Goal: Information Seeking & Learning: Understand process/instructions

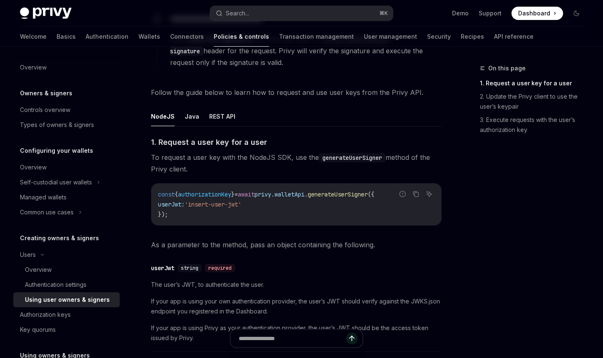
scroll to position [270, 0]
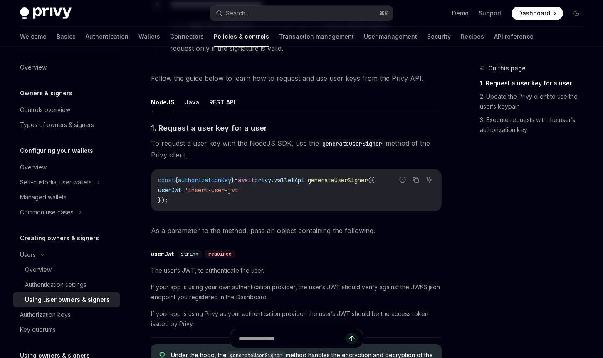
click at [321, 247] on div "​ userJwt string required The user’s JWT, to authenticate the user. If your app…" at bounding box center [296, 291] width 291 height 93
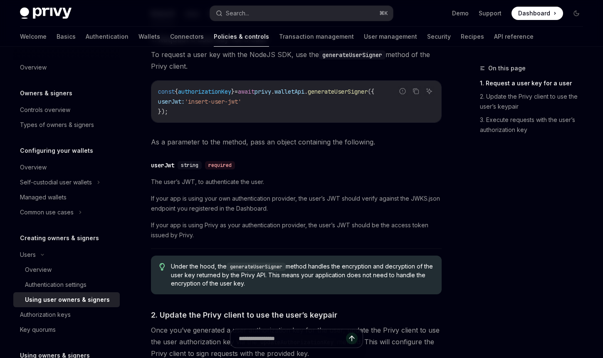
scroll to position [361, 0]
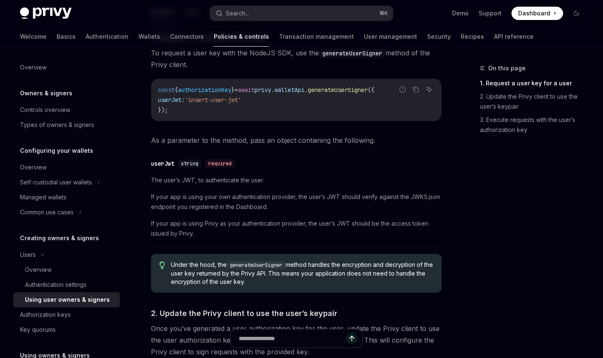
click at [186, 164] on span "string" at bounding box center [189, 163] width 17 height 7
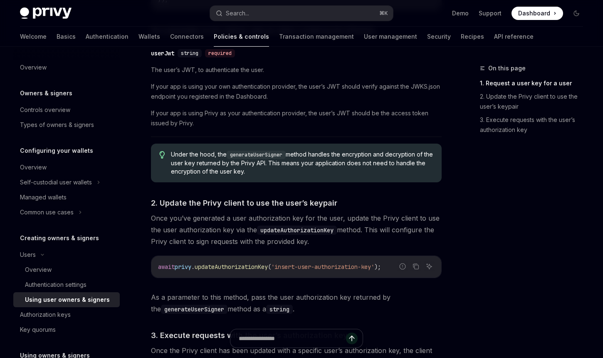
scroll to position [489, 0]
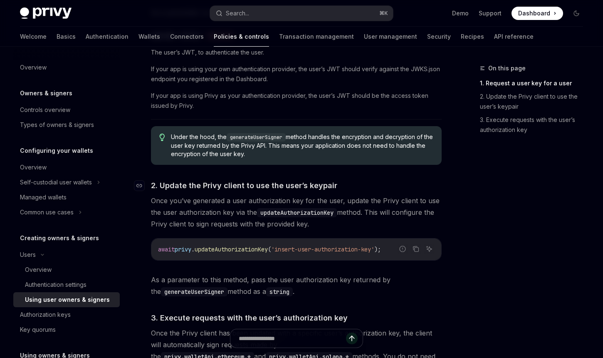
drag, startPoint x: 339, startPoint y: 224, endPoint x: 228, endPoint y: 181, distance: 119.6
click at [228, 181] on div "​ 1. Request a user key for a user To request a user key with the NodeJS SDK, u…" at bounding box center [296, 138] width 291 height 469
click at [371, 179] on div "​ 1. Request a user key for a user To request a user key with the NodeJS SDK, u…" at bounding box center [296, 138] width 291 height 469
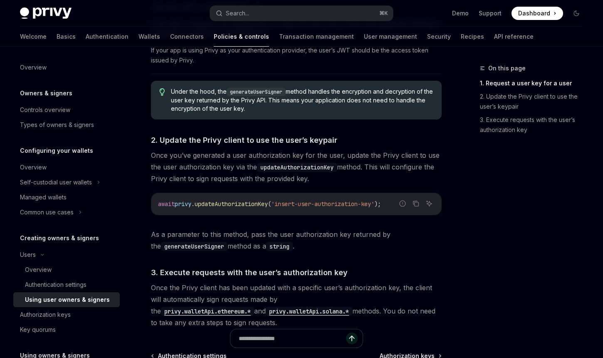
scroll to position [584, 0]
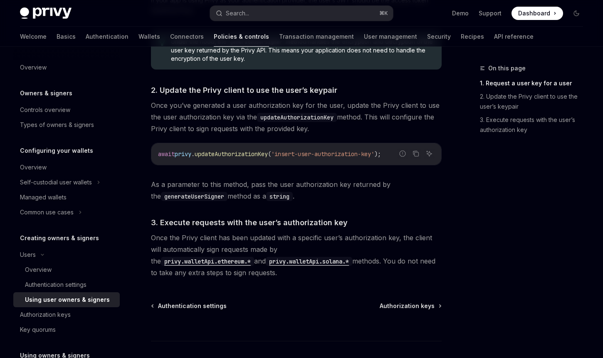
click at [339, 206] on div "​ 1. Request a user key for a user To request a user key with the NodeJS SDK, u…" at bounding box center [296, 43] width 291 height 469
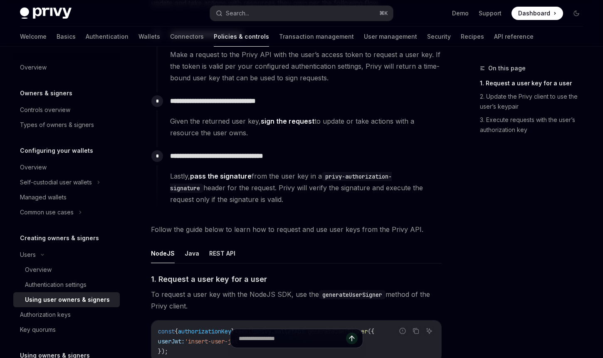
scroll to position [122, 0]
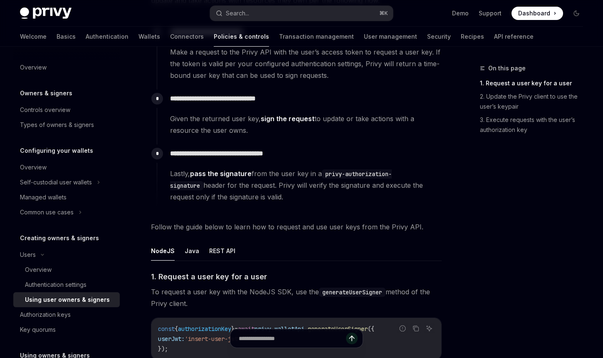
click at [298, 137] on div "**********" at bounding box center [299, 116] width 285 height 55
drag, startPoint x: 324, startPoint y: 139, endPoint x: 213, endPoint y: 89, distance: 121.5
click at [213, 89] on div "**********" at bounding box center [299, 116] width 285 height 55
click at [320, 90] on div "**********" at bounding box center [299, 112] width 285 height 47
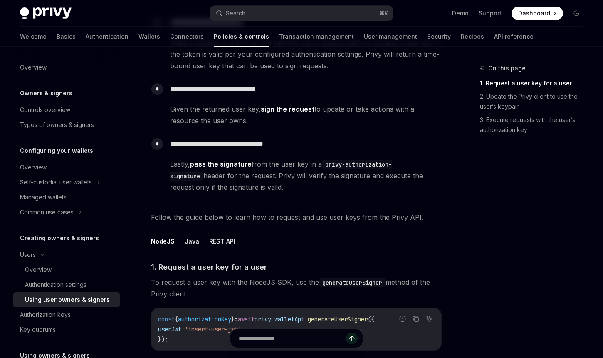
scroll to position [133, 0]
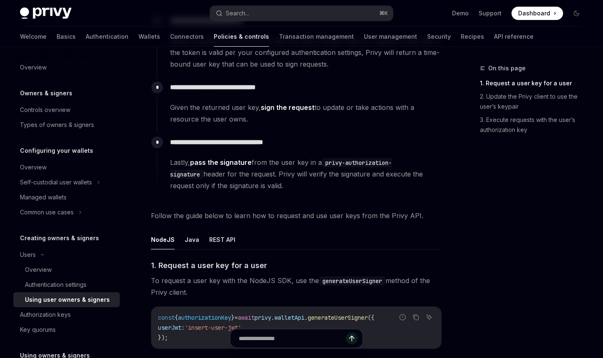
click at [350, 130] on div "**********" at bounding box center [299, 105] width 285 height 55
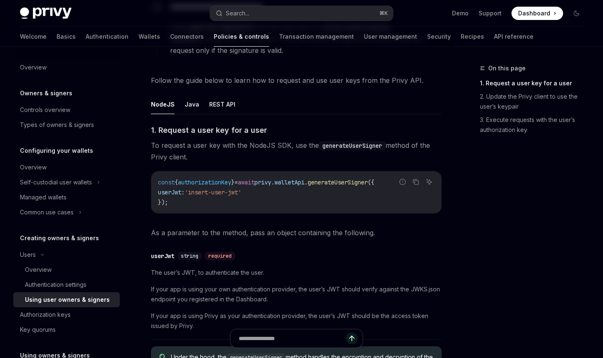
scroll to position [292, 0]
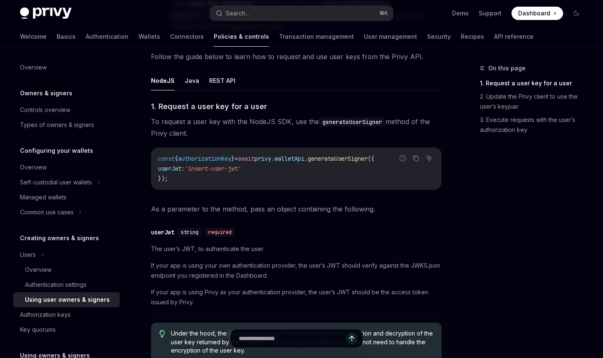
click at [390, 77] on ul "NodeJS Java REST API" at bounding box center [296, 81] width 291 height 20
click at [254, 135] on span "To request a user key with the NodeJS SDK, use the generateUserSigner method of…" at bounding box center [296, 127] width 291 height 23
drag, startPoint x: 233, startPoint y: 133, endPoint x: 180, endPoint y: 123, distance: 53.8
click at [180, 123] on span "To request a user key with the NodeJS SDK, use the generateUserSigner method of…" at bounding box center [296, 127] width 291 height 23
click at [263, 131] on span "To request a user key with the NodeJS SDK, use the generateUserSigner method of…" at bounding box center [296, 127] width 291 height 23
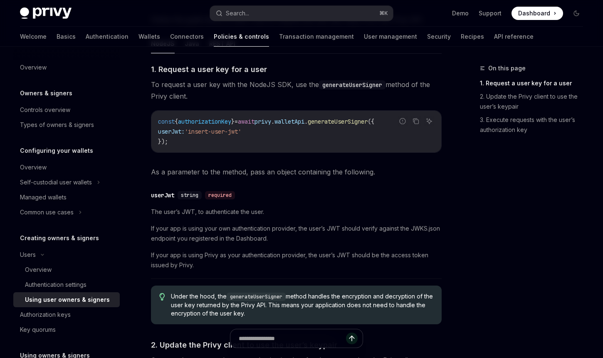
scroll to position [347, 0]
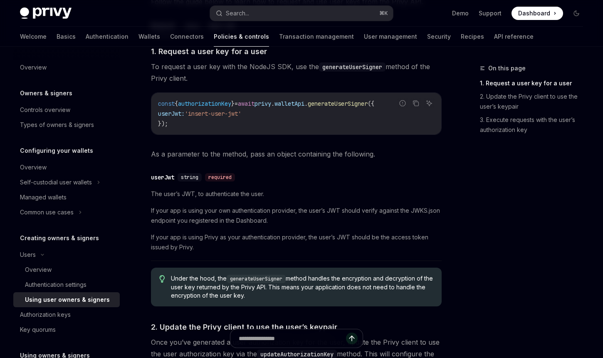
click at [350, 189] on span "The user’s JWT, to authenticate the user." at bounding box center [296, 194] width 291 height 10
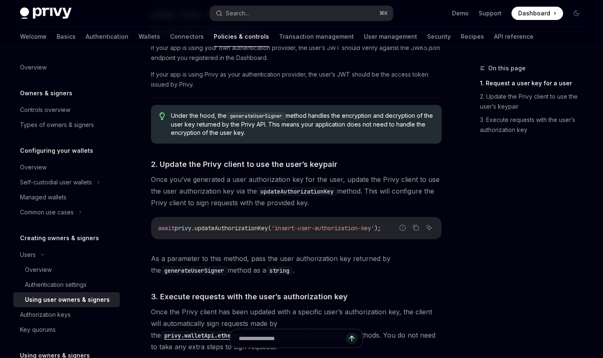
scroll to position [520, 0]
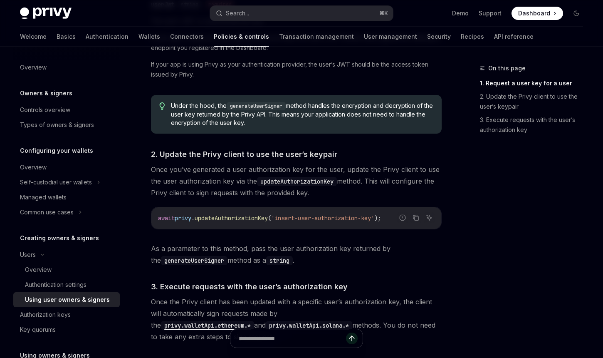
click at [372, 173] on span "Once you’ve generated a user authorization key for the user, update the Privy c…" at bounding box center [296, 181] width 291 height 35
drag, startPoint x: 340, startPoint y: 194, endPoint x: 270, endPoint y: 166, distance: 74.6
click at [270, 166] on span "Once you’ve generated a user authorization key for the user, update the Privy c…" at bounding box center [296, 181] width 291 height 35
click at [415, 151] on h4 "​ 2. Update the Privy client to use the user’s keypair" at bounding box center [296, 154] width 291 height 11
click at [386, 148] on div "​ 1. Request a user key for a user To request a user key with the NodeJS SDK, u…" at bounding box center [296, 107] width 291 height 469
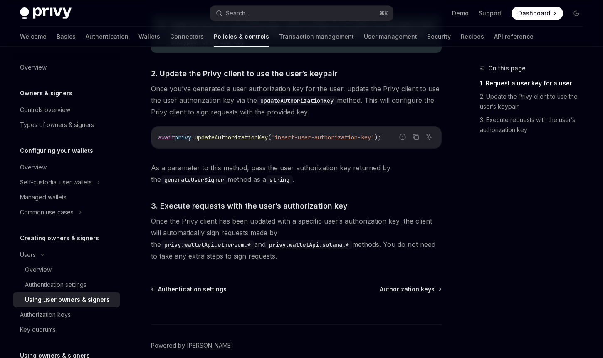
scroll to position [613, 0]
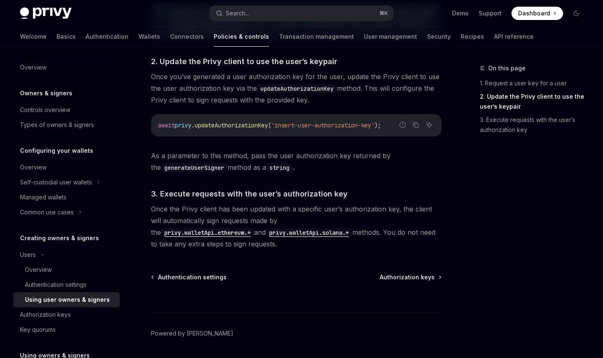
click at [389, 179] on div "​ 1. Request a user key for a user To request a user key with the NodeJS SDK, u…" at bounding box center [296, 14] width 291 height 469
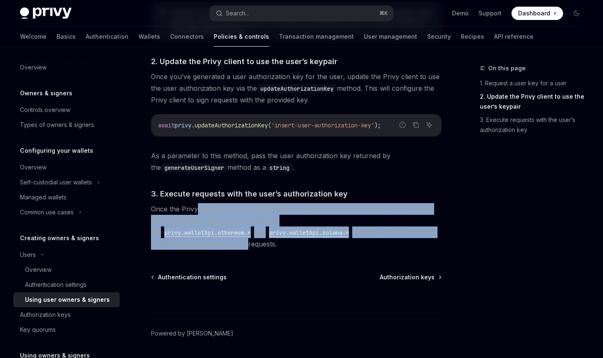
drag, startPoint x: 196, startPoint y: 209, endPoint x: 427, endPoint y: 237, distance: 232.6
click at [427, 237] on span "Once the Privy client has been updated with a specific user’s authorization key…" at bounding box center [296, 226] width 291 height 47
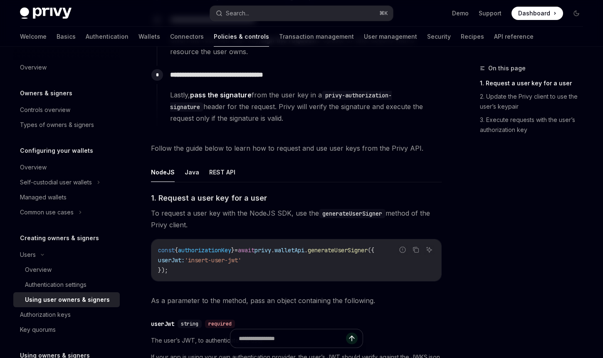
scroll to position [270, 0]
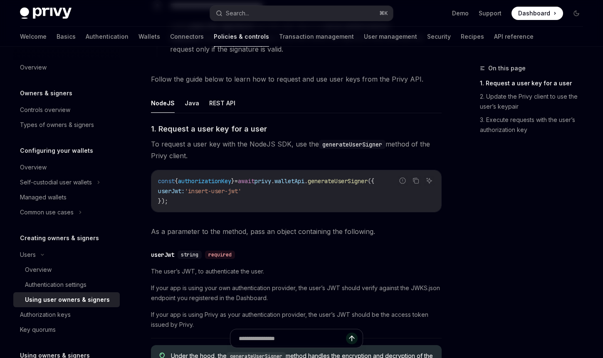
click at [260, 160] on span "To request a user key with the NodeJS SDK, use the generateUserSigner method of…" at bounding box center [296, 149] width 291 height 23
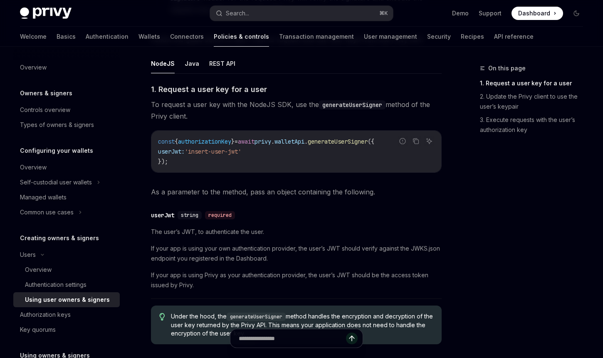
scroll to position [310, 0]
click at [293, 215] on div "​ userJwt string required" at bounding box center [292, 215] width 283 height 10
click at [403, 194] on span "As a parameter to the method, pass an object containing the following." at bounding box center [296, 192] width 291 height 12
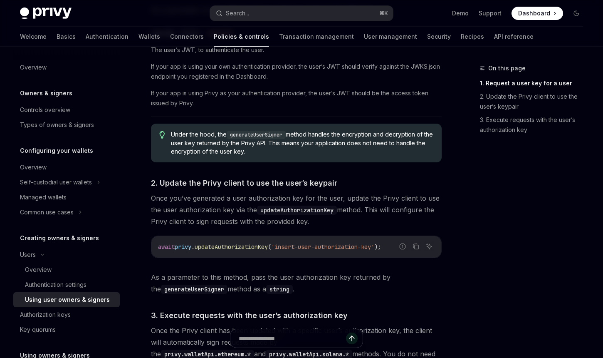
scroll to position [490, 0]
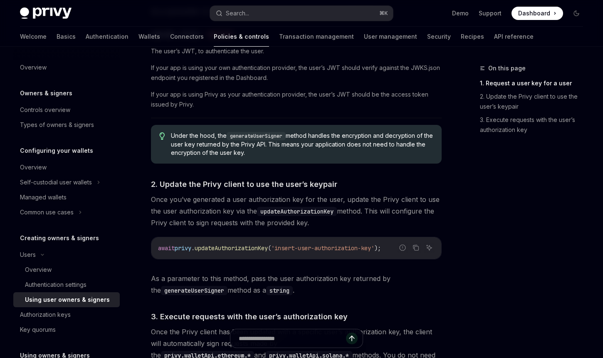
drag, startPoint x: 373, startPoint y: 227, endPoint x: 264, endPoint y: 194, distance: 114.1
click at [264, 194] on span "Once you’ve generated a user authorization key for the user, update the Privy c…" at bounding box center [296, 211] width 291 height 35
click at [196, 199] on span "Once you’ve generated a user authorization key for the user, update the Privy c…" at bounding box center [296, 211] width 291 height 35
drag, startPoint x: 179, startPoint y: 199, endPoint x: 331, endPoint y: 225, distance: 153.7
click at [331, 225] on span "Once you’ve generated a user authorization key for the user, update the Privy c…" at bounding box center [296, 211] width 291 height 35
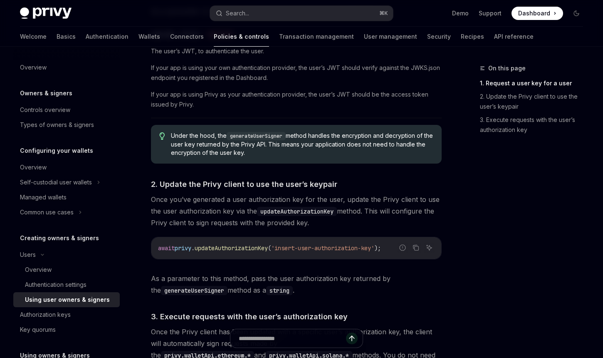
click at [322, 223] on span "Once you’ve generated a user authorization key for the user, update the Privy c…" at bounding box center [296, 211] width 291 height 35
click at [325, 223] on span "Once you’ve generated a user authorization key for the user, update the Privy c…" at bounding box center [296, 211] width 291 height 35
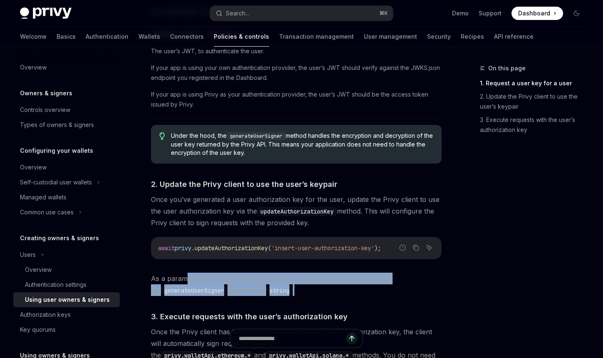
drag, startPoint x: 189, startPoint y: 276, endPoint x: 346, endPoint y: 287, distance: 157.7
click at [346, 287] on span "As a parameter to this method, pass the user authorization key returned by the …" at bounding box center [296, 284] width 291 height 23
click at [318, 290] on span "As a parameter to this method, pass the user authorization key returned by the …" at bounding box center [296, 284] width 291 height 23
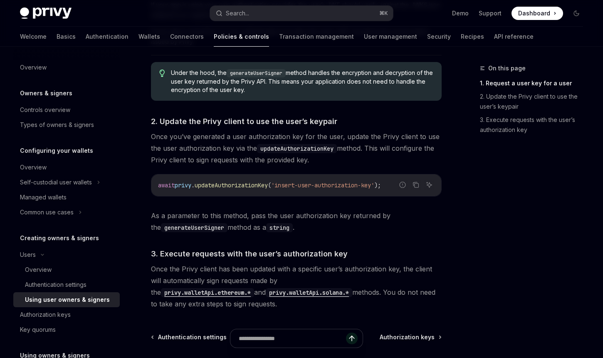
scroll to position [608, 0]
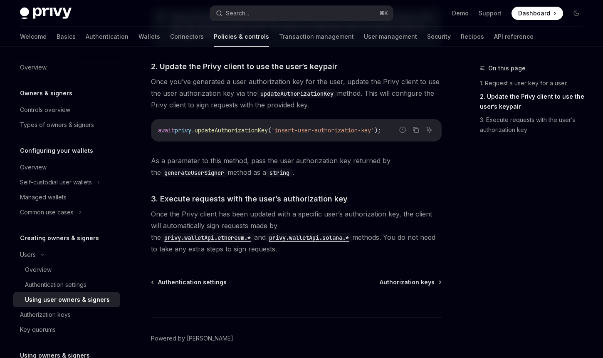
click at [366, 179] on div "​ 1. Request a user key for a user To request a user key with the NodeJS SDK, u…" at bounding box center [296, 19] width 291 height 469
click at [315, 107] on span "Once you’ve generated a user authorization key for the user, update the Privy c…" at bounding box center [296, 93] width 291 height 35
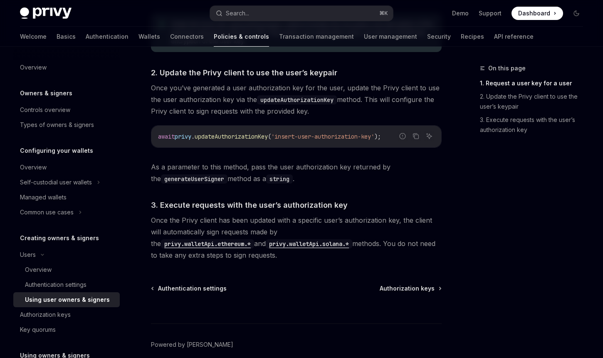
scroll to position [638, 0]
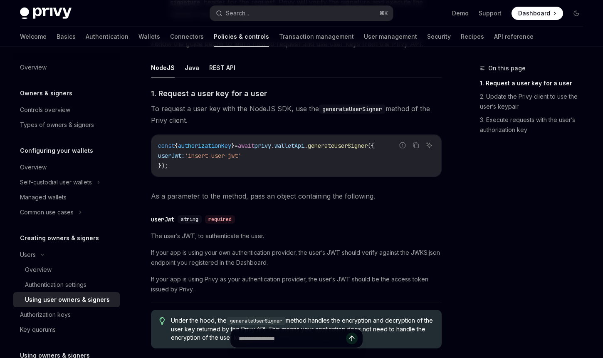
scroll to position [285, 0]
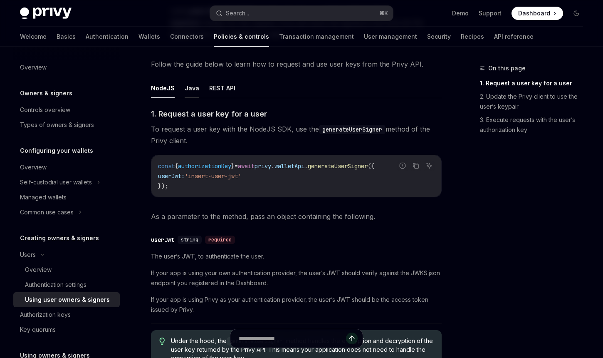
click at [189, 88] on button "Java" at bounding box center [192, 88] width 15 height 20
type textarea "*"
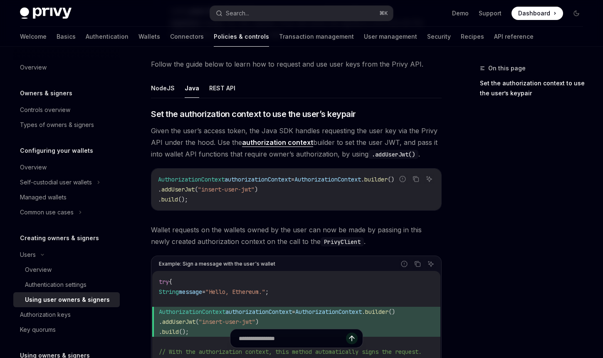
click at [419, 131] on span "Given the user’s access token, the Java SDK handles requesting the user key via…" at bounding box center [296, 142] width 291 height 35
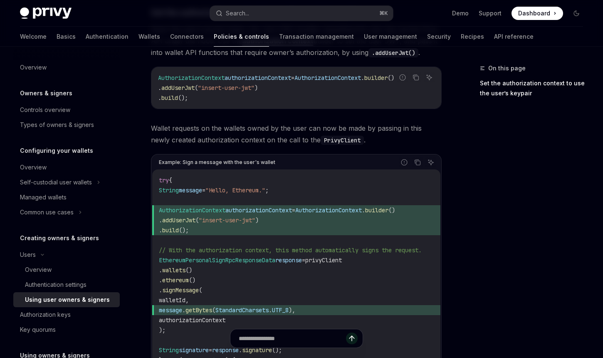
scroll to position [386, 0]
click at [367, 143] on span "Wallet requests on the wallets owned by the user can now be made by passing in …" at bounding box center [296, 134] width 291 height 23
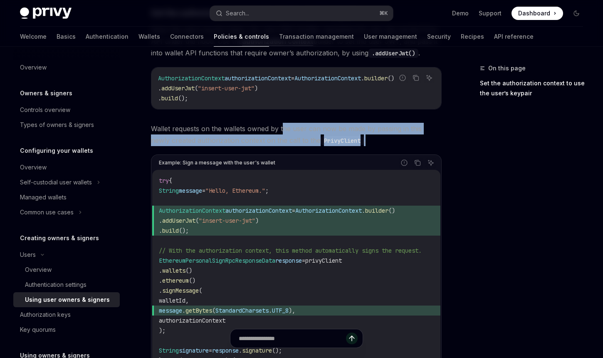
drag, startPoint x: 367, startPoint y: 144, endPoint x: 282, endPoint y: 129, distance: 86.6
click at [282, 129] on span "Wallet requests on the wallets owned by the user can now be made by passing in …" at bounding box center [296, 134] width 291 height 23
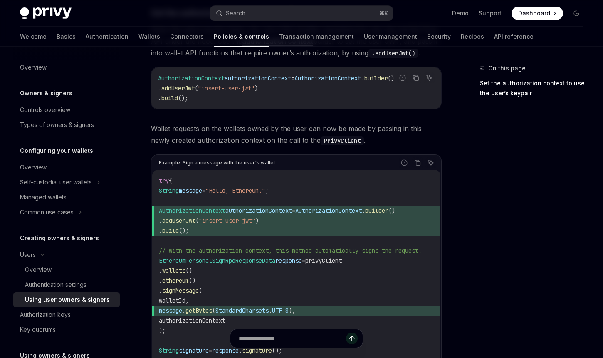
click at [225, 124] on div "​ Set the authorization context to use the user’s keypair Given the user’s acce…" at bounding box center [296, 221] width 291 height 429
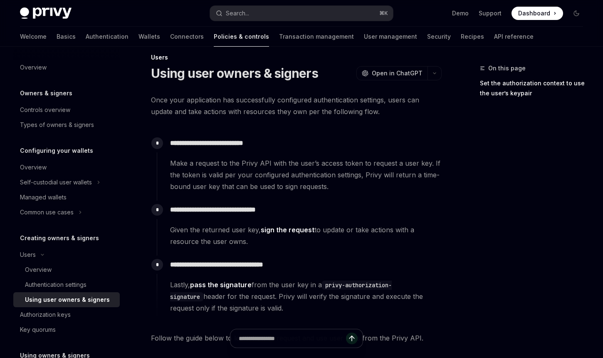
scroll to position [0, 0]
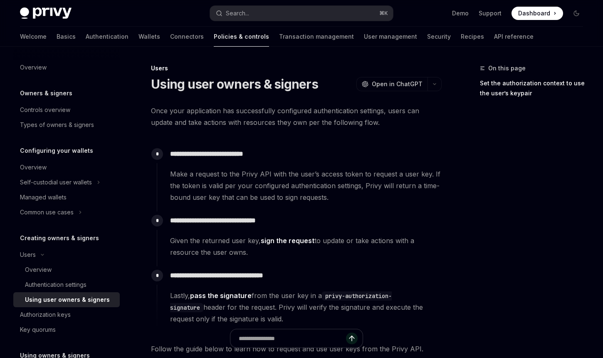
click at [354, 202] on span "Make a request to the Privy API with the user’s access token to request a user …" at bounding box center [305, 185] width 271 height 35
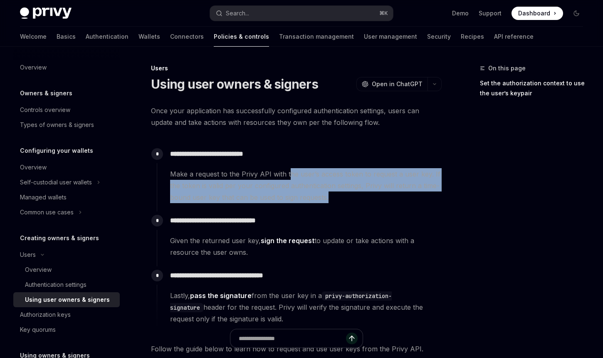
drag, startPoint x: 380, startPoint y: 202, endPoint x: 287, endPoint y: 172, distance: 97.1
click at [287, 172] on span "Make a request to the Privy API with the user’s access token to request a user …" at bounding box center [305, 185] width 271 height 35
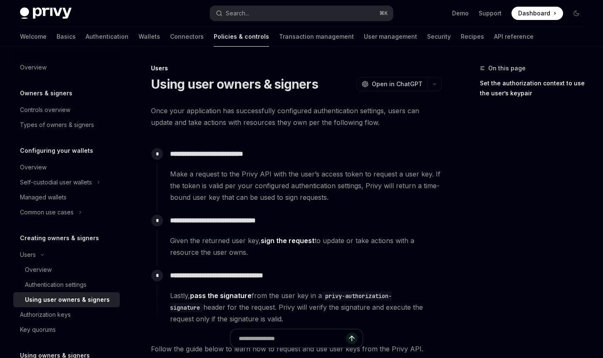
click at [372, 198] on span "Make a request to the Privy API with the user’s access token to request a user …" at bounding box center [305, 185] width 271 height 35
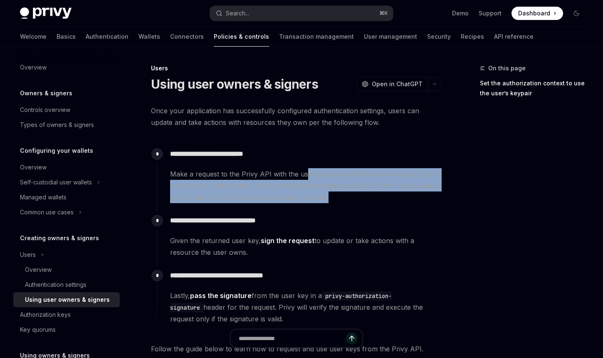
drag, startPoint x: 380, startPoint y: 203, endPoint x: 305, endPoint y: 175, distance: 80.7
click at [305, 175] on div "**********" at bounding box center [299, 178] width 285 height 67
click at [352, 198] on span "Make a request to the Privy API with the user’s access token to request a user …" at bounding box center [305, 185] width 271 height 35
drag, startPoint x: 184, startPoint y: 184, endPoint x: 342, endPoint y: 198, distance: 158.3
click at [342, 198] on span "Make a request to the Privy API with the user’s access token to request a user …" at bounding box center [305, 185] width 271 height 35
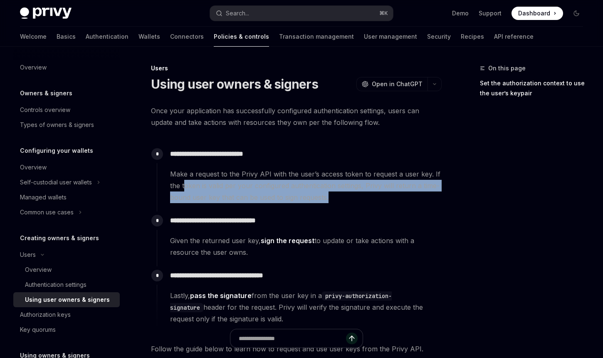
click at [337, 199] on span "Make a request to the Privy API with the user’s access token to request a user …" at bounding box center [305, 185] width 271 height 35
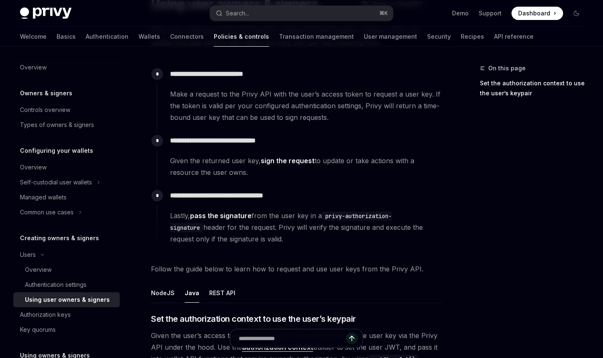
scroll to position [90, 0]
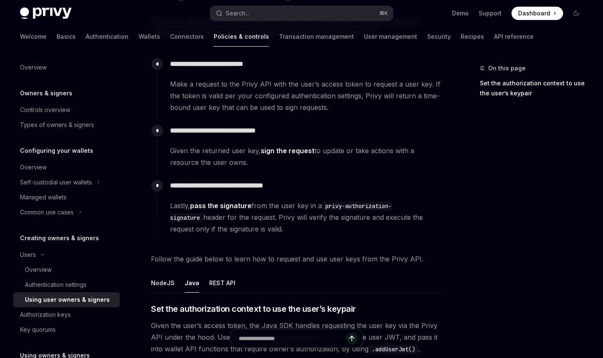
click at [374, 172] on div "**********" at bounding box center [299, 149] width 285 height 55
click at [307, 119] on div "**********" at bounding box center [299, 88] width 285 height 67
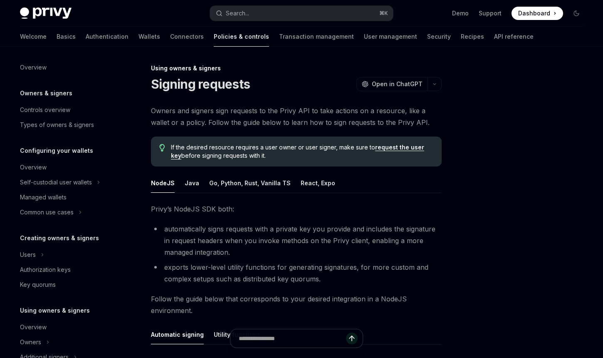
scroll to position [170, 0]
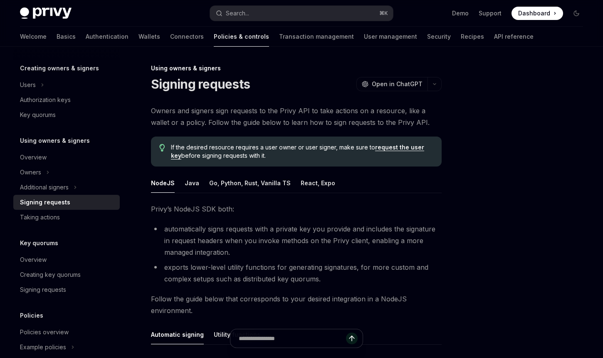
click at [330, 251] on li "automatically signs requests with a private key you provide and includes the si…" at bounding box center [296, 240] width 291 height 35
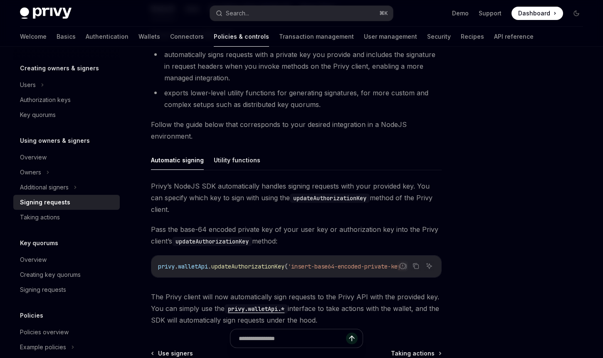
scroll to position [202, 0]
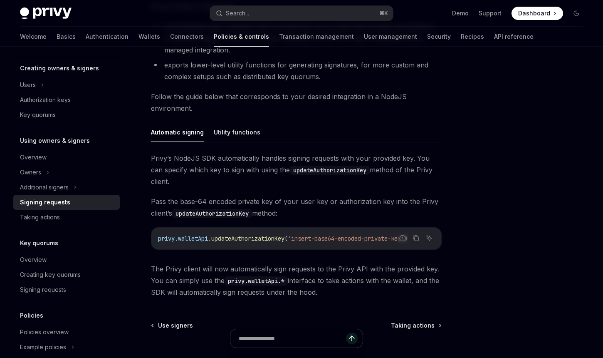
drag, startPoint x: 158, startPoint y: 199, endPoint x: 325, endPoint y: 215, distance: 167.2
click at [325, 215] on span "Pass the base-64 encoded private key of your user key or authorization key into…" at bounding box center [296, 207] width 291 height 23
click at [312, 212] on span "Pass the base-64 encoded private key of your user key or authorization key into…" at bounding box center [296, 207] width 291 height 23
drag, startPoint x: 321, startPoint y: 212, endPoint x: 258, endPoint y: 191, distance: 66.9
click at [258, 191] on div "Privy’s NodeJS SDK automatically handles signing requests with your provided ke…" at bounding box center [296, 225] width 291 height 146
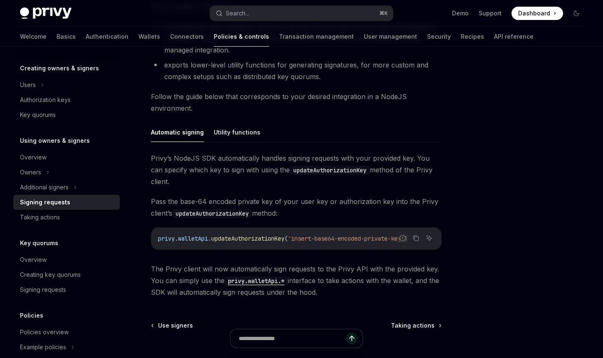
click at [185, 178] on span "Privy’s NodeJS SDK automatically handles signing requests with your provided ke…" at bounding box center [296, 169] width 291 height 35
click at [375, 131] on ul "Automatic signing Utility functions" at bounding box center [296, 132] width 291 height 20
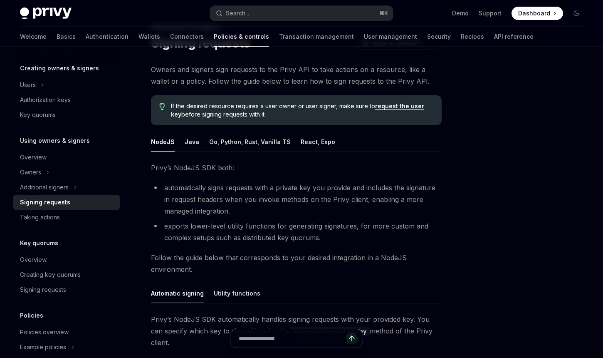
scroll to position [39, 0]
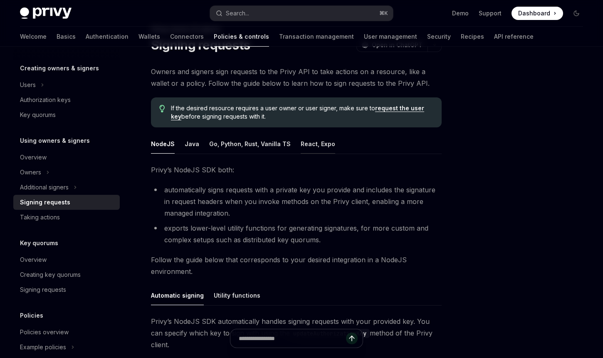
click at [305, 143] on button "React, Expo" at bounding box center [318, 144] width 35 height 20
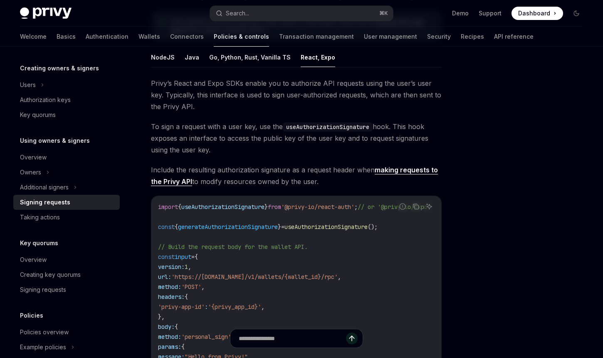
scroll to position [126, 0]
drag, startPoint x: 284, startPoint y: 150, endPoint x: 193, endPoint y: 115, distance: 97.5
click at [193, 115] on div "Privy’s React and Expo SDKs enable you to authorize API requests using the user…" at bounding box center [296, 341] width 291 height 528
click at [320, 103] on span "Privy’s React and Expo SDKs enable you to authorize API requests using the user…" at bounding box center [296, 94] width 291 height 35
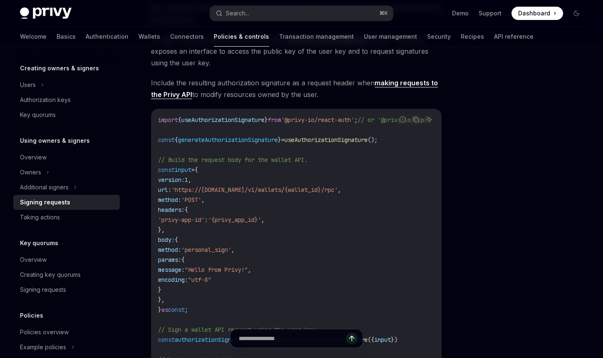
scroll to position [211, 0]
click at [490, 157] on div at bounding box center [527, 210] width 127 height 295
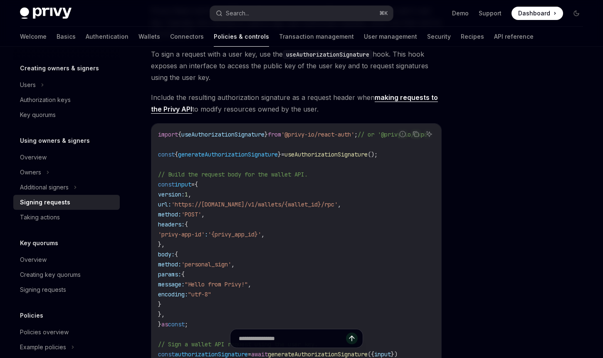
scroll to position [202, 0]
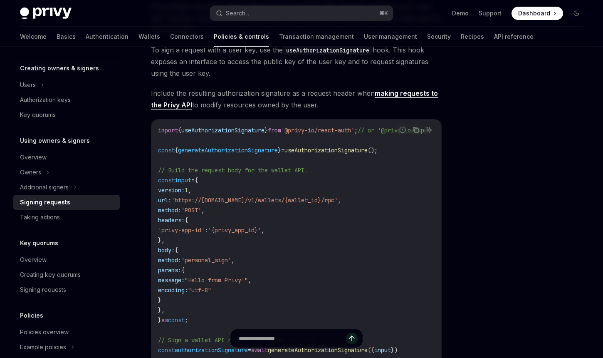
click at [537, 127] on div at bounding box center [527, 210] width 127 height 295
click at [334, 112] on div "Privy’s React and Expo SDKs enable you to authorize API requests using the user…" at bounding box center [296, 265] width 291 height 528
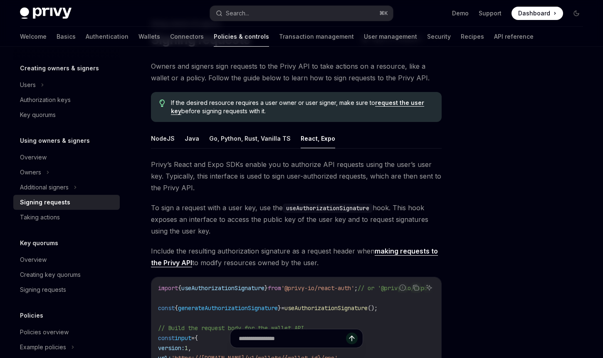
scroll to position [0, 0]
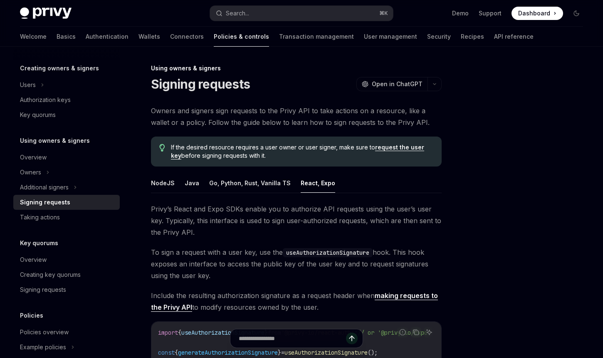
drag, startPoint x: 186, startPoint y: 148, endPoint x: 283, endPoint y: 159, distance: 98.0
click at [283, 159] on span "If the desired resource requires a user owner or user signer, make sure to requ…" at bounding box center [302, 151] width 263 height 17
click at [293, 158] on span "If the desired resource requires a user owner or user signer, make sure to requ…" at bounding box center [302, 151] width 263 height 17
drag, startPoint x: 187, startPoint y: 147, endPoint x: 283, endPoint y: 158, distance: 96.7
click at [283, 158] on span "If the desired resource requires a user owner or user signer, make sure to requ…" at bounding box center [302, 151] width 263 height 17
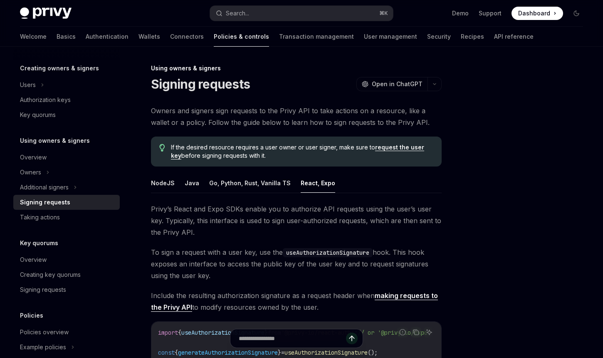
click at [267, 157] on span "If the desired resource requires a user owner or user signer, make sure to requ…" at bounding box center [302, 151] width 263 height 17
click at [233, 128] on span "Owners and signers sign requests to the Privy API to take actions on a resource…" at bounding box center [296, 116] width 291 height 23
click at [342, 155] on span "If the desired resource requires a user owner or user signer, make sure to requ…" at bounding box center [302, 151] width 263 height 17
click at [338, 158] on span "If the desired resource requires a user owner or user signer, make sure to requ…" at bounding box center [302, 151] width 263 height 17
click at [409, 148] on link "request the user key" at bounding box center [297, 152] width 253 height 16
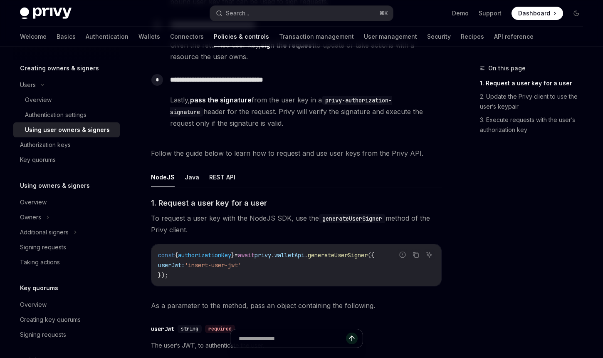
scroll to position [67, 0]
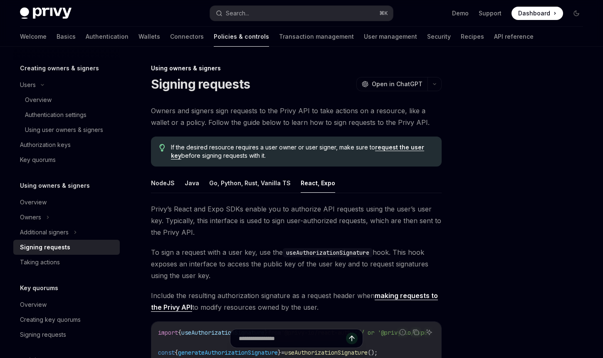
click at [483, 134] on div at bounding box center [527, 210] width 127 height 295
click at [325, 119] on span "Owners and signers sign requests to the Privy API to take actions on a resource…" at bounding box center [296, 116] width 291 height 23
click at [290, 113] on span "Owners and signers sign requests to the Privy API to take actions on a resource…" at bounding box center [296, 116] width 291 height 23
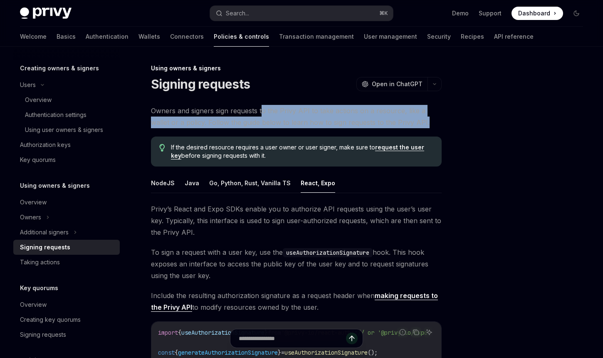
drag, startPoint x: 263, startPoint y: 109, endPoint x: 412, endPoint y: 123, distance: 149.3
click at [412, 123] on span "Owners and signers sign requests to the Privy API to take actions on a resource…" at bounding box center [296, 116] width 291 height 23
click at [420, 121] on span "Owners and signers sign requests to the Privy API to take actions on a resource…" at bounding box center [296, 116] width 291 height 23
drag, startPoint x: 414, startPoint y: 121, endPoint x: 278, endPoint y: 106, distance: 137.4
click at [278, 106] on span "Owners and signers sign requests to the Privy API to take actions on a resource…" at bounding box center [296, 116] width 291 height 23
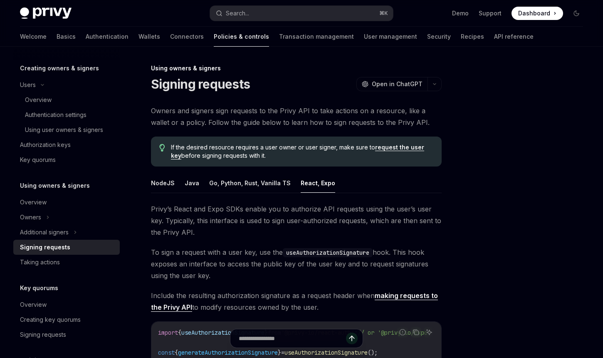
click at [395, 184] on ul "NodeJS Java Go, Python, Rust, Vanilla TS React, Expo" at bounding box center [296, 183] width 291 height 20
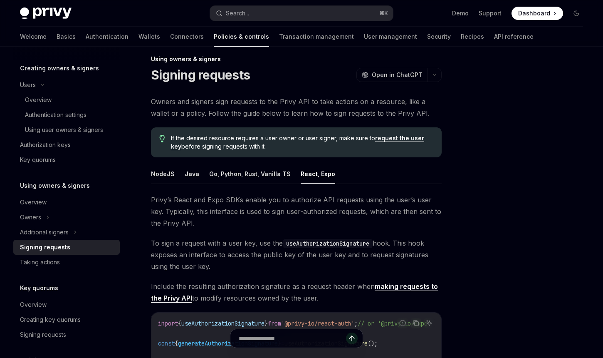
scroll to position [9, 0]
click at [162, 172] on button "NodeJS" at bounding box center [163, 174] width 24 height 20
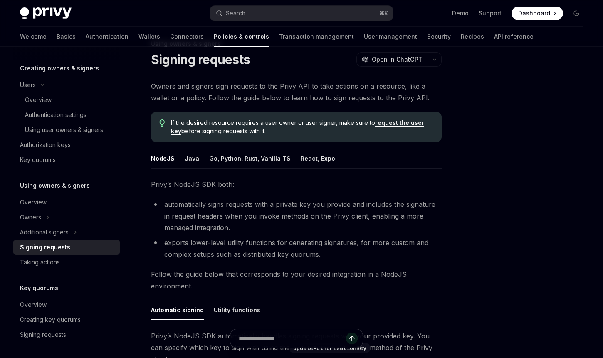
scroll to position [23, 0]
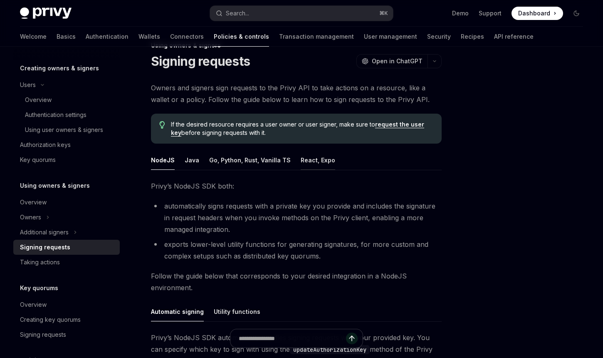
click at [313, 160] on button "React, Expo" at bounding box center [318, 160] width 35 height 20
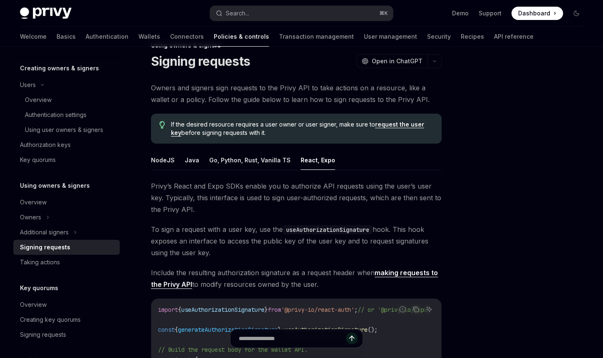
click at [215, 213] on span "Privy’s React and Expo SDKs enable you to authorize API requests using the user…" at bounding box center [296, 197] width 291 height 35
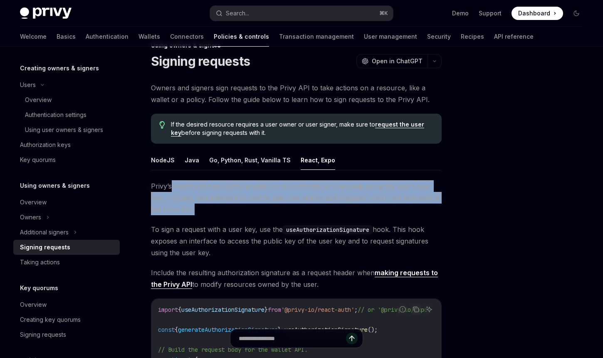
drag, startPoint x: 231, startPoint y: 209, endPoint x: 171, endPoint y: 181, distance: 66.6
click at [171, 181] on span "Privy’s React and Expo SDKs enable you to authorize API requests using the user…" at bounding box center [296, 197] width 291 height 35
click at [263, 207] on span "Privy’s React and Expo SDKs enable you to authorize API requests using the user…" at bounding box center [296, 197] width 291 height 35
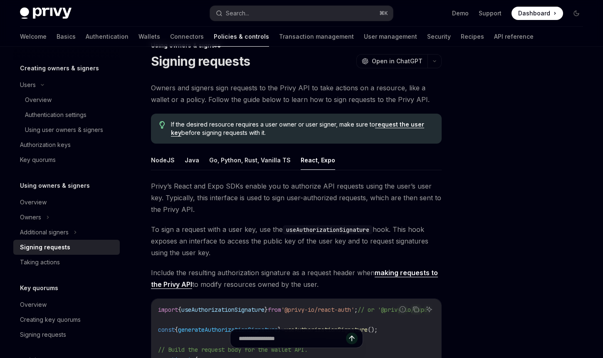
click at [484, 166] on div at bounding box center [527, 210] width 127 height 295
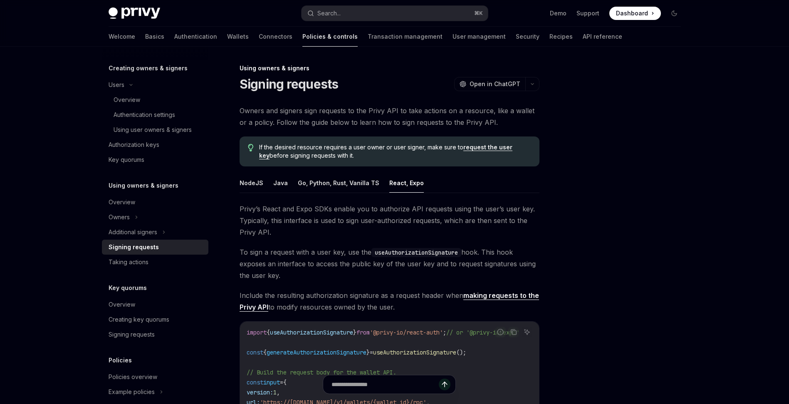
click at [470, 192] on ul "NodeJS Java Go, Python, Rust, Vanilla TS React, Expo" at bounding box center [390, 183] width 300 height 20
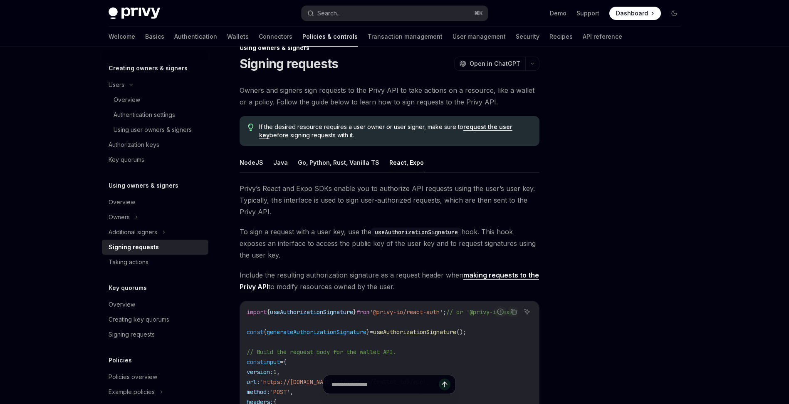
scroll to position [38, 0]
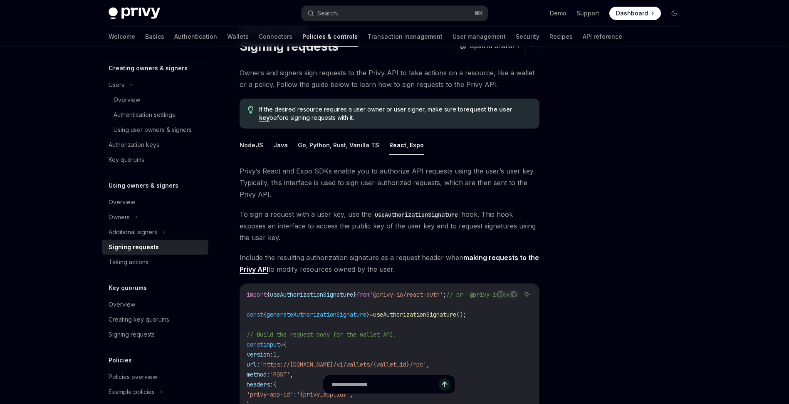
drag, startPoint x: 295, startPoint y: 107, endPoint x: 361, endPoint y: 114, distance: 66.5
click at [361, 114] on span "If the desired resource requires a user owner or user signer, make sure to requ…" at bounding box center [395, 113] width 272 height 17
click at [384, 117] on span "If the desired resource requires a user owner or user signer, make sure to requ…" at bounding box center [395, 113] width 272 height 17
drag, startPoint x: 396, startPoint y: 119, endPoint x: 365, endPoint y: 108, distance: 33.3
click at [365, 108] on span "If the desired resource requires a user owner or user signer, make sure to requ…" at bounding box center [395, 113] width 272 height 17
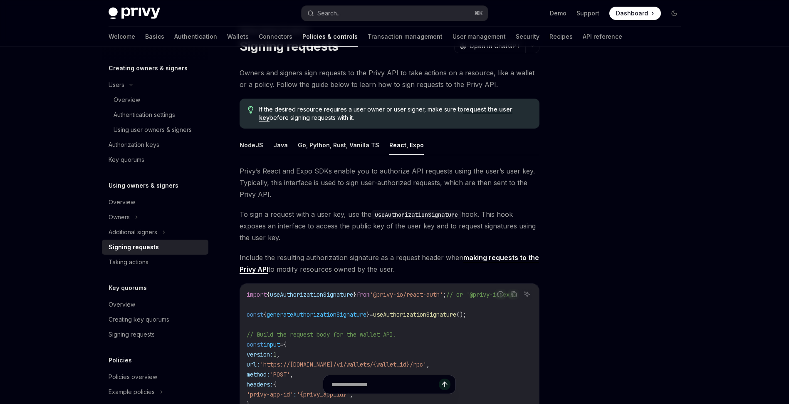
click at [373, 119] on span "If the desired resource requires a user owner or user signer, make sure to requ…" at bounding box center [395, 113] width 272 height 17
click at [385, 192] on span "Privy’s React and Expo SDKs enable you to authorize API requests using the user…" at bounding box center [390, 182] width 300 height 35
click at [341, 151] on button "Go, Python, Rust, Vanilla TS" at bounding box center [339, 145] width 82 height 20
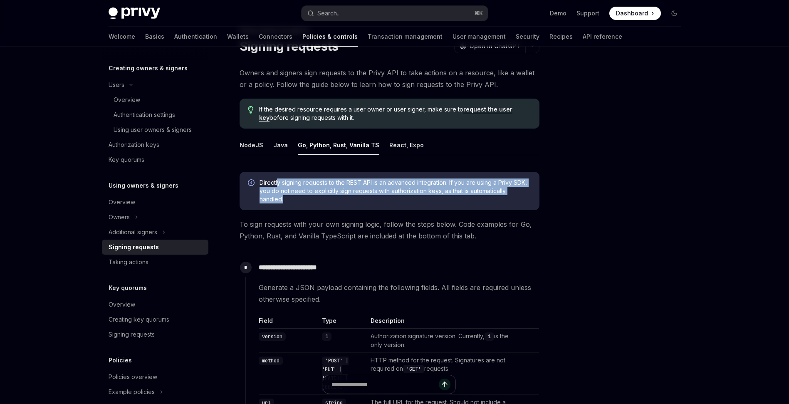
drag, startPoint x: 315, startPoint y: 205, endPoint x: 278, endPoint y: 179, distance: 45.7
click at [278, 179] on div "Directly signing requests to the REST API is an advanced integration. If you ar…" at bounding box center [390, 191] width 300 height 38
click at [346, 195] on span "Directly signing requests to the REST API is an advanced integration. If you ar…" at bounding box center [396, 191] width 272 height 25
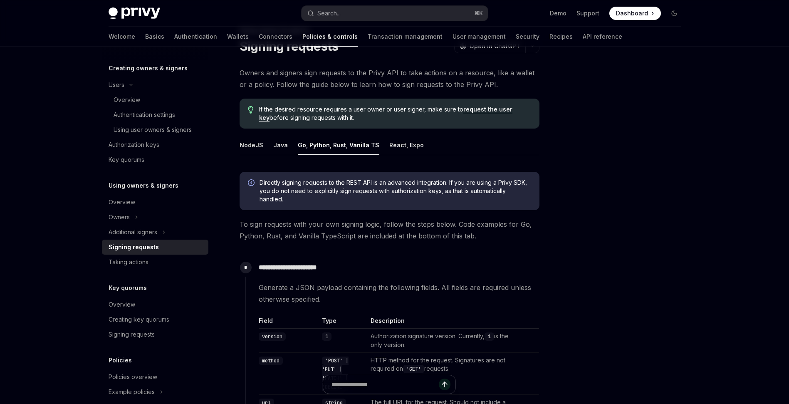
click at [328, 191] on span "Directly signing requests to the REST API is an advanced integration. If you ar…" at bounding box center [396, 191] width 272 height 25
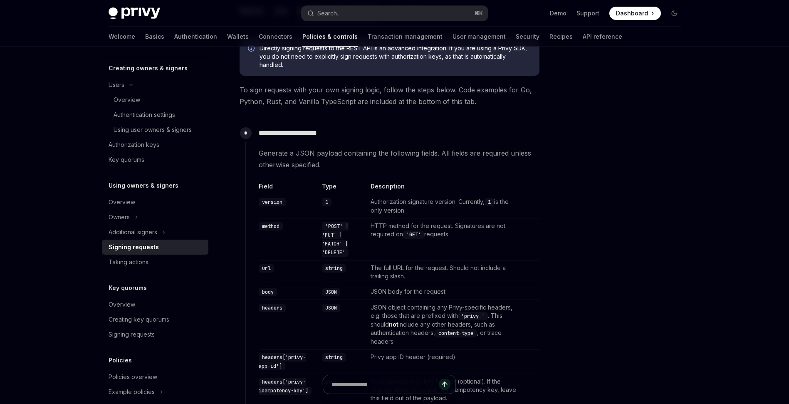
scroll to position [33, 0]
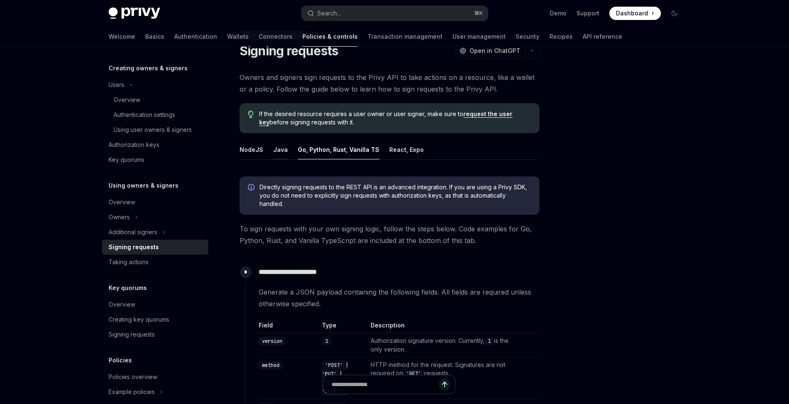
click at [281, 147] on button "Java" at bounding box center [280, 150] width 15 height 20
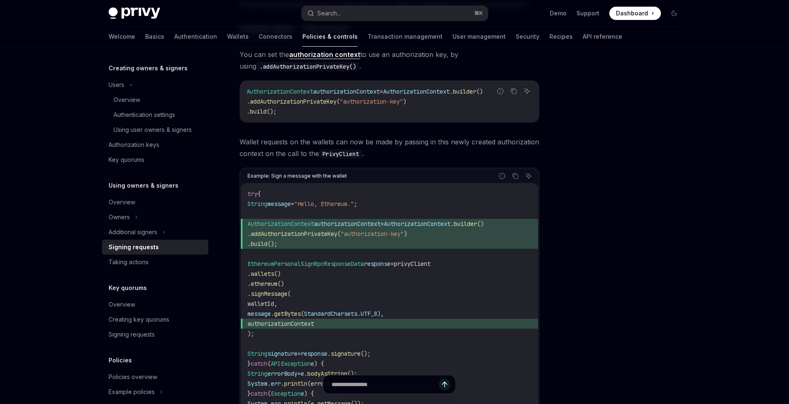
scroll to position [467, 0]
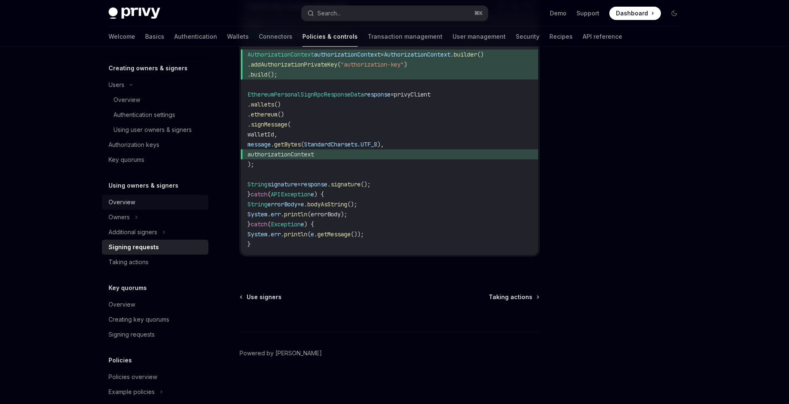
click at [139, 203] on div "Overview" at bounding box center [156, 202] width 95 height 10
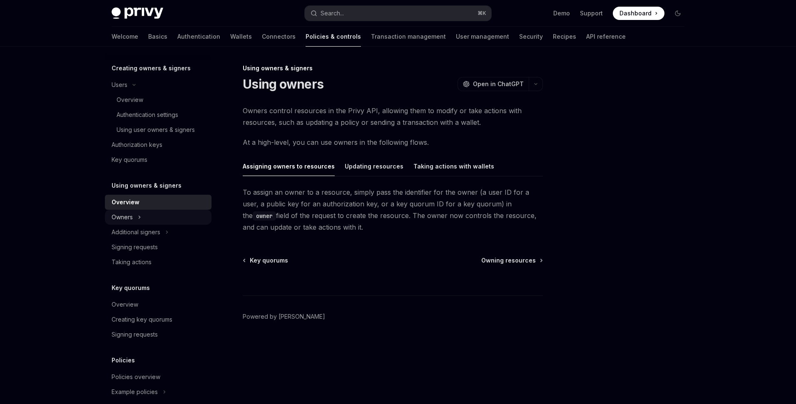
click at [155, 218] on div "Owners" at bounding box center [158, 217] width 107 height 15
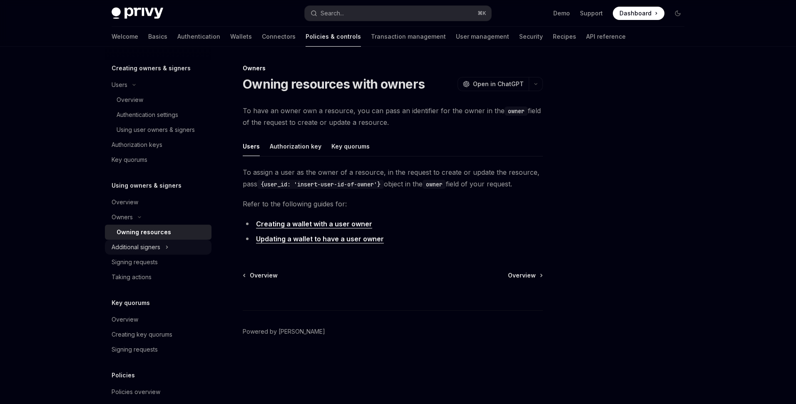
click at [155, 247] on div "Additional signers" at bounding box center [136, 247] width 49 height 10
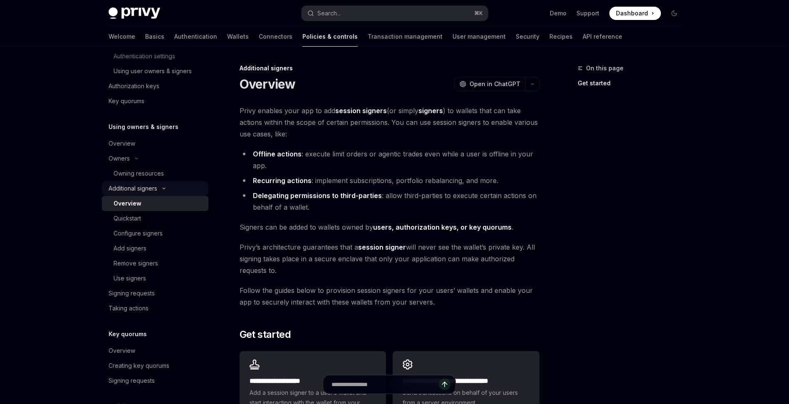
scroll to position [231, 0]
click at [151, 214] on div "Quickstart" at bounding box center [159, 216] width 90 height 10
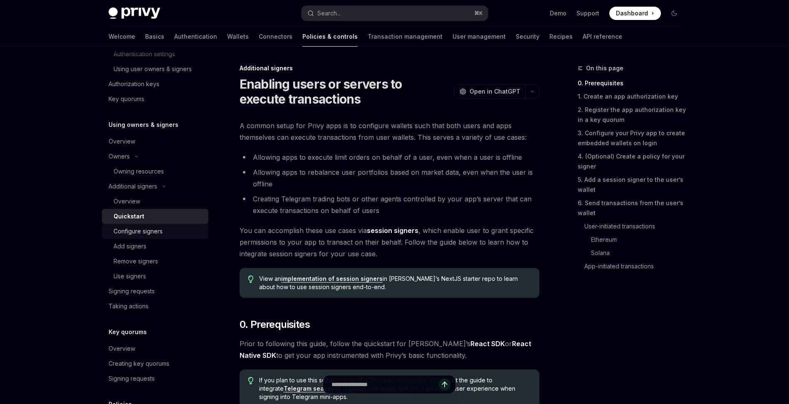
click at [146, 232] on div "Configure signers" at bounding box center [138, 231] width 49 height 10
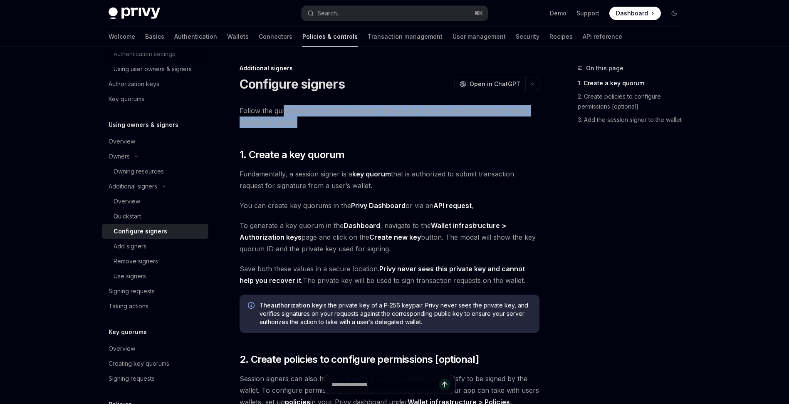
drag, startPoint x: 339, startPoint y: 124, endPoint x: 283, endPoint y: 107, distance: 58.6
click at [283, 107] on span "Follow the guide below to configure session signers your app can use to transac…" at bounding box center [390, 116] width 300 height 23
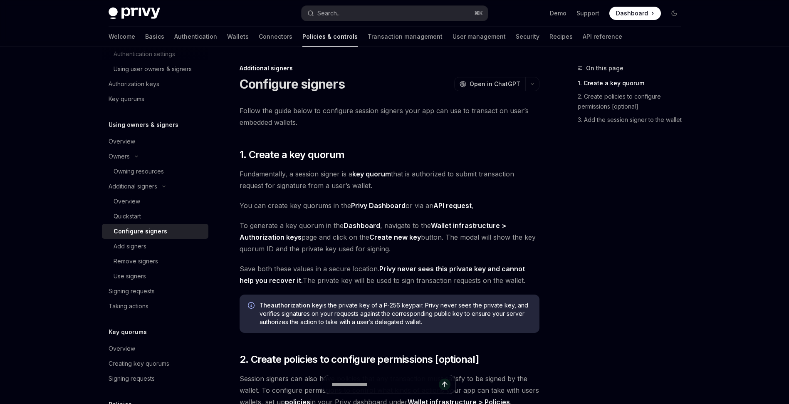
click at [368, 128] on div "Follow the guide below to configure session signers your app can use to transac…" at bounding box center [390, 294] width 300 height 378
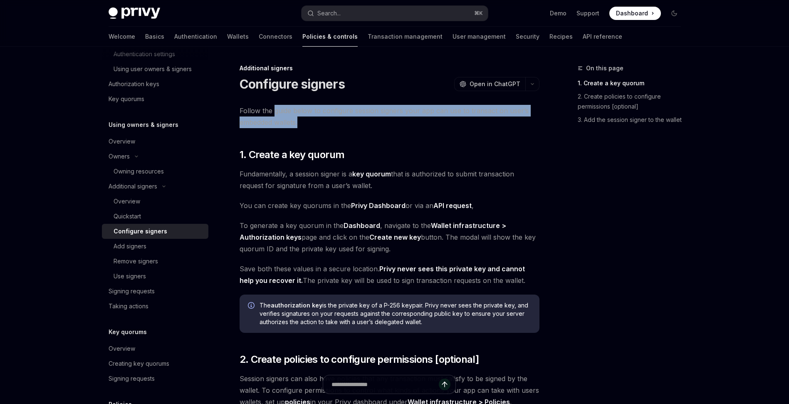
drag, startPoint x: 337, startPoint y: 126, endPoint x: 274, endPoint y: 108, distance: 65.6
click at [274, 108] on span "Follow the guide below to configure session signers your app can use to transac…" at bounding box center [390, 116] width 300 height 23
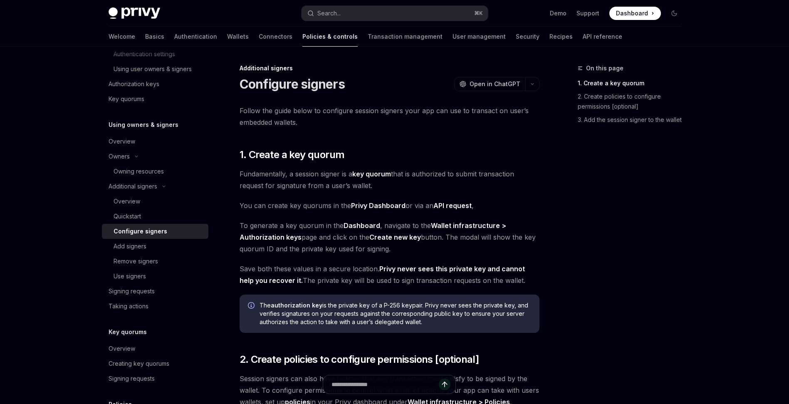
click at [455, 134] on div "Follow the guide below to configure session signers your app can use to transac…" at bounding box center [390, 294] width 300 height 378
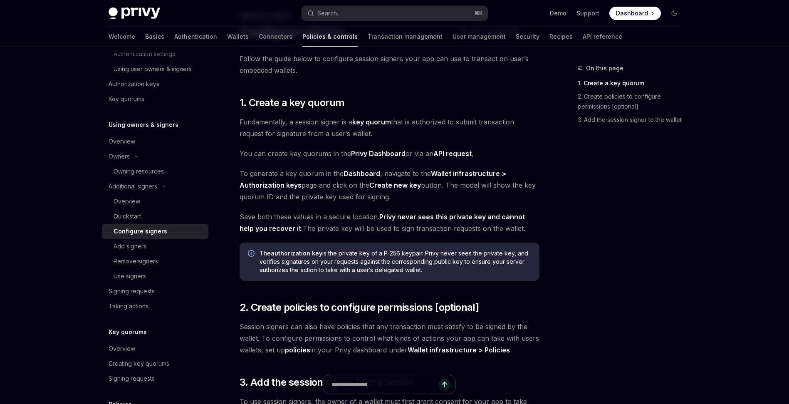
scroll to position [44, 0]
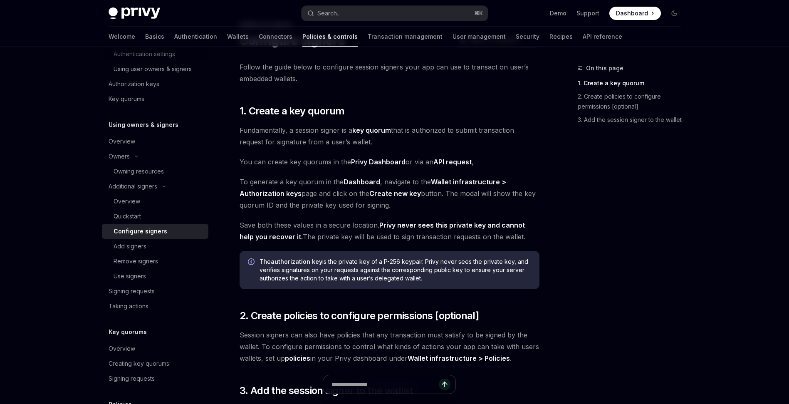
drag, startPoint x: 398, startPoint y: 140, endPoint x: 331, endPoint y: 125, distance: 68.7
click at [331, 125] on span "Fundamentally, a session signer is a key quorum that is authorized to submit tr…" at bounding box center [390, 135] width 300 height 23
click at [420, 143] on span "Fundamentally, a session signer is a key quorum that is authorized to submit tr…" at bounding box center [390, 135] width 300 height 23
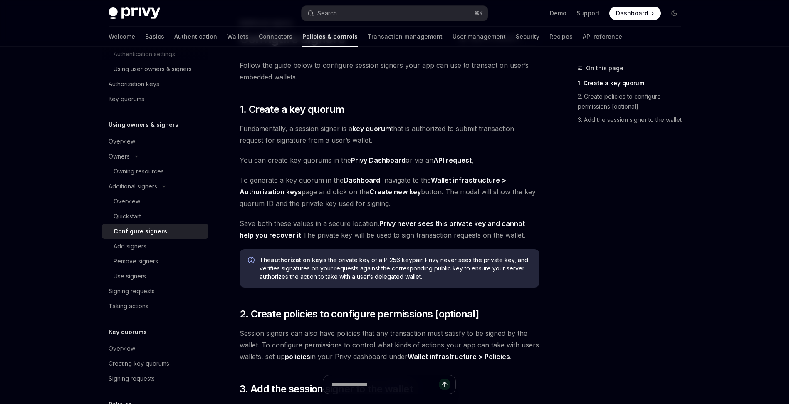
scroll to position [45, 0]
drag, startPoint x: 505, startPoint y: 143, endPoint x: 466, endPoint y: 108, distance: 52.5
click at [466, 108] on div "Follow the guide below to configure session signers your app can use to transac…" at bounding box center [390, 249] width 300 height 378
click at [481, 140] on span "Fundamentally, a session signer is a key quorum that is authorized to submit tr…" at bounding box center [390, 134] width 300 height 23
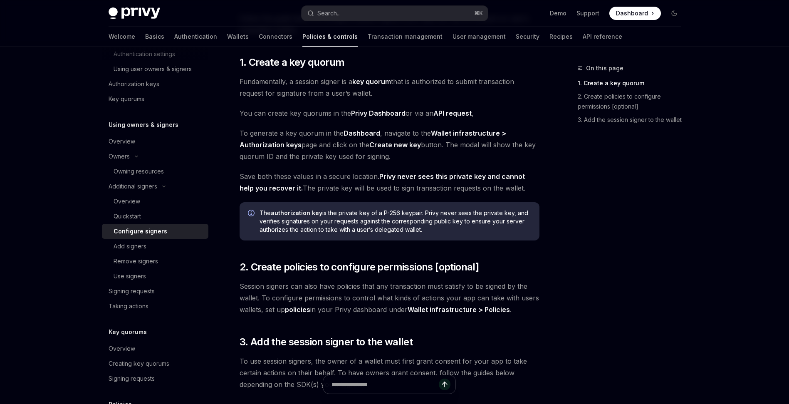
scroll to position [93, 0]
drag, startPoint x: 269, startPoint y: 174, endPoint x: 526, endPoint y: 186, distance: 257.9
click at [526, 186] on span "Save both these values in a secure location. Privy never sees this private key …" at bounding box center [390, 181] width 300 height 23
click at [562, 196] on div "On this page 1. Create a key quorum 2. Create policies to configure permissions…" at bounding box center [624, 233] width 127 height 341
drag, startPoint x: 301, startPoint y: 176, endPoint x: 521, endPoint y: 187, distance: 220.8
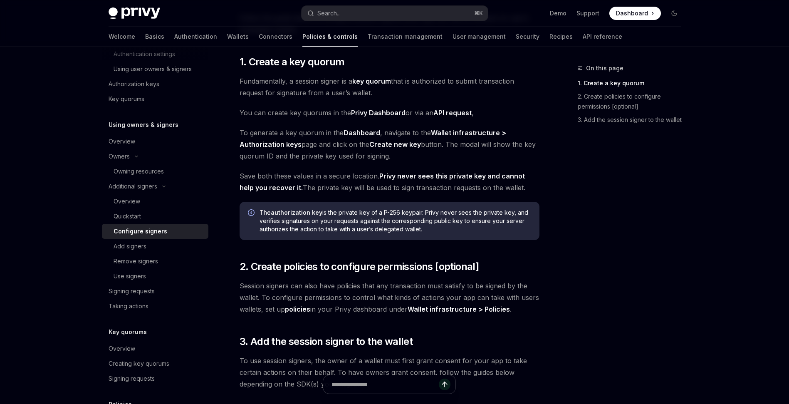
click at [521, 187] on span "Save both these values in a secure location. Privy never sees this private key …" at bounding box center [390, 181] width 300 height 23
click at [521, 189] on span "Save both these values in a secure location. Privy never sees this private key …" at bounding box center [390, 181] width 300 height 23
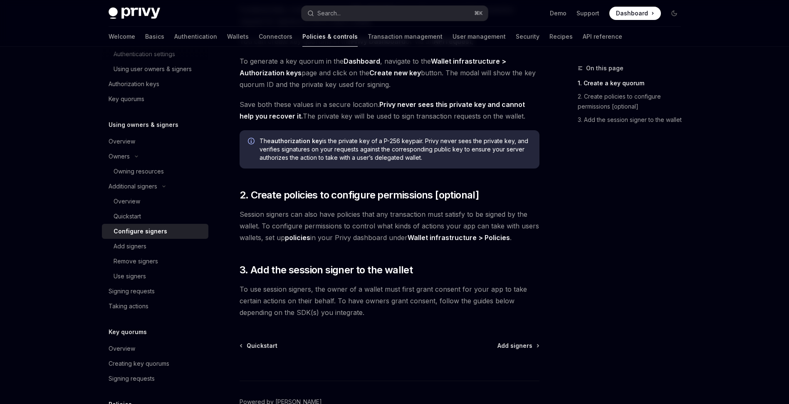
scroll to position [211, 0]
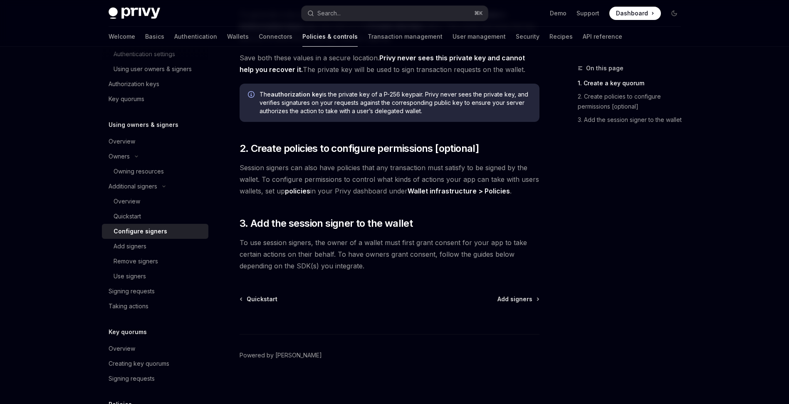
click at [581, 188] on div "On this page 1. Create a key quorum 2. Create policies to configure permissions…" at bounding box center [624, 233] width 127 height 341
click at [403, 226] on span "3. Add the session signer to the wallet" at bounding box center [327, 223] width 174 height 13
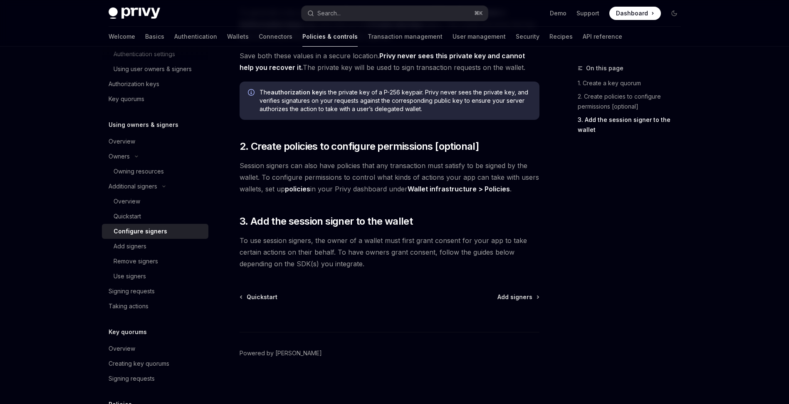
click at [293, 265] on span "To use session signers, the owner of a wallet must first grant consent for your…" at bounding box center [390, 252] width 300 height 35
click at [140, 250] on div "Add signers" at bounding box center [130, 246] width 33 height 10
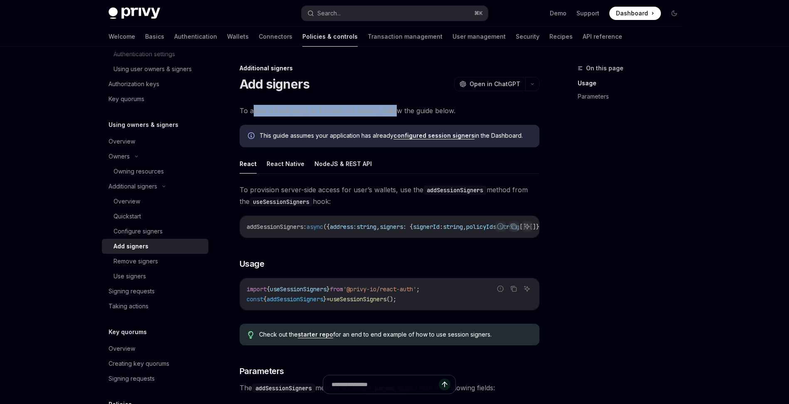
drag, startPoint x: 252, startPoint y: 110, endPoint x: 396, endPoint y: 107, distance: 144.0
click at [395, 107] on span "To allow a third-party to transact on wallets, follow the guide below." at bounding box center [390, 111] width 300 height 12
click at [439, 107] on span "To allow a third-party to transact on wallets, follow the guide below." at bounding box center [390, 111] width 300 height 12
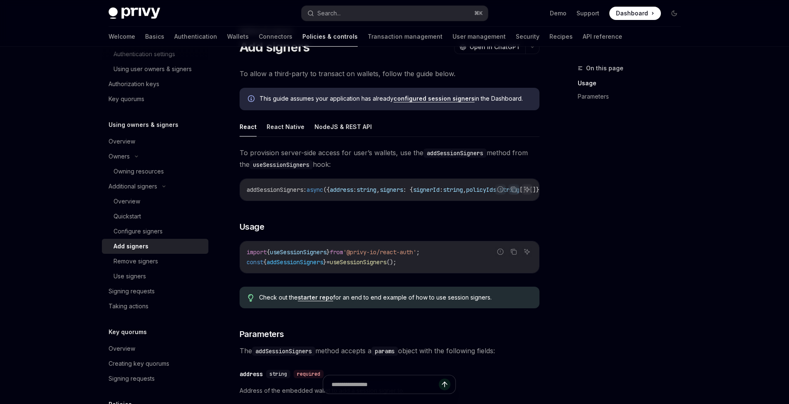
scroll to position [37, 0]
click at [154, 264] on div "Remove signers" at bounding box center [136, 261] width 45 height 10
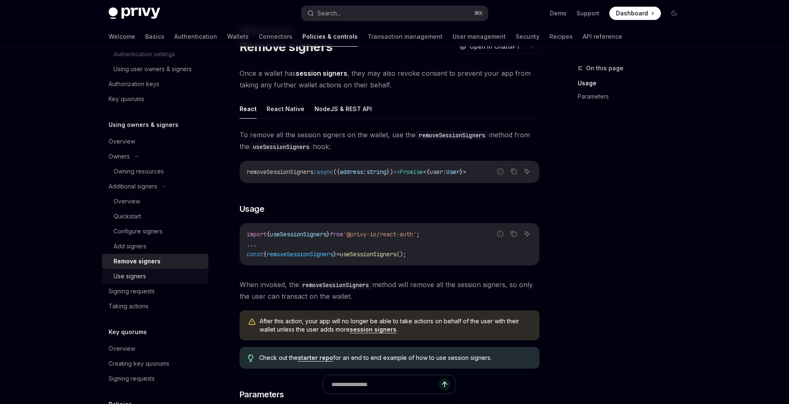
click at [145, 272] on div "Use signers" at bounding box center [130, 276] width 32 height 10
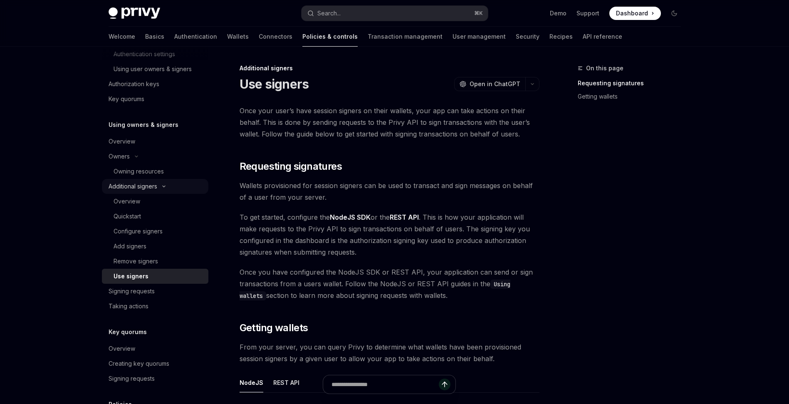
click at [166, 185] on icon at bounding box center [164, 186] width 10 height 3
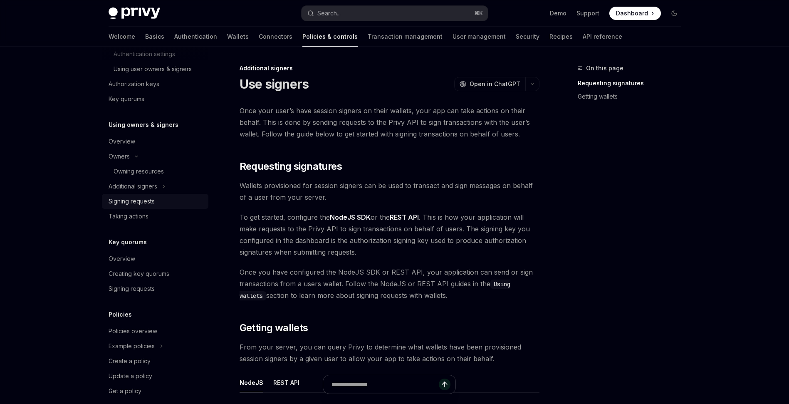
click at [152, 200] on div "Signing requests" at bounding box center [132, 201] width 46 height 10
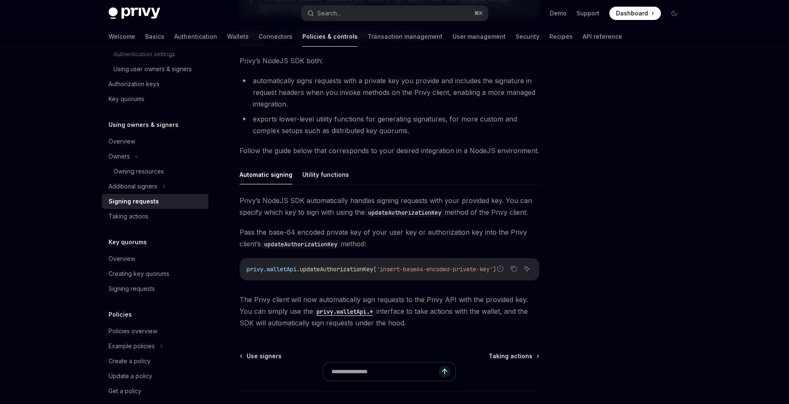
scroll to position [167, 0]
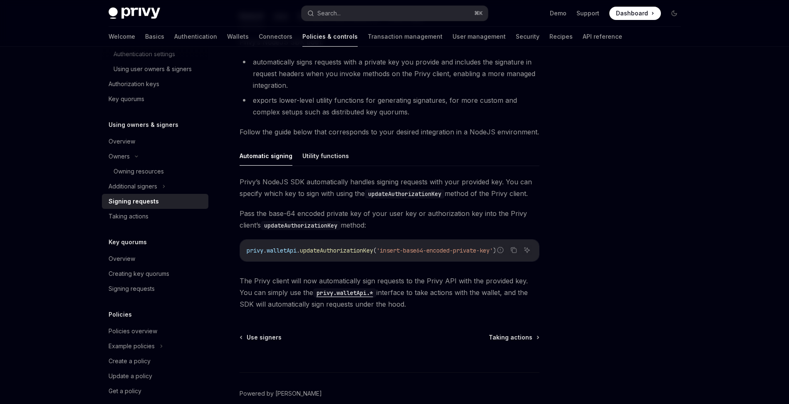
click at [419, 224] on span "Pass the base-64 encoded private key of your user key or authorization key into…" at bounding box center [390, 219] width 300 height 23
drag, startPoint x: 424, startPoint y: 224, endPoint x: 334, endPoint y: 198, distance: 94.0
click at [334, 198] on div "Privy’s NodeJS SDK automatically handles signing requests with your provided ke…" at bounding box center [390, 243] width 300 height 134
click at [409, 201] on div "Privy’s NodeJS SDK automatically handles signing requests with your provided ke…" at bounding box center [390, 243] width 300 height 134
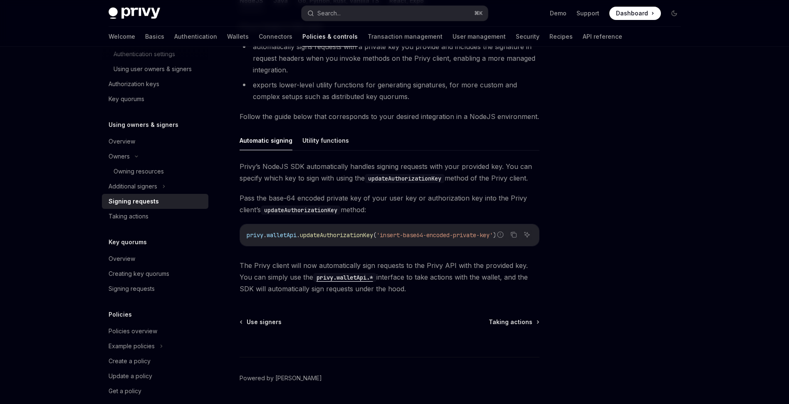
scroll to position [182, 0]
click at [398, 208] on span "Pass the base-64 encoded private key of your user key or authorization key into…" at bounding box center [390, 203] width 300 height 23
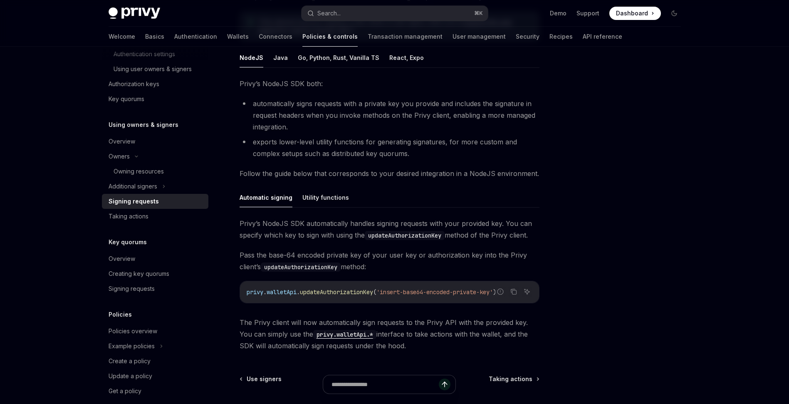
scroll to position [123, 0]
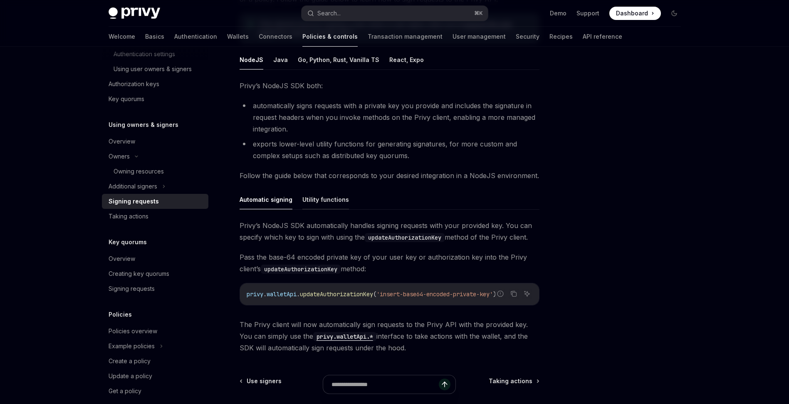
click at [326, 200] on button "Utility functions" at bounding box center [326, 200] width 47 height 20
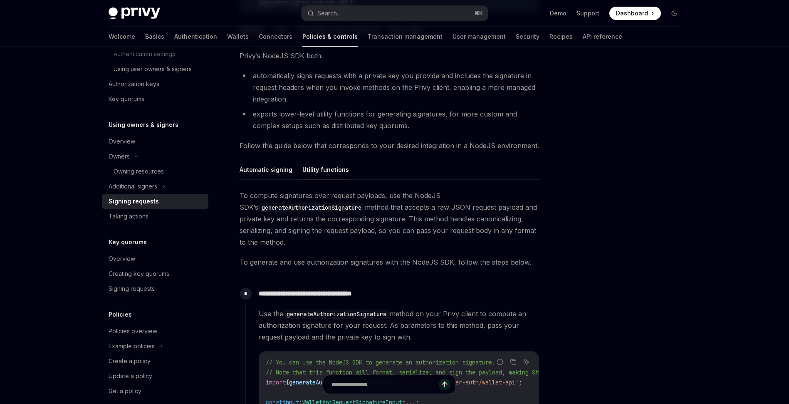
scroll to position [201, 0]
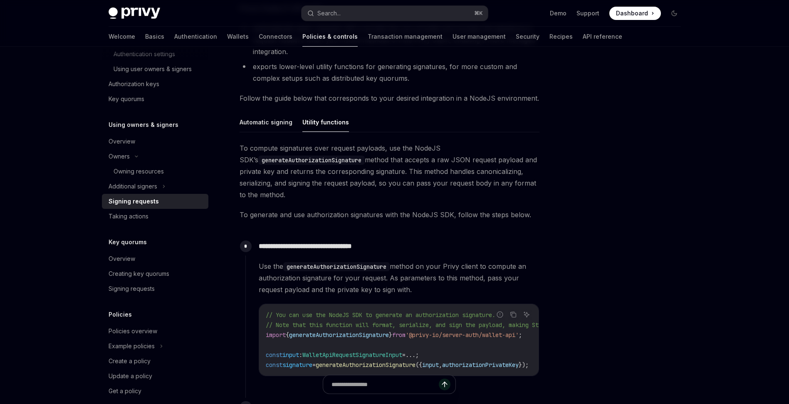
drag, startPoint x: 343, startPoint y: 194, endPoint x: 266, endPoint y: 149, distance: 89.9
click at [266, 149] on span "To compute signatures over request payloads, use the NodeJS SDK’s generateAutho…" at bounding box center [390, 171] width 300 height 58
click at [392, 188] on span "To compute signatures over request payloads, use the NodeJS SDK’s generateAutho…" at bounding box center [390, 171] width 300 height 58
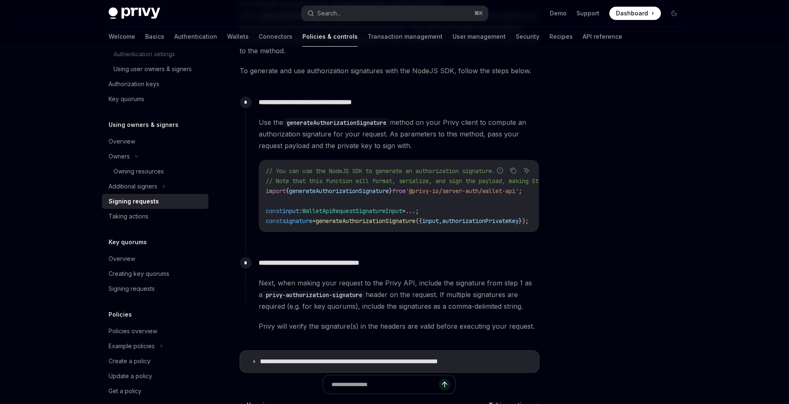
scroll to position [380, 0]
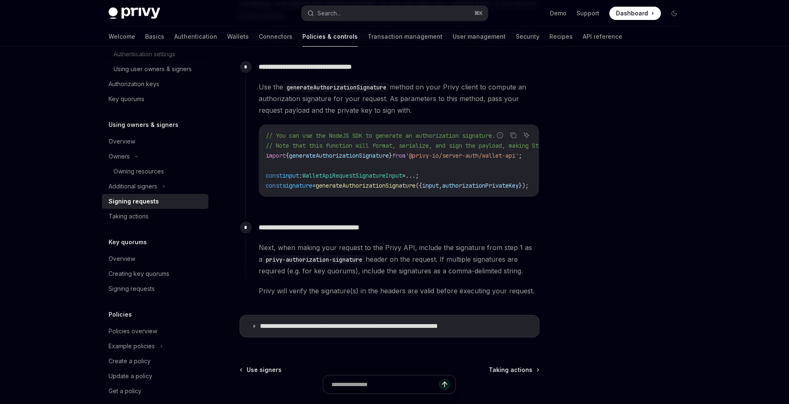
click at [346, 155] on span "generateAuthorizationSignature" at bounding box center [339, 155] width 100 height 7
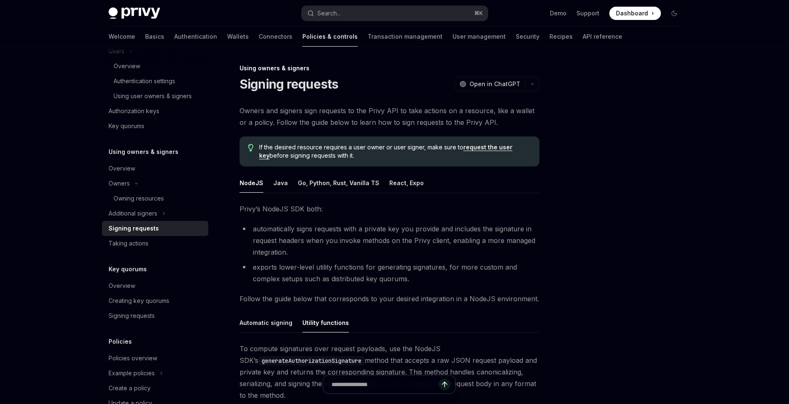
scroll to position [0, 0]
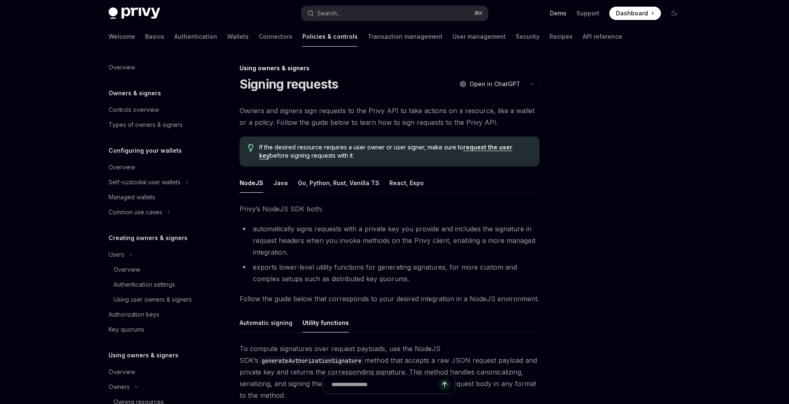
click at [564, 14] on link "Demo" at bounding box center [558, 13] width 17 height 8
click at [520, 177] on ul "NodeJS Java Go, Python, Rust, Vanilla TS React, Expo" at bounding box center [390, 183] width 300 height 20
click at [281, 181] on button "Java" at bounding box center [280, 183] width 15 height 20
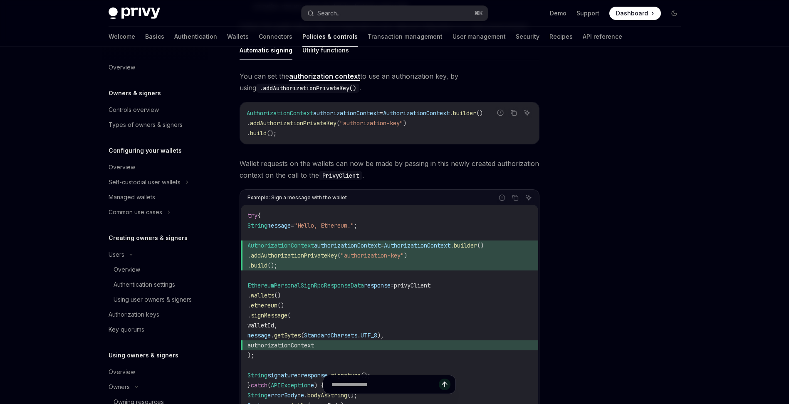
scroll to position [264, 0]
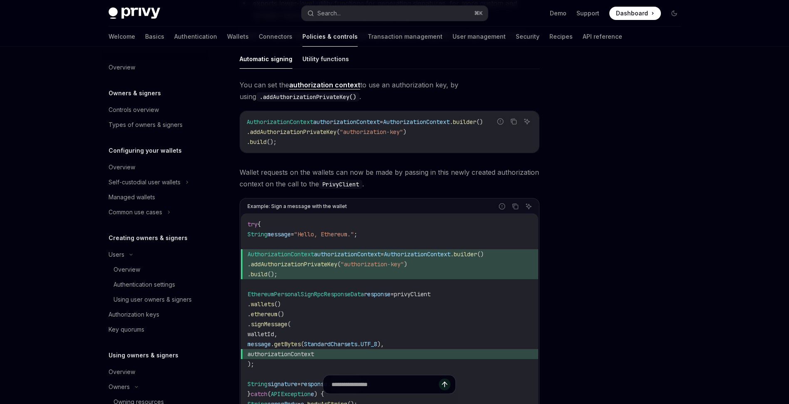
click at [587, 144] on div at bounding box center [624, 233] width 127 height 341
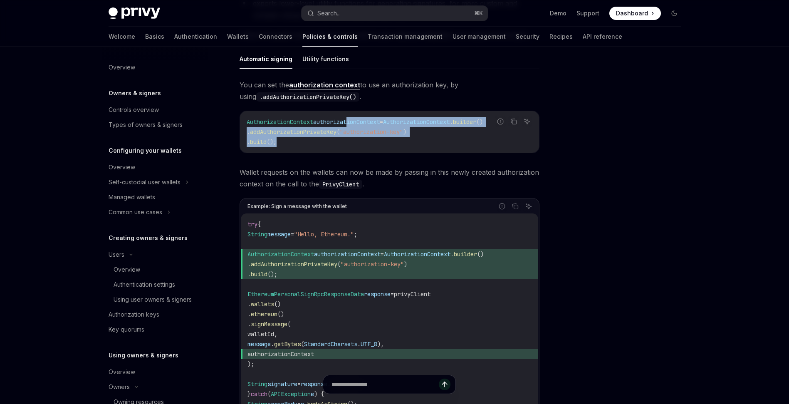
drag, startPoint x: 361, startPoint y: 121, endPoint x: 375, endPoint y: 151, distance: 34.1
click at [375, 151] on div "AuthorizationContext authorizationContext = AuthorizationContext . builder () .…" at bounding box center [389, 132] width 299 height 42
click at [320, 141] on code "AuthorizationContext authorizationContext = AuthorizationContext . builder () .…" at bounding box center [390, 132] width 286 height 30
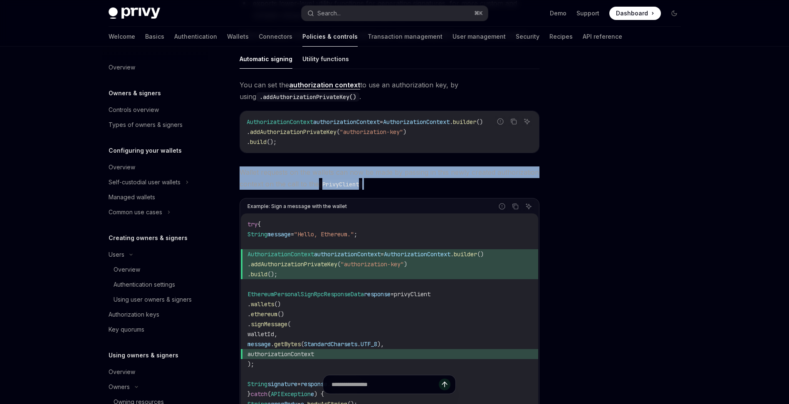
drag, startPoint x: 389, startPoint y: 184, endPoint x: 261, endPoint y: 164, distance: 129.2
click at [261, 164] on div "You can set the authorization context to use an authorization key, by using .ad…" at bounding box center [390, 274] width 300 height 390
click at [396, 185] on span "Wallet requests on the wallets can now be made by passing in this newly created…" at bounding box center [390, 177] width 300 height 23
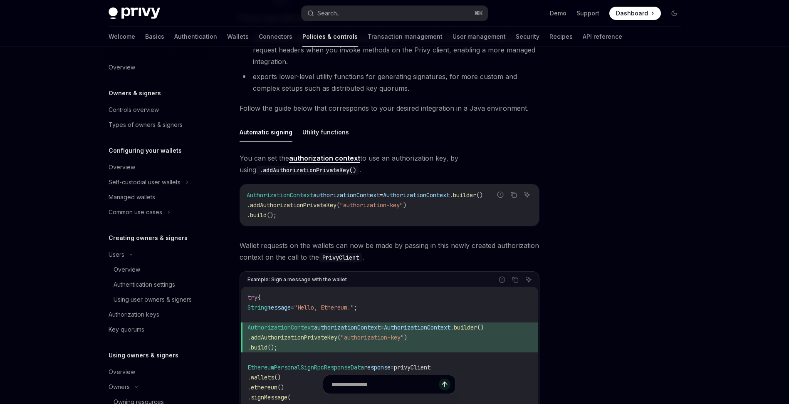
scroll to position [182, 0]
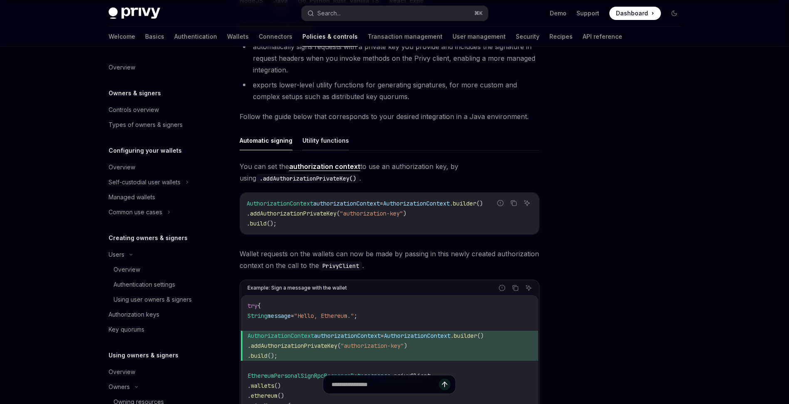
click at [325, 146] on button "Utility functions" at bounding box center [326, 141] width 47 height 20
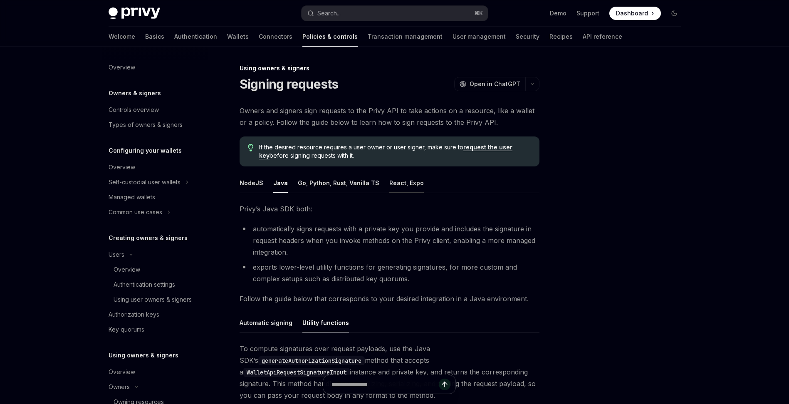
click at [390, 183] on button "React, Expo" at bounding box center [407, 183] width 35 height 20
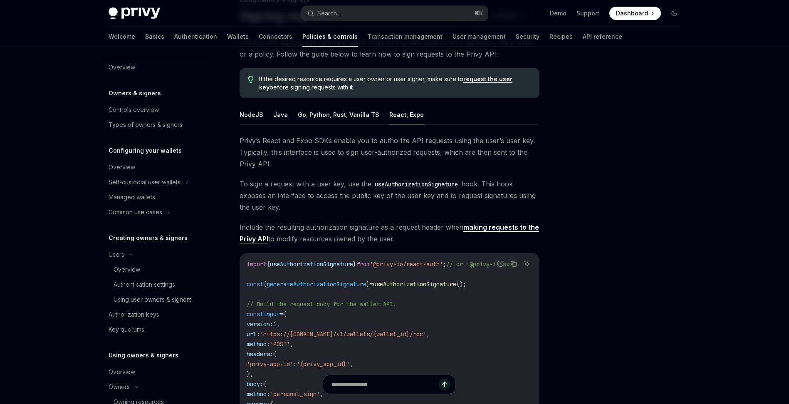
scroll to position [73, 0]
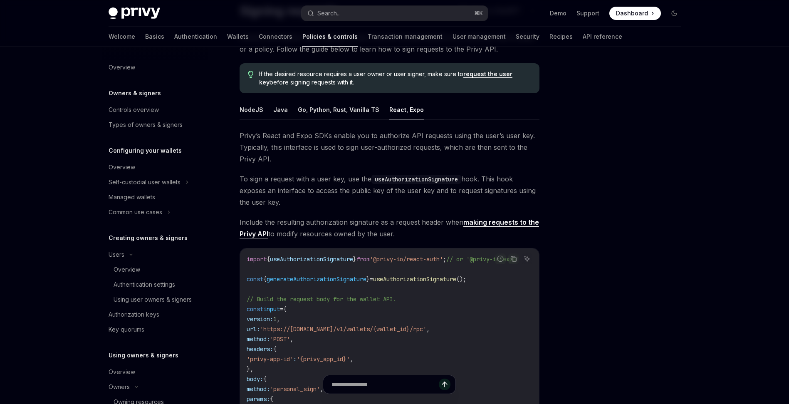
click at [411, 230] on span "Include the resulting authorization signature as a request header when making r…" at bounding box center [390, 227] width 300 height 23
drag, startPoint x: 408, startPoint y: 233, endPoint x: 367, endPoint y: 205, distance: 49.9
click at [367, 205] on div "Privy’s React and Expo SDKs enable you to authorize API requests using the user…" at bounding box center [390, 394] width 300 height 528
click at [340, 201] on span "To sign a request with a user key, use the useAuthorizationSignature hook. This…" at bounding box center [390, 190] width 300 height 35
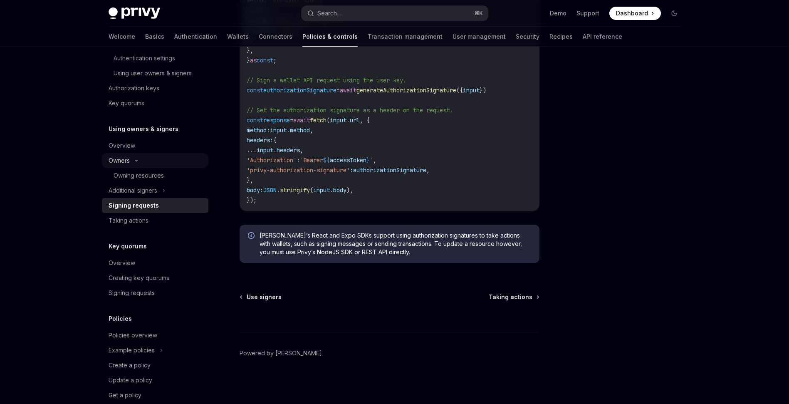
scroll to position [242, 0]
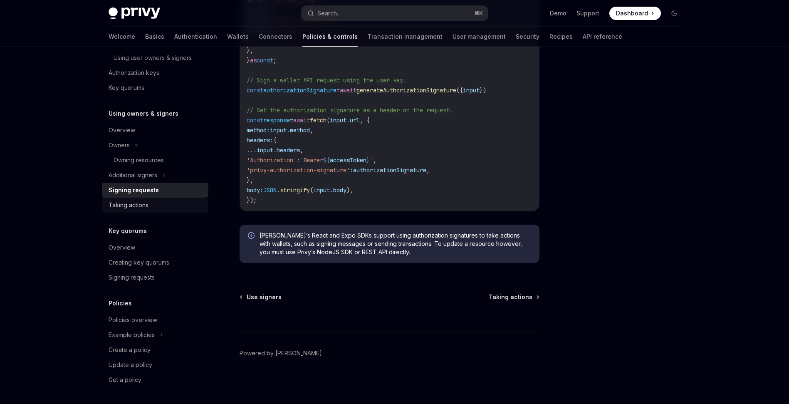
click at [158, 206] on div "Taking actions" at bounding box center [156, 205] width 95 height 10
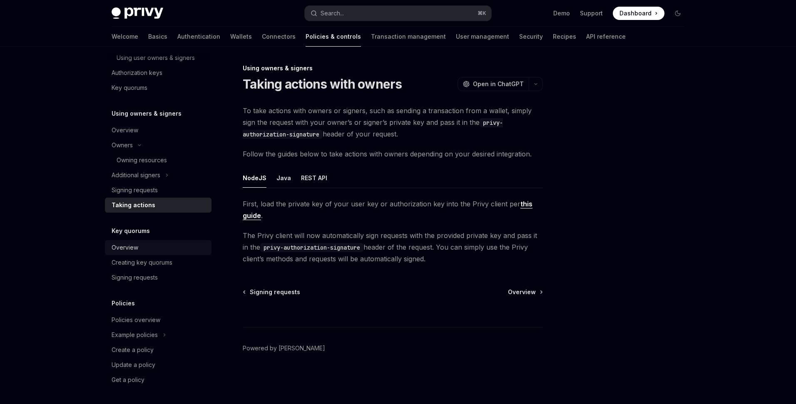
click at [151, 248] on div "Overview" at bounding box center [159, 248] width 95 height 10
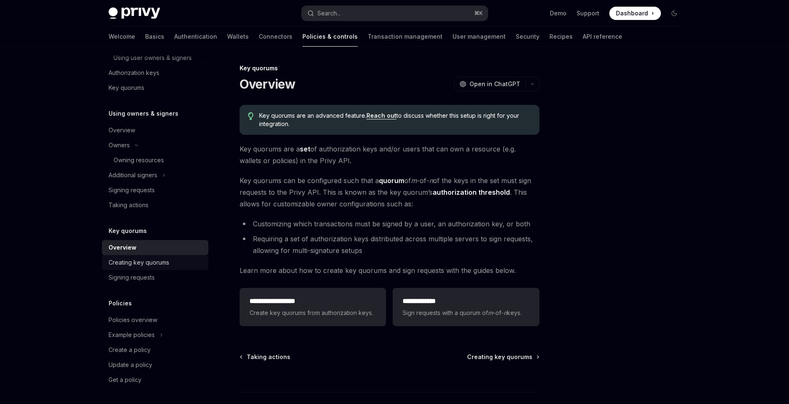
click at [151, 263] on div "Creating key quorums" at bounding box center [139, 263] width 61 height 10
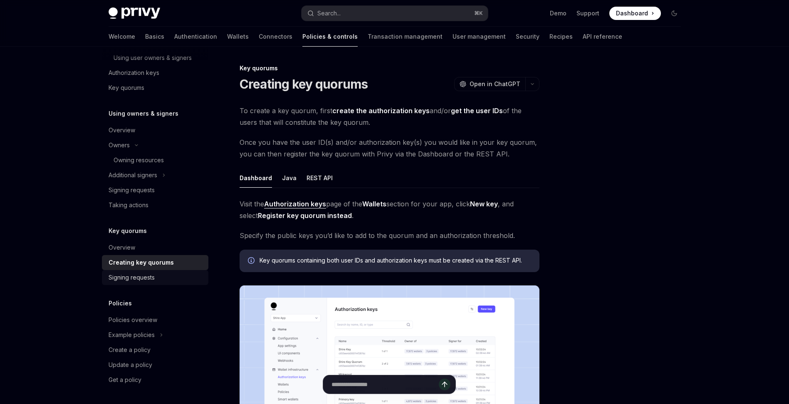
click at [148, 275] on div "Signing requests" at bounding box center [132, 278] width 46 height 10
type textarea "*"
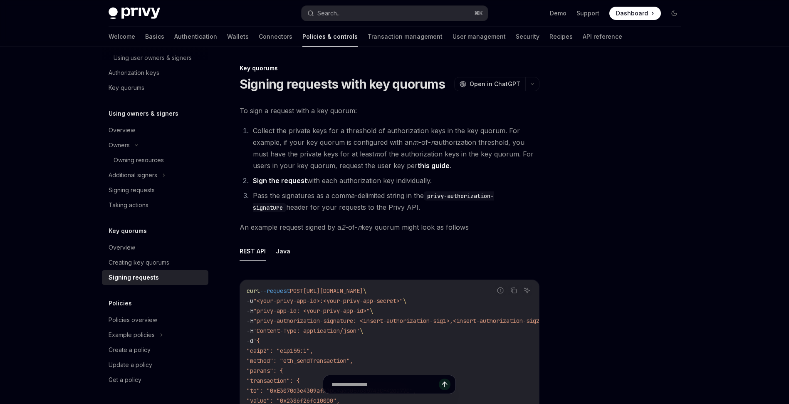
drag, startPoint x: 466, startPoint y: 186, endPoint x: 354, endPoint y: 136, distance: 122.4
click at [354, 136] on ol "Collect the private keys for a threshold of authorization keys in the key quoru…" at bounding box center [390, 169] width 300 height 88
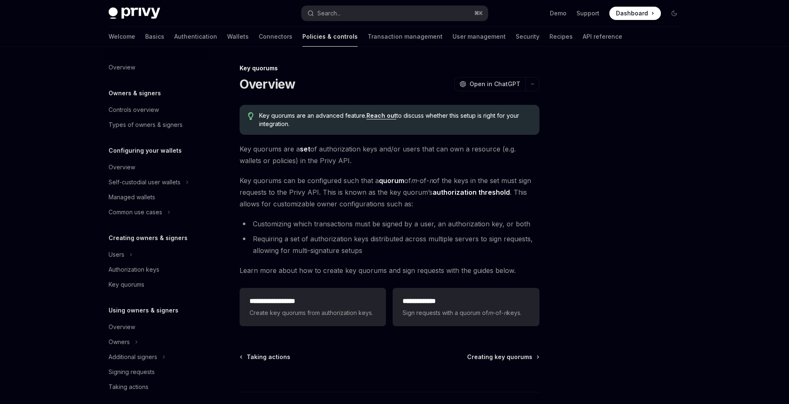
scroll to position [182, 0]
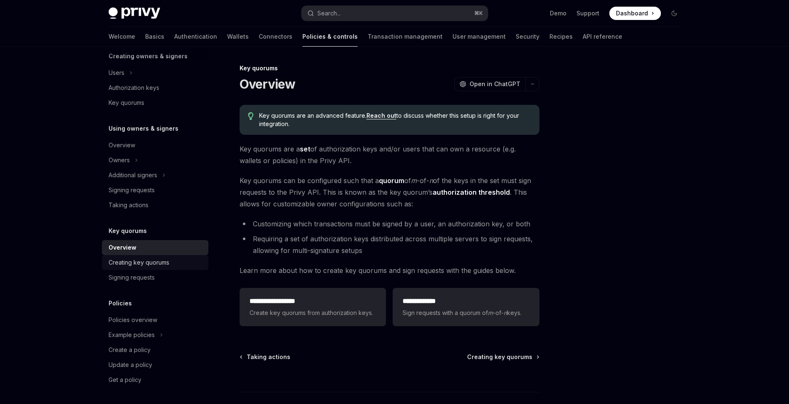
click at [140, 266] on div "Creating key quorums" at bounding box center [139, 263] width 61 height 10
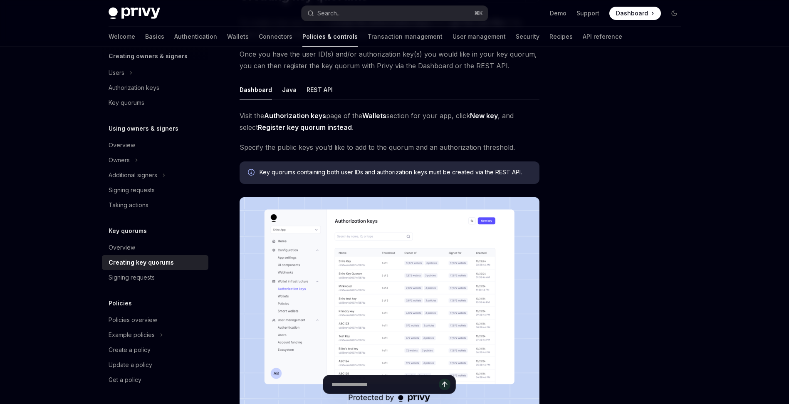
scroll to position [47, 0]
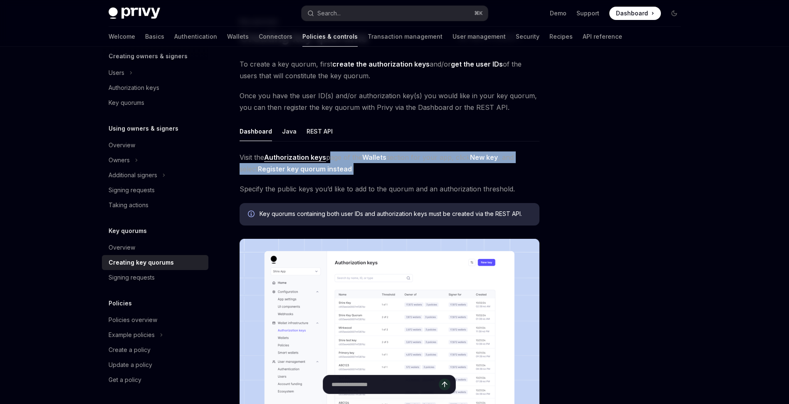
drag, startPoint x: 377, startPoint y: 171, endPoint x: 329, endPoint y: 155, distance: 50.9
click at [329, 155] on span "Visit the Authorization keys page of the Wallets section for your app, click Ne…" at bounding box center [390, 162] width 300 height 23
click at [376, 176] on div "Visit the Authorization keys page of the Wallets section for your app, click Ne…" at bounding box center [390, 308] width 300 height 315
click at [311, 131] on button "REST API" at bounding box center [320, 132] width 26 height 20
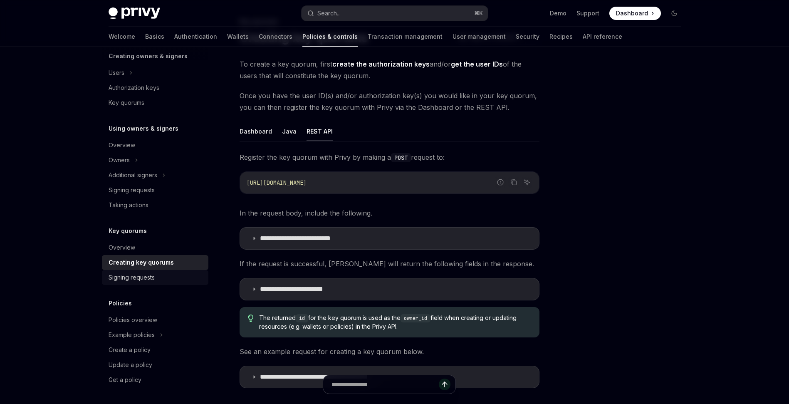
click at [130, 274] on div "Signing requests" at bounding box center [132, 278] width 46 height 10
type textarea "*"
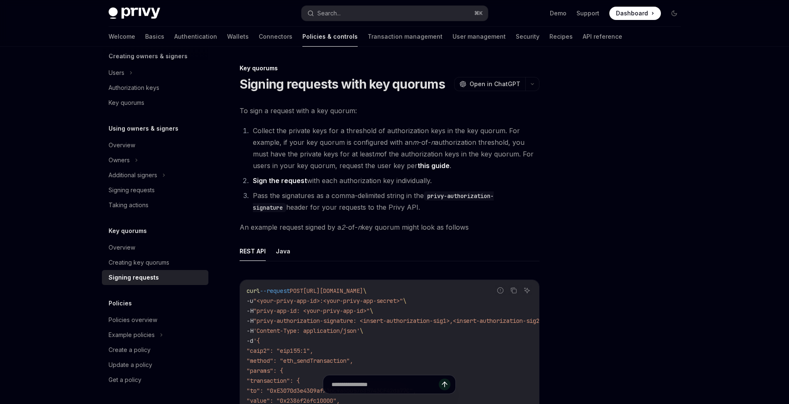
click at [270, 178] on link "Sign the request" at bounding box center [280, 180] width 54 height 9
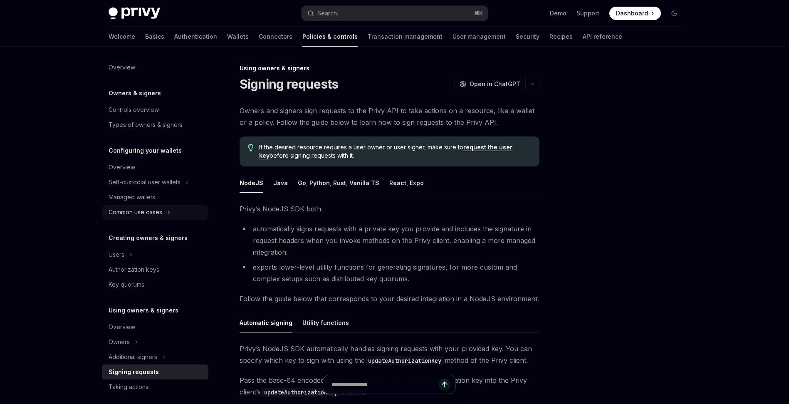
scroll to position [67, 0]
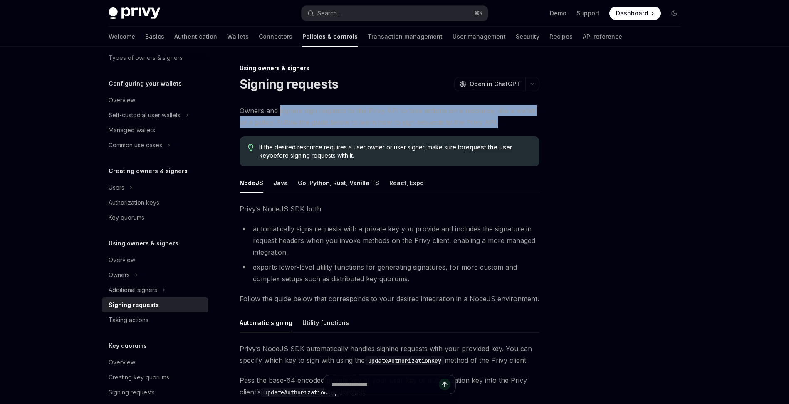
drag, startPoint x: 280, startPoint y: 108, endPoint x: 504, endPoint y: 122, distance: 223.5
click at [504, 122] on span "Owners and signers sign requests to the Privy API to take actions on a resource…" at bounding box center [390, 116] width 300 height 23
click at [531, 126] on span "Owners and signers sign requests to the Privy API to take actions on a resource…" at bounding box center [390, 116] width 300 height 23
drag, startPoint x: 508, startPoint y: 123, endPoint x: 436, endPoint y: 105, distance: 73.8
click at [436, 105] on span "Owners and signers sign requests to the Privy API to take actions on a resource…" at bounding box center [390, 116] width 300 height 23
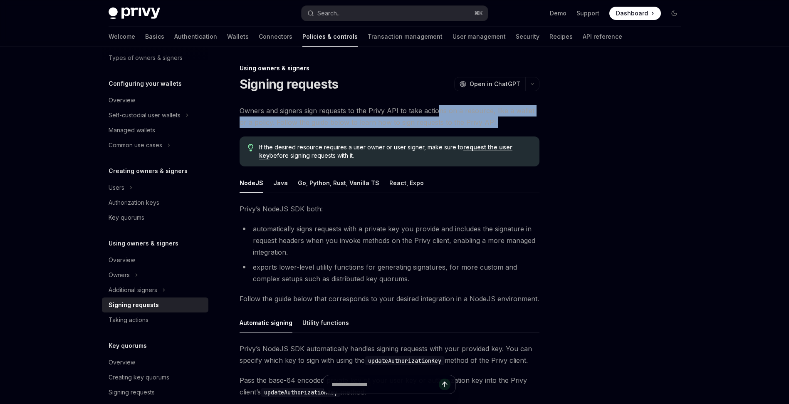
click at [501, 120] on span "Owners and signers sign requests to the Privy API to take actions on a resource…" at bounding box center [390, 116] width 300 height 23
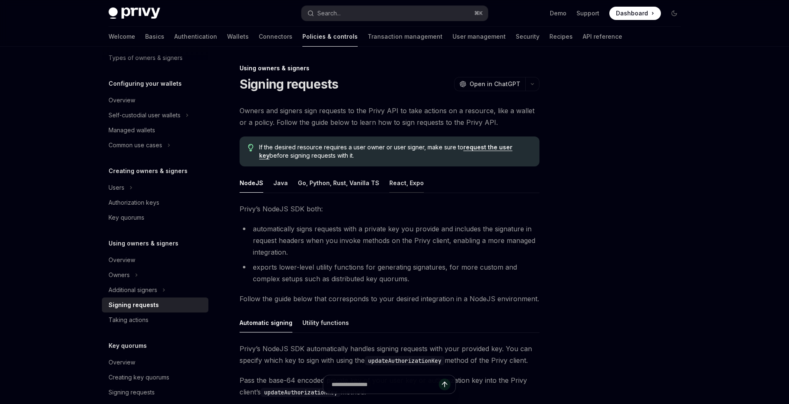
click at [398, 186] on button "React, Expo" at bounding box center [407, 183] width 35 height 20
type textarea "*"
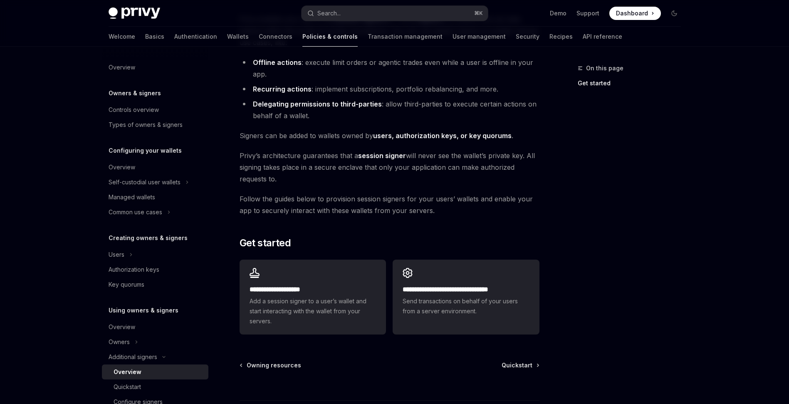
scroll to position [108, 0]
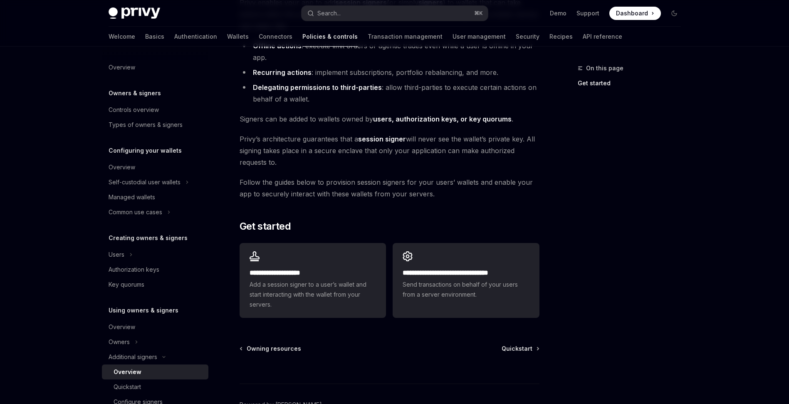
click at [516, 175] on div "**********" at bounding box center [390, 159] width 300 height 325
click at [84, 82] on div "**********" at bounding box center [311, 205] width 459 height 501
click at [145, 33] on link "Basics" at bounding box center [154, 37] width 19 height 20
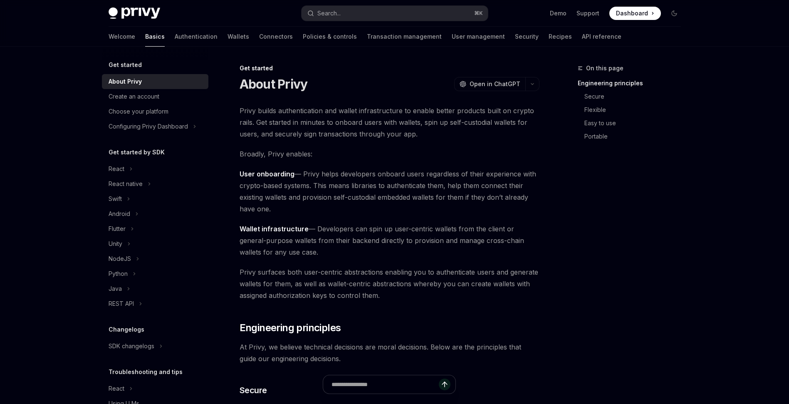
click at [149, 99] on div "Create an account" at bounding box center [134, 97] width 51 height 10
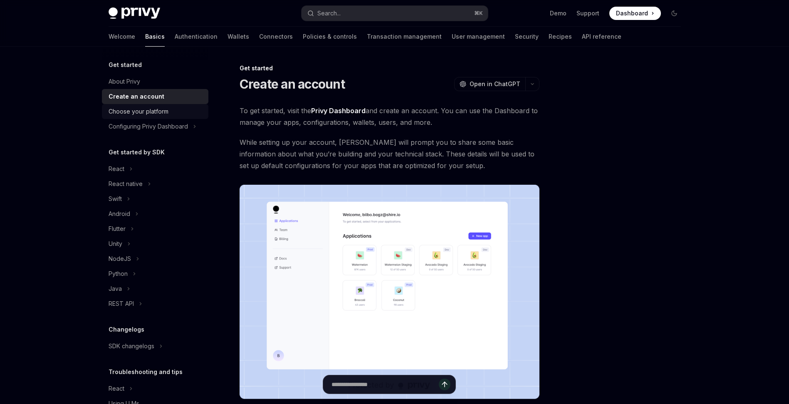
click at [149, 116] on div "Choose your platform" at bounding box center [139, 112] width 60 height 10
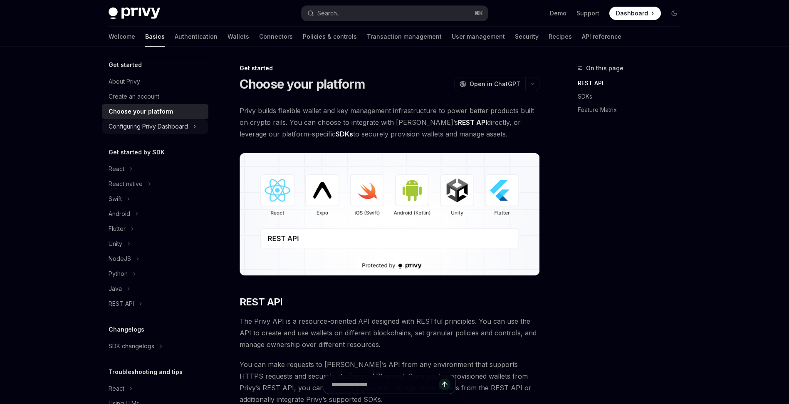
click at [163, 122] on div "Configuring Privy Dashboard" at bounding box center [148, 127] width 79 height 10
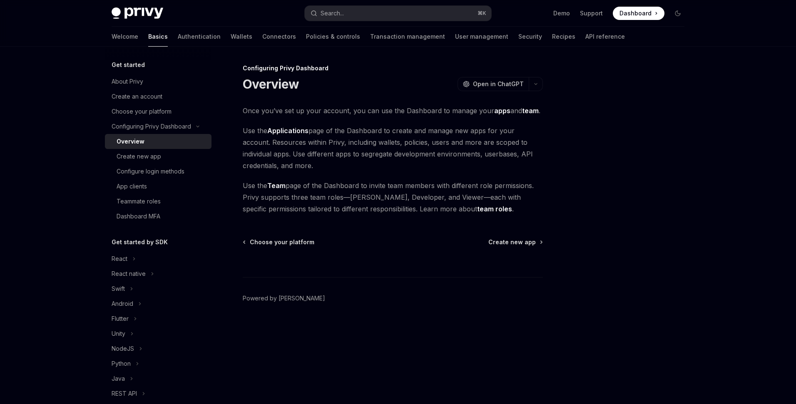
click at [74, 174] on div "Privy Docs home page Search... ⌘ K Demo Support Dashboard Dashboard Search... N…" at bounding box center [398, 202] width 796 height 404
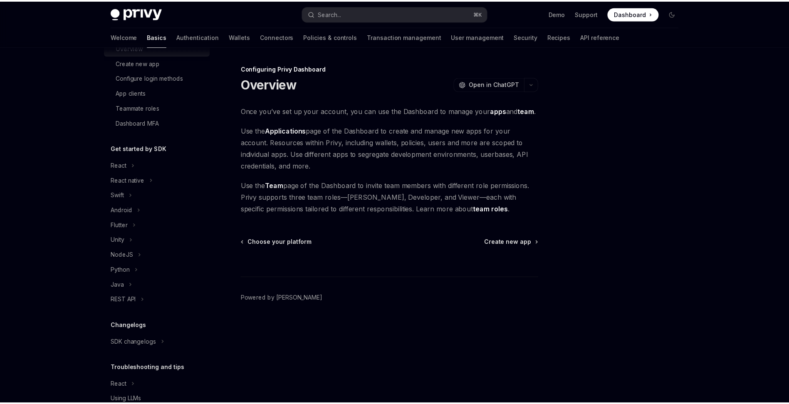
scroll to position [129, 0]
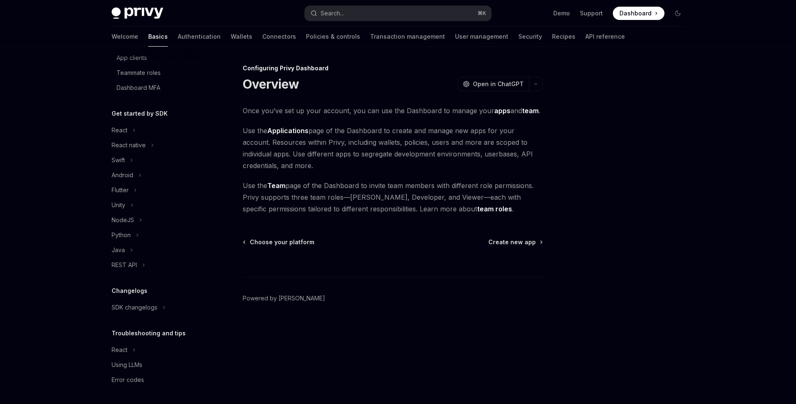
click at [55, 294] on div "Privy Docs home page Search... ⌘ K Demo Support Dashboard Dashboard Search... N…" at bounding box center [398, 202] width 796 height 404
click at [135, 305] on div "SDK changelogs" at bounding box center [135, 308] width 46 height 10
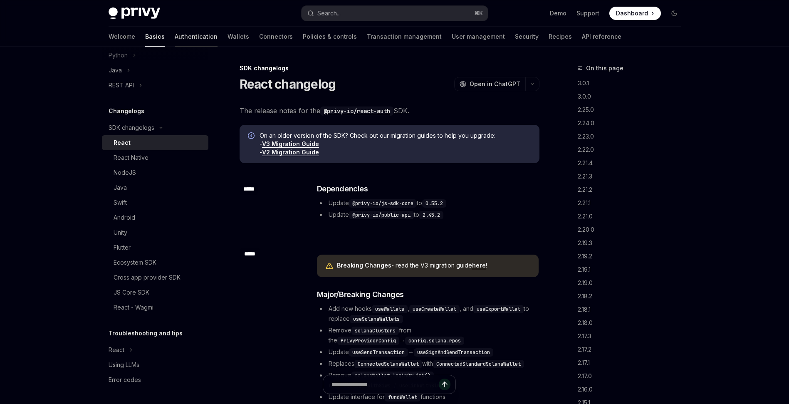
click at [175, 42] on link "Authentication" at bounding box center [196, 37] width 43 height 20
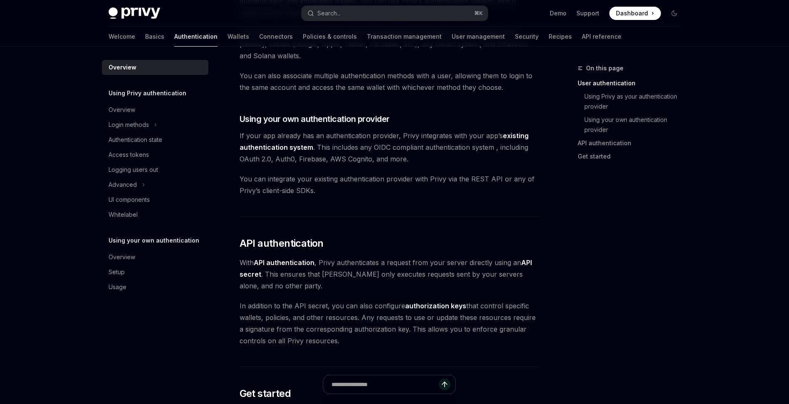
scroll to position [425, 0]
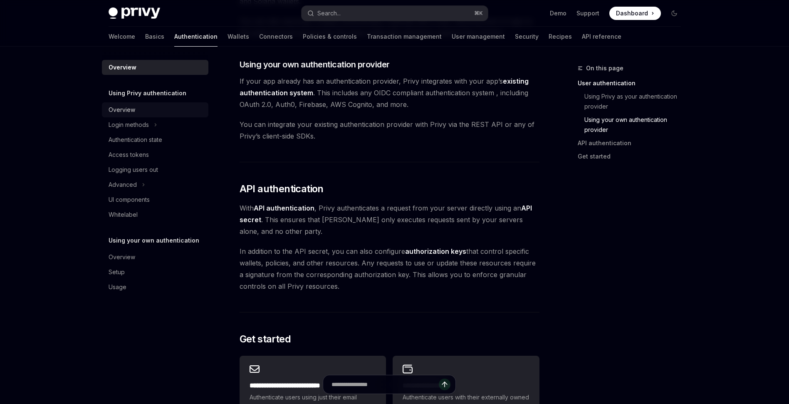
click at [142, 109] on div "Overview" at bounding box center [156, 110] width 95 height 10
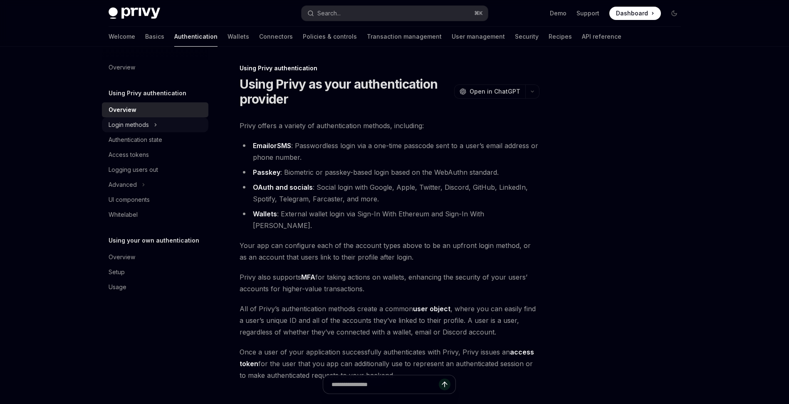
click at [148, 127] on div "Login methods" at bounding box center [129, 125] width 40 height 10
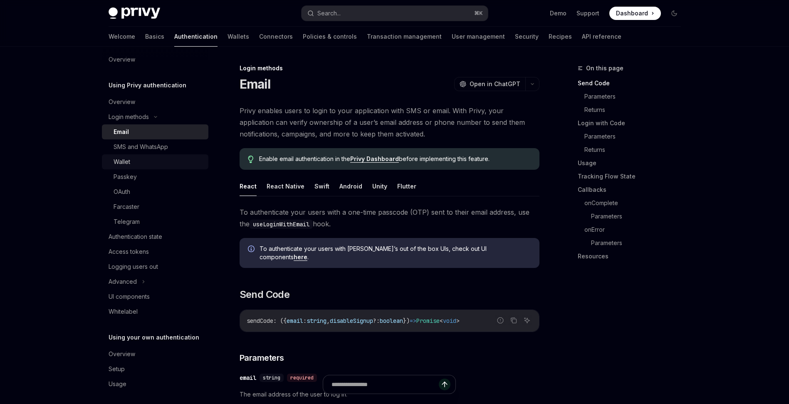
scroll to position [12, 0]
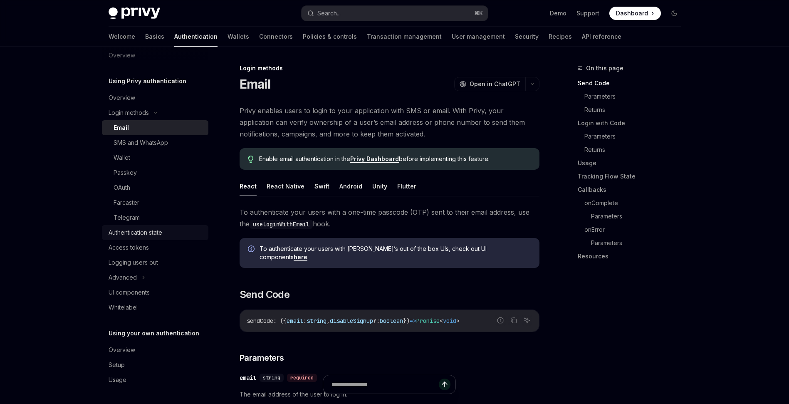
click at [150, 229] on div "Authentication state" at bounding box center [136, 233] width 54 height 10
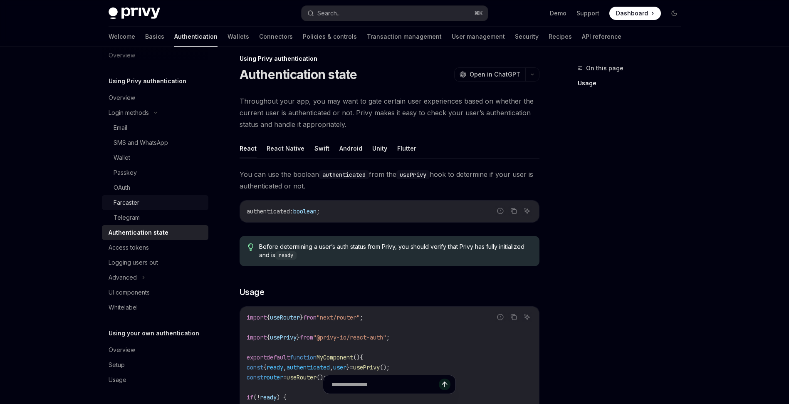
scroll to position [28, 0]
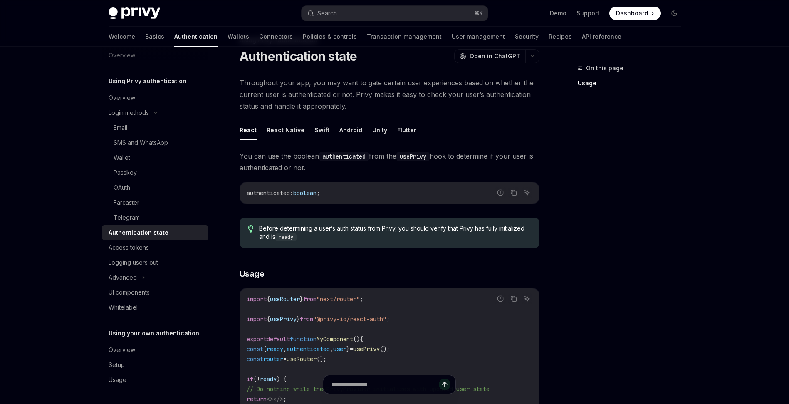
click at [462, 111] on span "Throughout your app, you may want to gate certain user experiences based on whe…" at bounding box center [390, 94] width 300 height 35
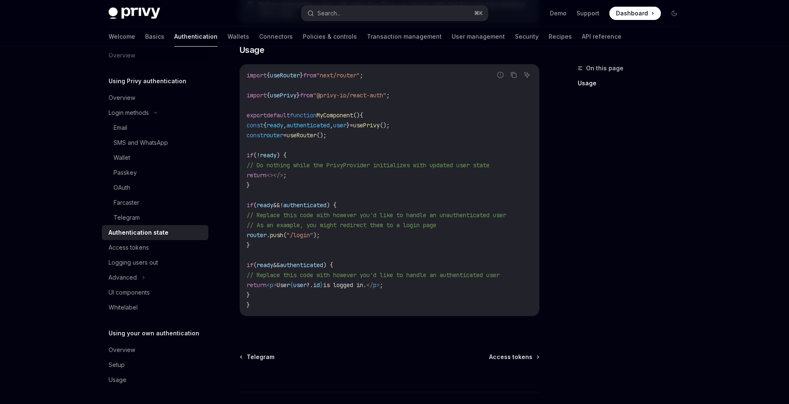
scroll to position [304, 0]
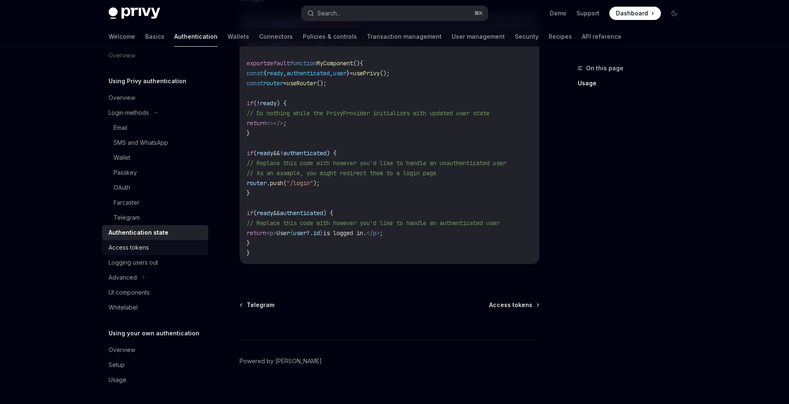
click at [153, 245] on div "Access tokens" at bounding box center [156, 248] width 95 height 10
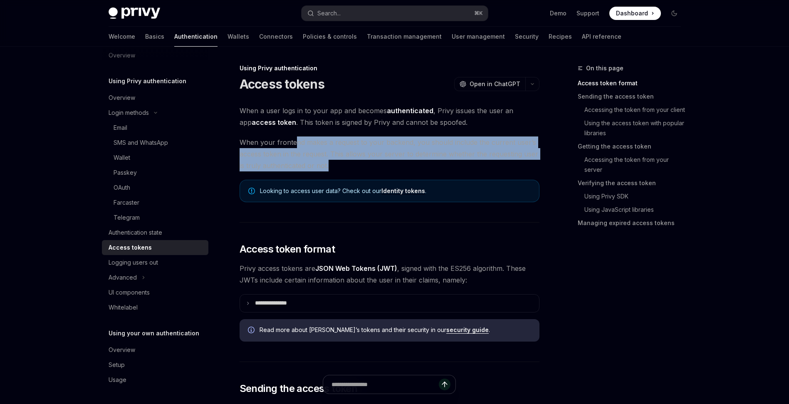
drag, startPoint x: 368, startPoint y: 167, endPoint x: 295, endPoint y: 141, distance: 77.9
click at [295, 141] on span "When your frontend makes a request to your backend, you should include the curr…" at bounding box center [390, 153] width 300 height 35
click at [436, 171] on span "When your frontend makes a request to your backend, you should include the curr…" at bounding box center [390, 153] width 300 height 35
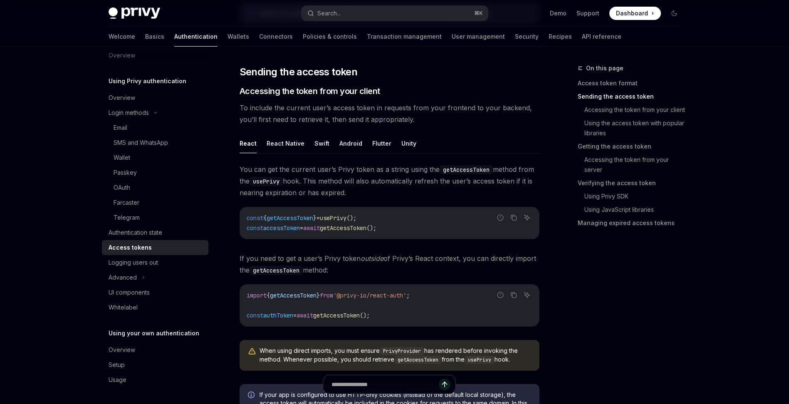
scroll to position [332, 0]
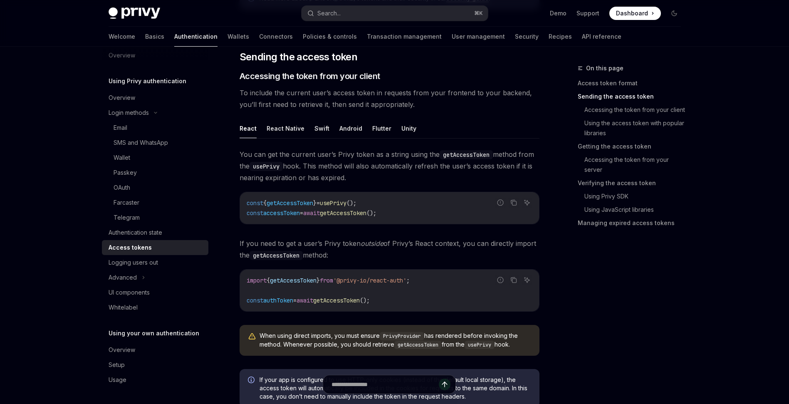
click at [353, 175] on span "You can get the current user’s Privy token as a string using the getAccessToken…" at bounding box center [390, 166] width 300 height 35
drag, startPoint x: 375, startPoint y: 178, endPoint x: 320, endPoint y: 155, distance: 59.9
click at [320, 155] on span "You can get the current user’s Privy token as a string using the getAccessToken…" at bounding box center [390, 166] width 300 height 35
click at [365, 175] on span "You can get the current user’s Privy token as a string using the getAccessToken…" at bounding box center [390, 166] width 300 height 35
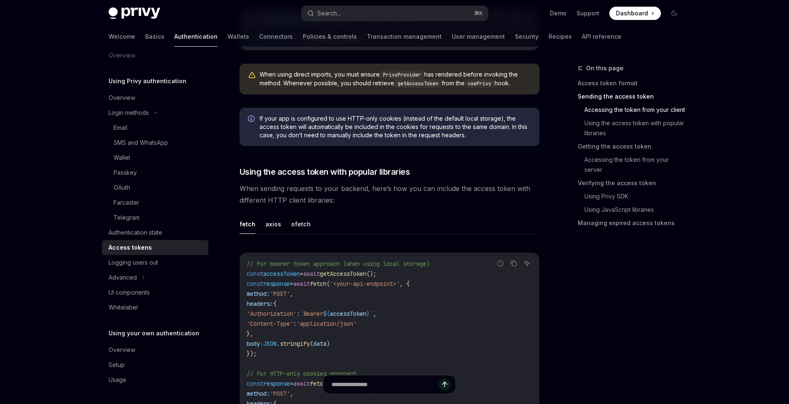
scroll to position [606, 0]
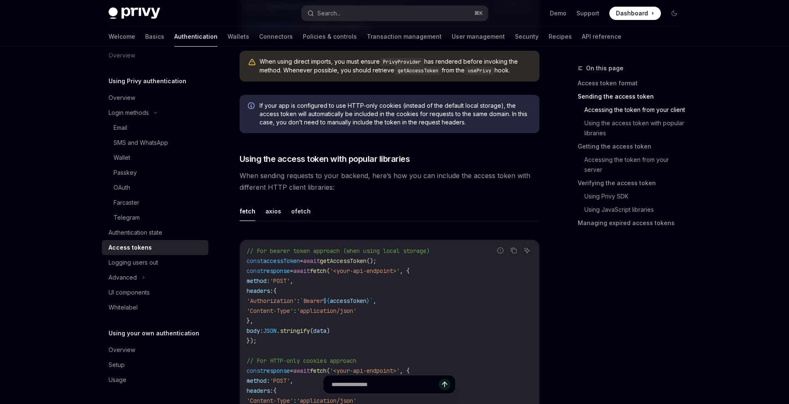
click at [375, 182] on span "When sending requests to your backend, here’s how you can include the access to…" at bounding box center [390, 181] width 300 height 23
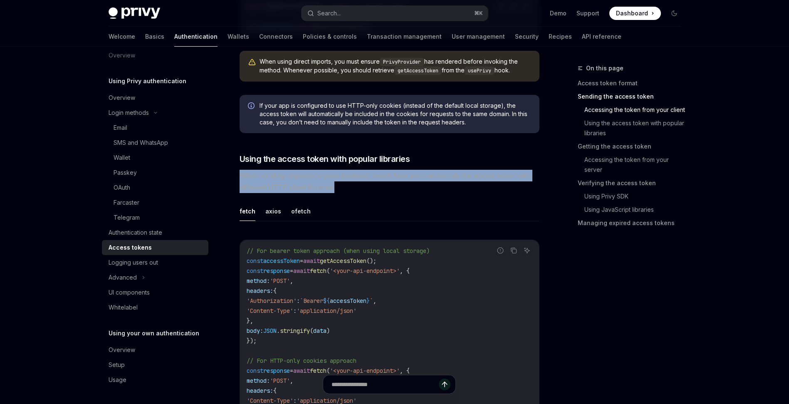
drag, startPoint x: 397, startPoint y: 183, endPoint x: 335, endPoint y: 168, distance: 63.3
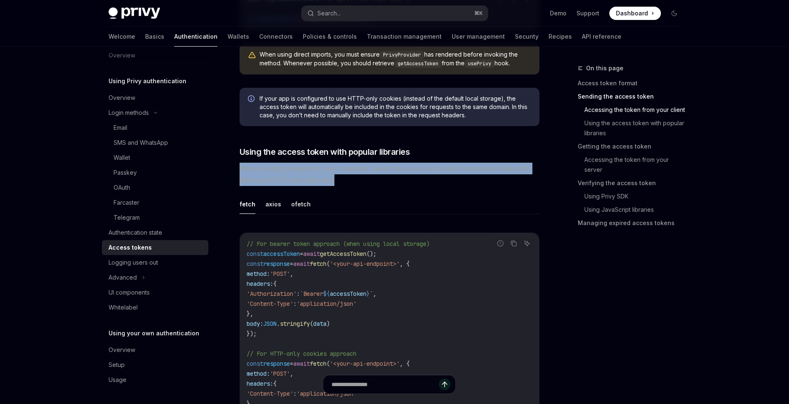
scroll to position [613, 0]
click at [382, 179] on span "When sending requests to your backend, here’s how you can include the access to…" at bounding box center [390, 173] width 300 height 23
drag, startPoint x: 363, startPoint y: 178, endPoint x: 329, endPoint y: 167, distance: 35.4
click at [329, 167] on span "When sending requests to your backend, here’s how you can include the access to…" at bounding box center [390, 173] width 300 height 23
click at [385, 182] on span "When sending requests to your backend, here’s how you can include the access to…" at bounding box center [390, 173] width 300 height 23
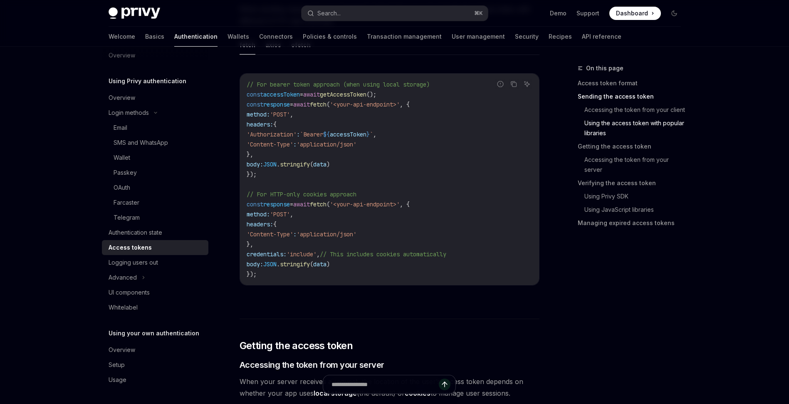
scroll to position [771, 0]
click at [323, 132] on span "`Bearer" at bounding box center [311, 135] width 23 height 7
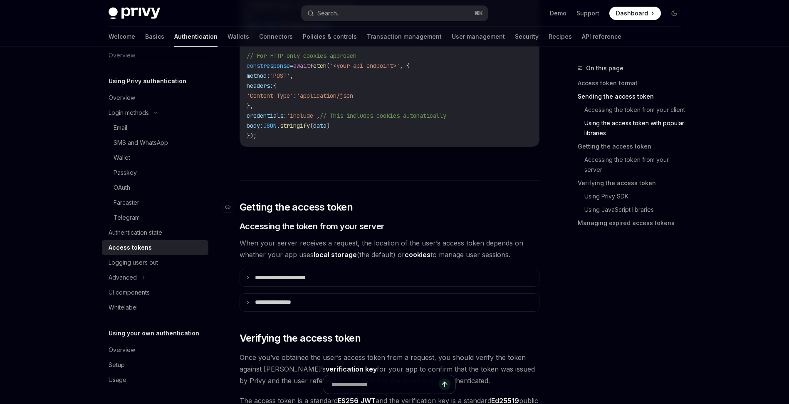
scroll to position [991, 0]
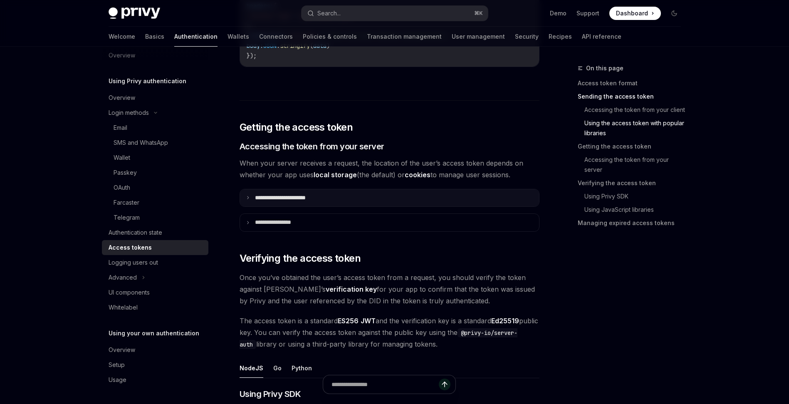
click at [249, 196] on icon at bounding box center [248, 198] width 4 height 4
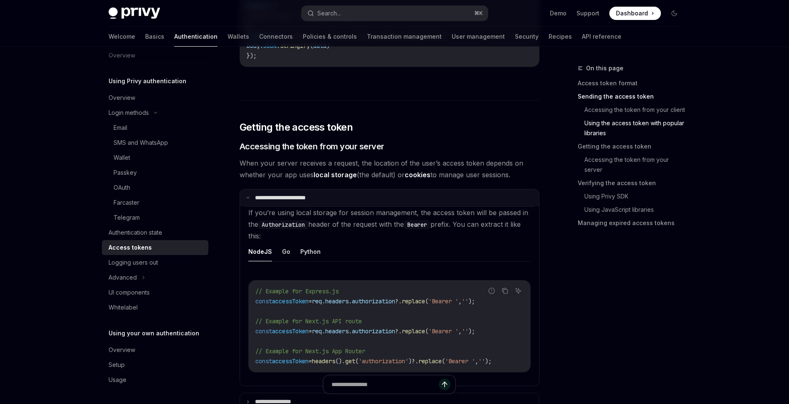
click at [249, 196] on icon at bounding box center [248, 198] width 4 height 4
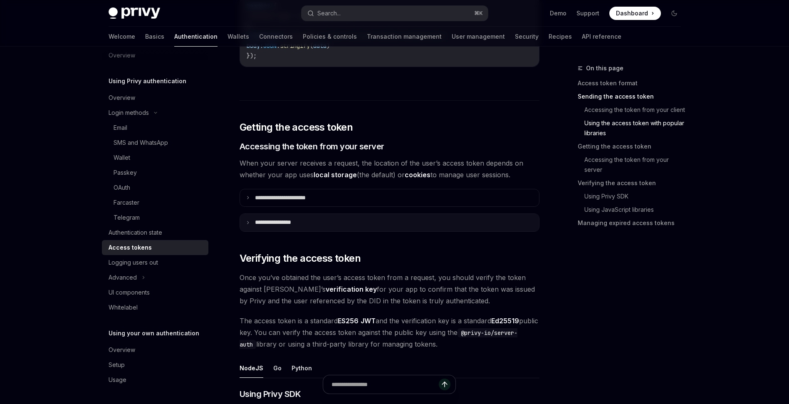
click at [248, 219] on summary "**********" at bounding box center [389, 222] width 299 height 17
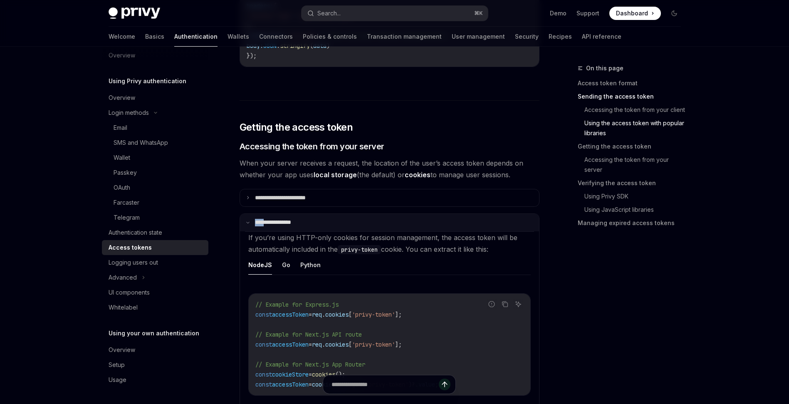
click at [248, 219] on summary "**********" at bounding box center [389, 222] width 299 height 17
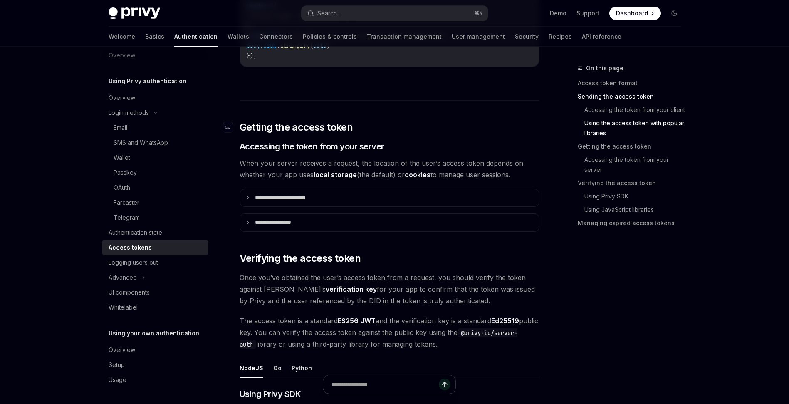
click at [453, 125] on h2 "​ Getting the access token" at bounding box center [390, 127] width 300 height 13
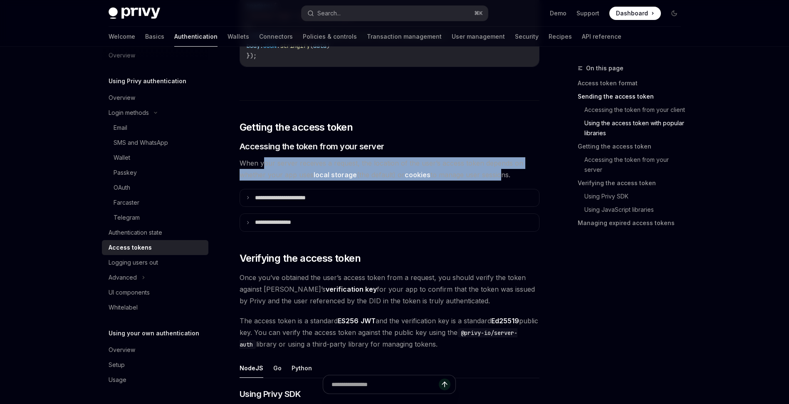
drag, startPoint x: 264, startPoint y: 165, endPoint x: 501, endPoint y: 169, distance: 236.8
click at [501, 169] on span "When your server receives a request, the location of the user’s access token de…" at bounding box center [390, 168] width 300 height 23
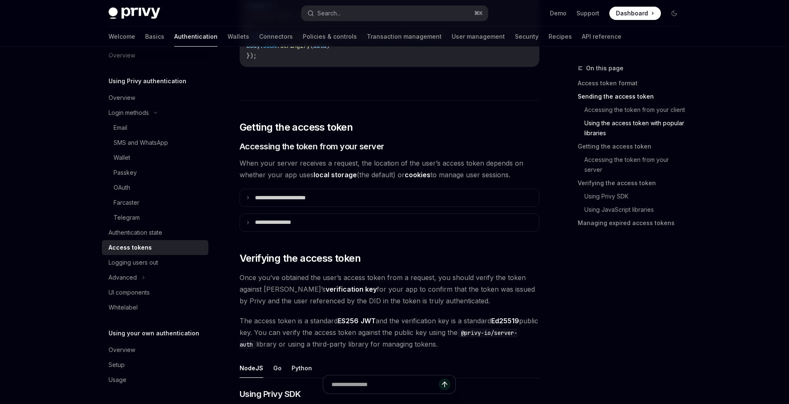
click at [517, 173] on span "When your server receives a request, the location of the user’s access token de…" at bounding box center [390, 168] width 300 height 23
drag, startPoint x: 516, startPoint y: 174, endPoint x: 434, endPoint y: 158, distance: 82.6
click at [434, 158] on span "When your server receives a request, the location of the user’s access token de…" at bounding box center [390, 168] width 300 height 23
click at [303, 160] on span "When your server receives a request, the location of the user’s access token de…" at bounding box center [390, 168] width 300 height 23
click at [269, 161] on span "When your server receives a request, the location of the user’s access token de…" at bounding box center [390, 168] width 300 height 23
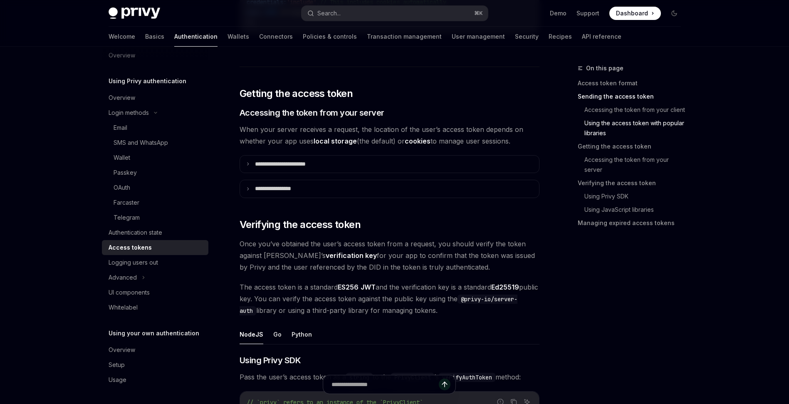
scroll to position [1040, 0]
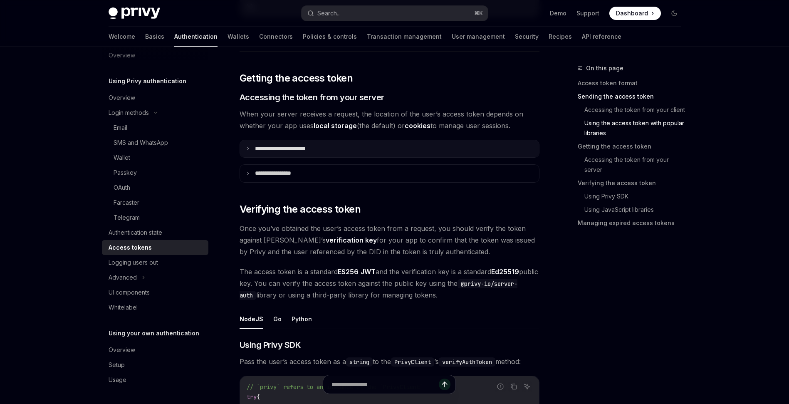
click at [249, 148] on icon at bounding box center [248, 148] width 4 height 4
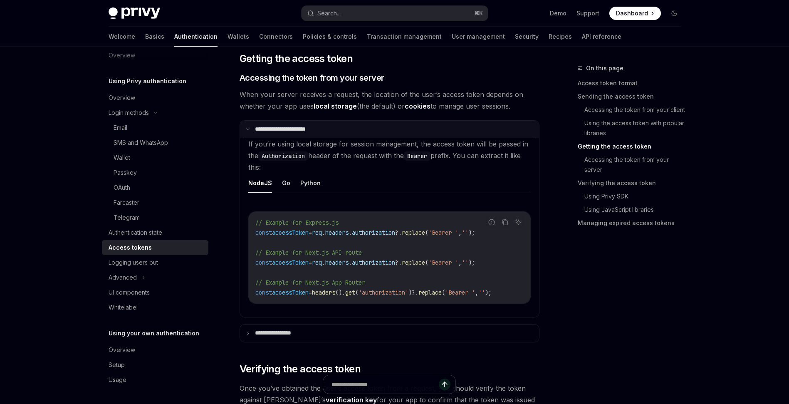
scroll to position [1069, 0]
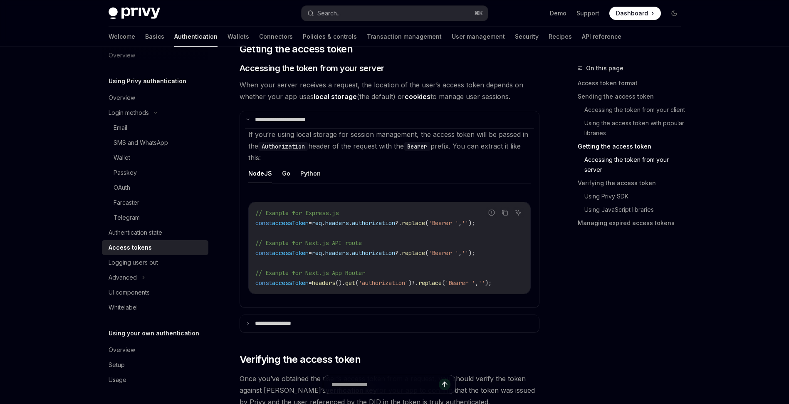
drag, startPoint x: 300, startPoint y: 153, endPoint x: 265, endPoint y: 136, distance: 38.7
click at [265, 136] on setupChildren "If you’re using local storage for session management, the access token will be …" at bounding box center [389, 217] width 289 height 179
click at [385, 155] on setupChildren "If you’re using local storage for session management, the access token will be …" at bounding box center [389, 217] width 289 height 179
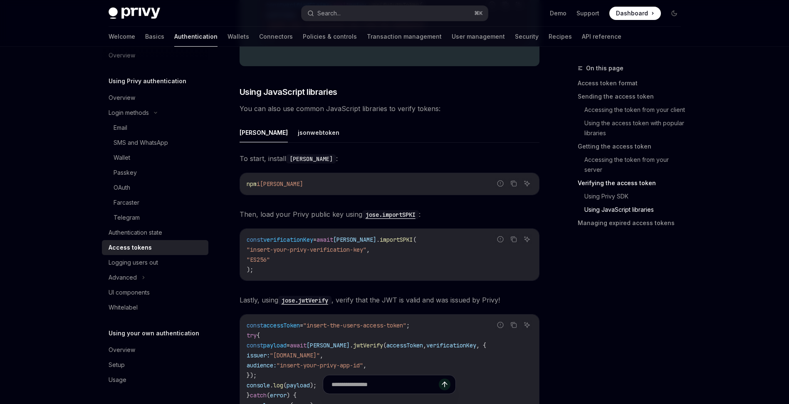
scroll to position [2097, 0]
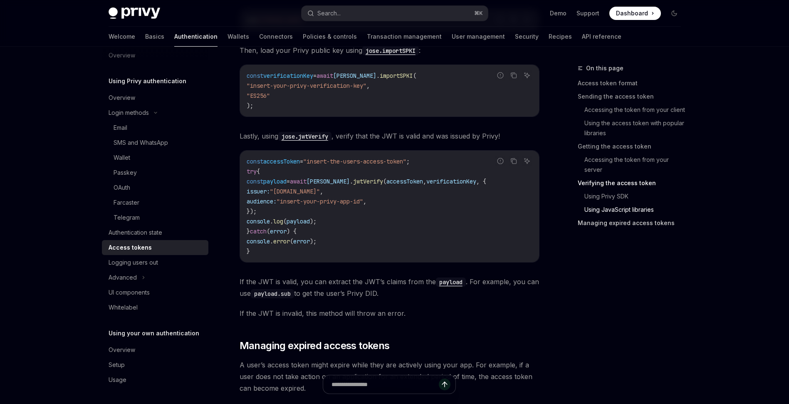
click at [598, 222] on link "Managing expired access tokens" at bounding box center [633, 222] width 110 height 13
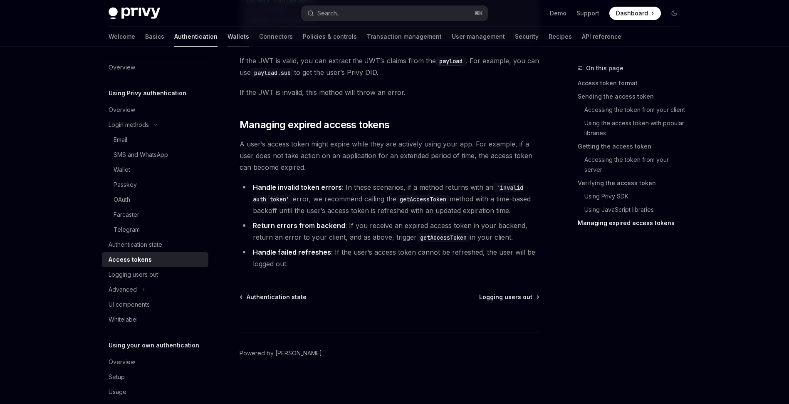
click at [228, 37] on link "Wallets" at bounding box center [239, 37] width 22 height 20
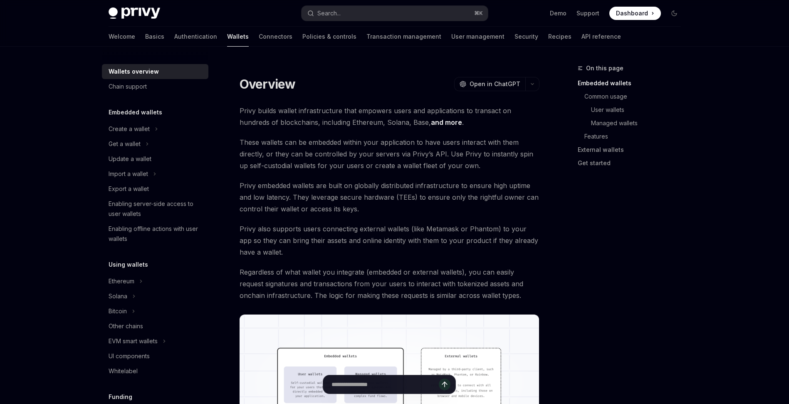
click at [340, 149] on span "These wallets can be embedded within your application to have users interact wi…" at bounding box center [390, 153] width 300 height 35
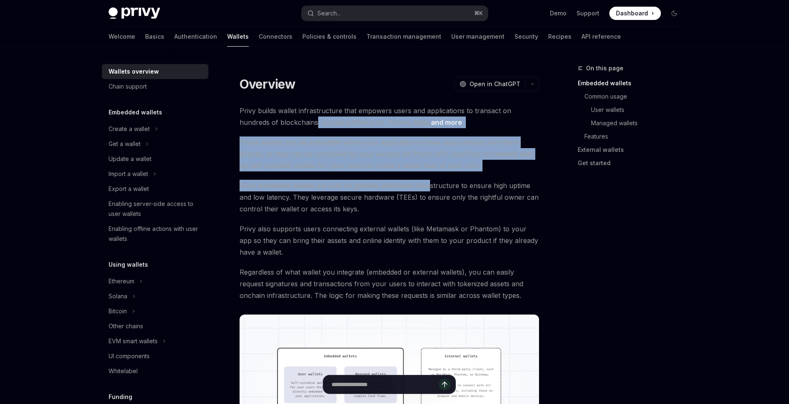
drag, startPoint x: 429, startPoint y: 187, endPoint x: 285, endPoint y: 122, distance: 158.3
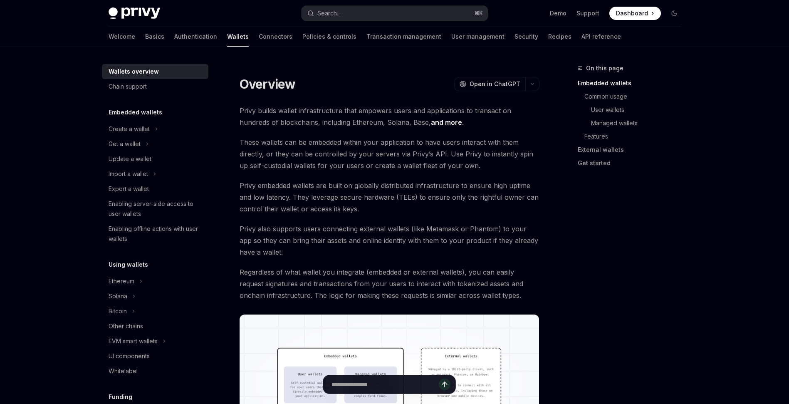
click at [261, 118] on span "Privy builds wallet infrastructure that empowers users and applications to tran…" at bounding box center [390, 116] width 300 height 23
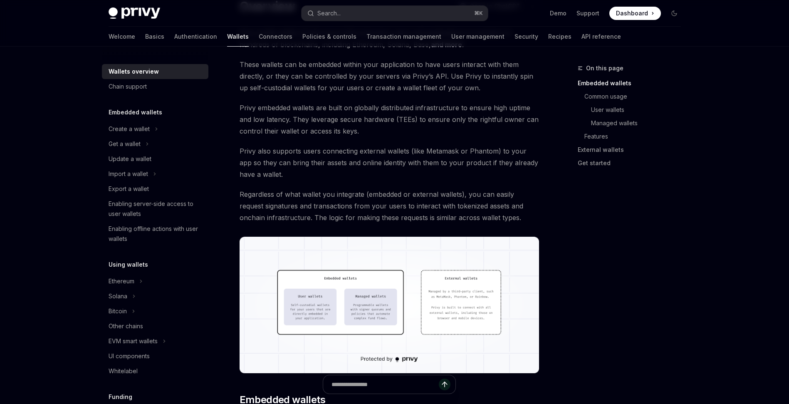
scroll to position [79, 0]
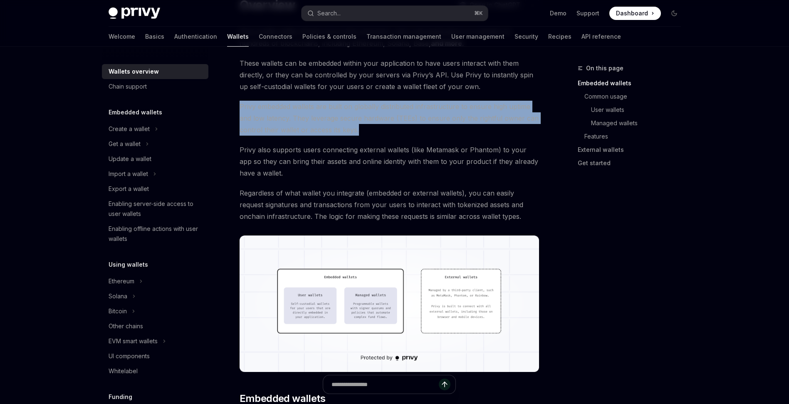
drag, startPoint x: 395, startPoint y: 129, endPoint x: 260, endPoint y: 95, distance: 139.5
click at [372, 134] on span "Privy embedded wallets are built on globally distributed infrastructure to ensu…" at bounding box center [390, 118] width 300 height 35
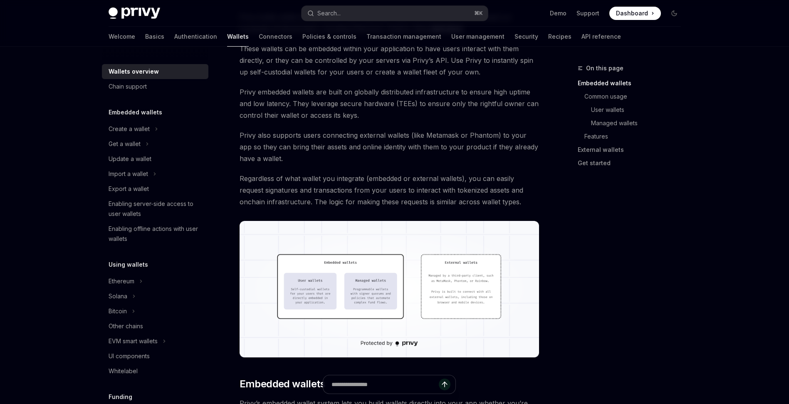
scroll to position [111, 0]
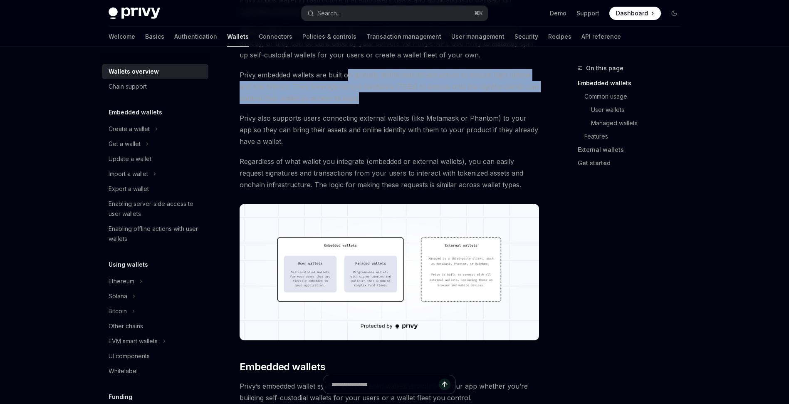
drag, startPoint x: 394, startPoint y: 99, endPoint x: 347, endPoint y: 73, distance: 53.8
click at [347, 73] on span "Privy embedded wallets are built on globally distributed infrastructure to ensu…" at bounding box center [390, 86] width 300 height 35
click at [469, 100] on span "Privy embedded wallets are built on globally distributed infrastructure to ensu…" at bounding box center [390, 86] width 300 height 35
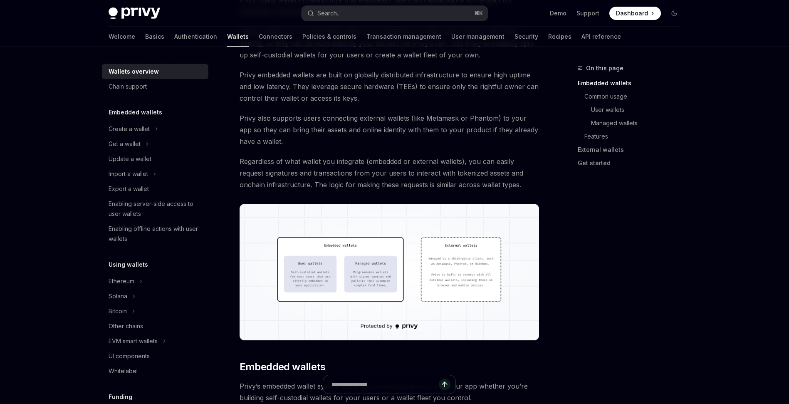
click at [393, 91] on span "Privy embedded wallets are built on globally distributed infrastructure to ensu…" at bounding box center [390, 86] width 300 height 35
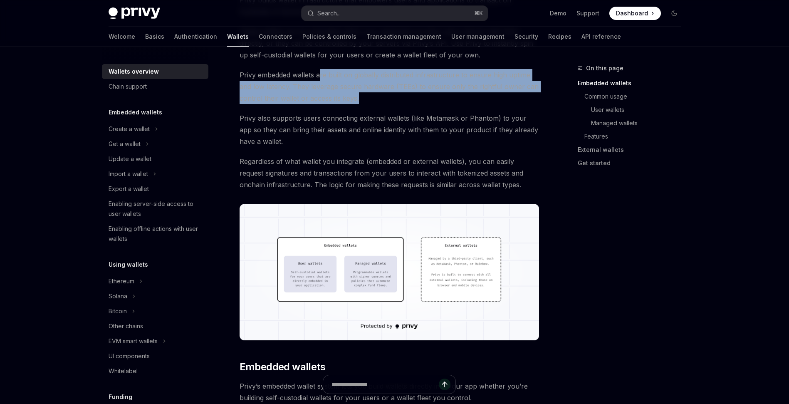
drag, startPoint x: 402, startPoint y: 95, endPoint x: 321, endPoint y: 72, distance: 83.9
click at [321, 72] on span "Privy embedded wallets are built on globally distributed infrastructure to ensu…" at bounding box center [390, 86] width 300 height 35
click at [382, 99] on span "Privy embedded wallets are built on globally distributed infrastructure to ensu…" at bounding box center [390, 86] width 300 height 35
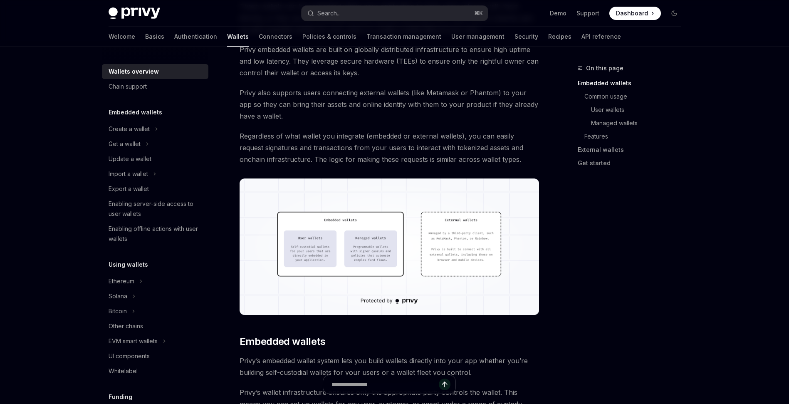
scroll to position [156, 0]
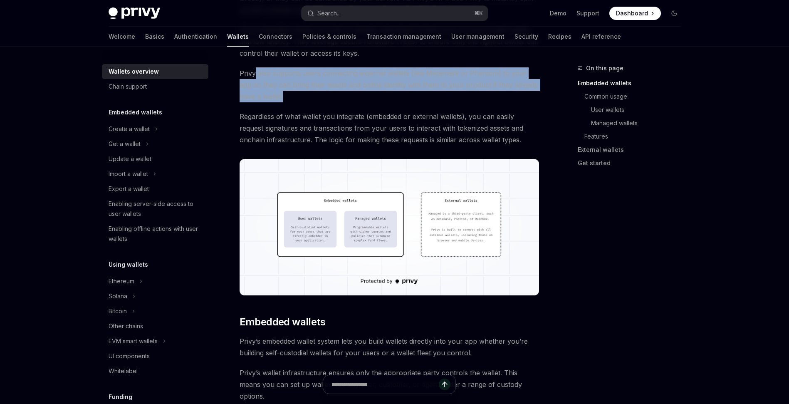
drag, startPoint x: 320, startPoint y: 96, endPoint x: 256, endPoint y: 73, distance: 68.3
click at [256, 73] on span "Privy also supports users connecting external wallets (like Metamask or Phantom…" at bounding box center [390, 84] width 300 height 35
click at [353, 97] on span "Privy also supports users connecting external wallets (like Metamask or Phantom…" at bounding box center [390, 84] width 300 height 35
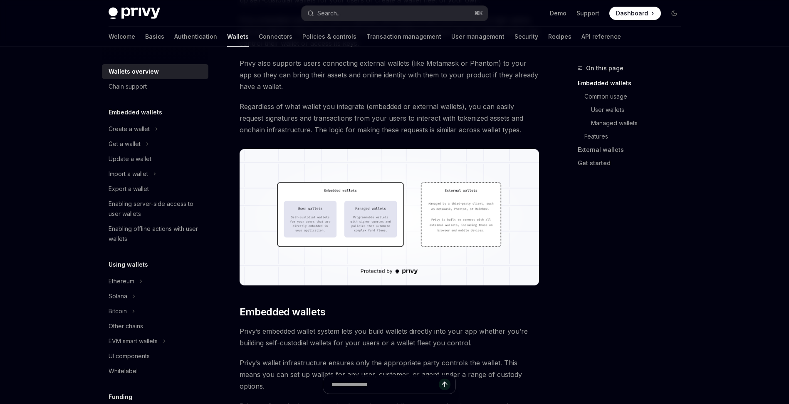
scroll to position [166, 0]
click at [325, 199] on img at bounding box center [390, 217] width 300 height 136
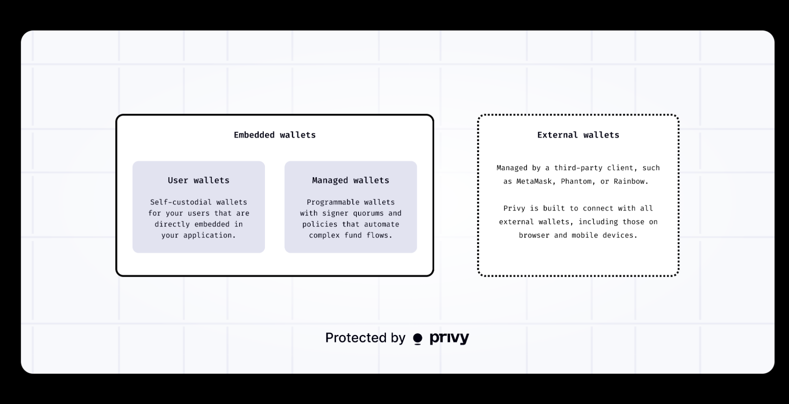
click at [82, 50] on img at bounding box center [398, 201] width 754 height 343
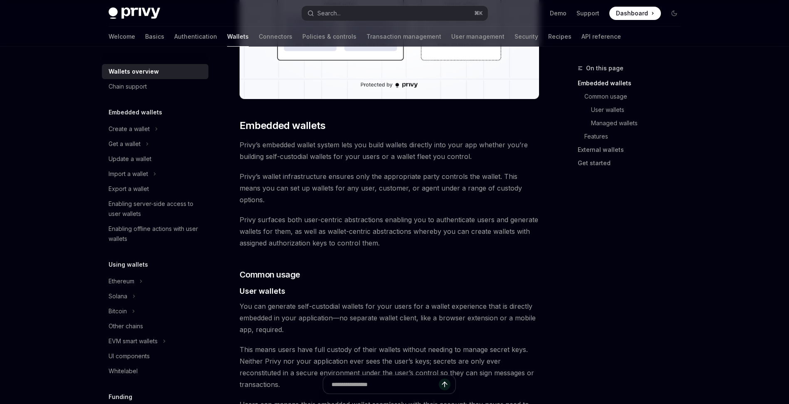
scroll to position [371, 0]
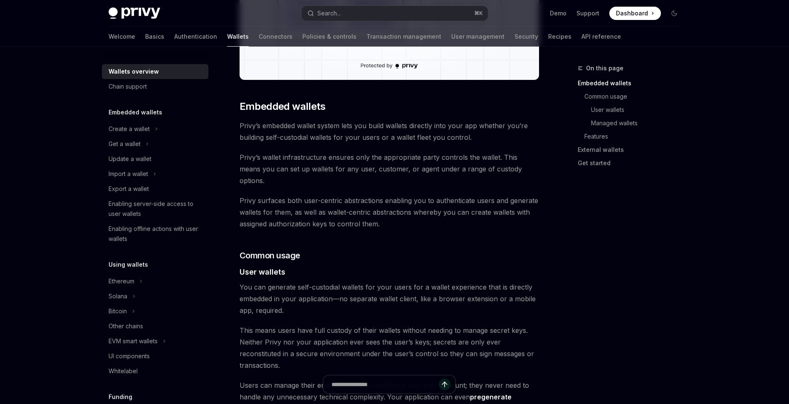
drag, startPoint x: 400, startPoint y: 216, endPoint x: 331, endPoint y: 128, distance: 111.5
click at [458, 141] on span "Privy’s embedded wallet system lets you build wallets directly into your app wh…" at bounding box center [390, 131] width 300 height 23
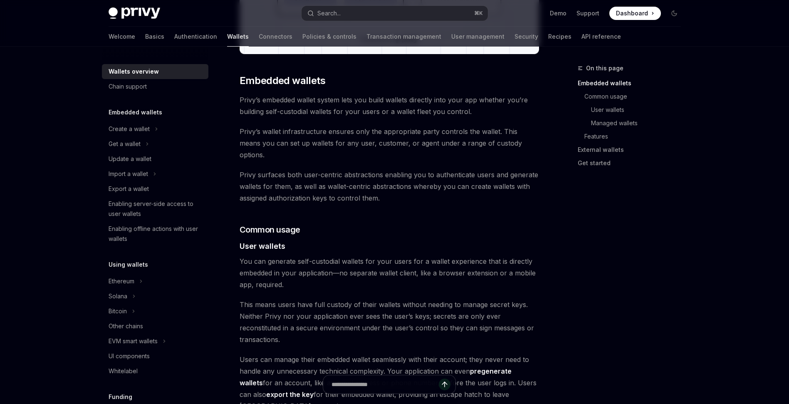
scroll to position [398, 0]
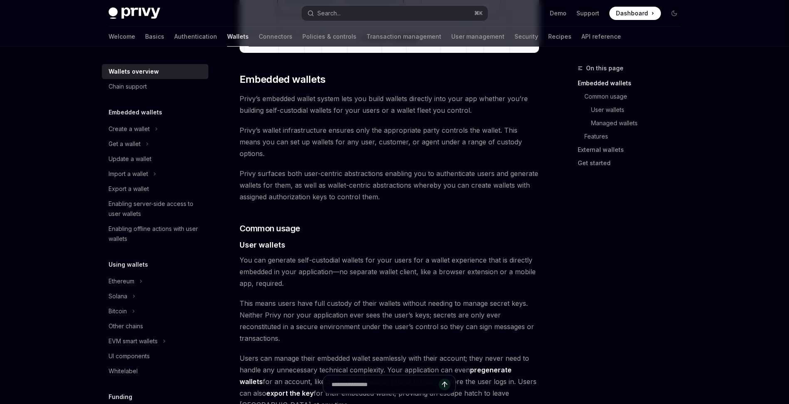
drag, startPoint x: 422, startPoint y: 179, endPoint x: 281, endPoint y: 122, distance: 152.2
drag, startPoint x: 434, startPoint y: 184, endPoint x: 355, endPoint y: 130, distance: 95.2
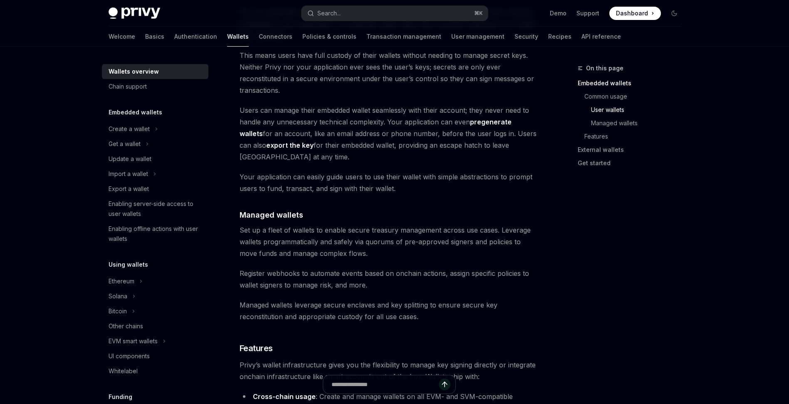
scroll to position [646, 0]
click at [398, 224] on span "Set up a fleet of wallets to enable secure treasury management across use cases…" at bounding box center [390, 241] width 300 height 35
drag, startPoint x: 400, startPoint y: 215, endPoint x: 347, endPoint y: 190, distance: 59.2
click at [347, 224] on span "Set up a fleet of wallets to enable secure treasury management across use cases…" at bounding box center [390, 241] width 300 height 35
click at [475, 164] on div "Privy builds wallet infrastructure that empowers users and applications to tran…" at bounding box center [390, 196] width 300 height 1475
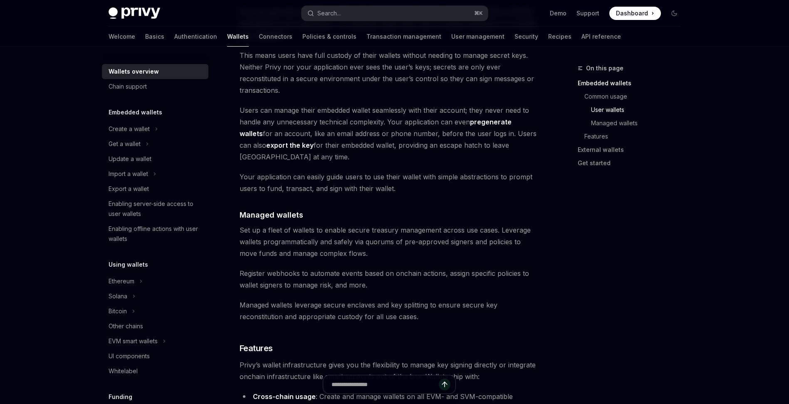
click at [430, 160] on div "Privy builds wallet infrastructure that empowers users and applications to tran…" at bounding box center [390, 196] width 300 height 1475
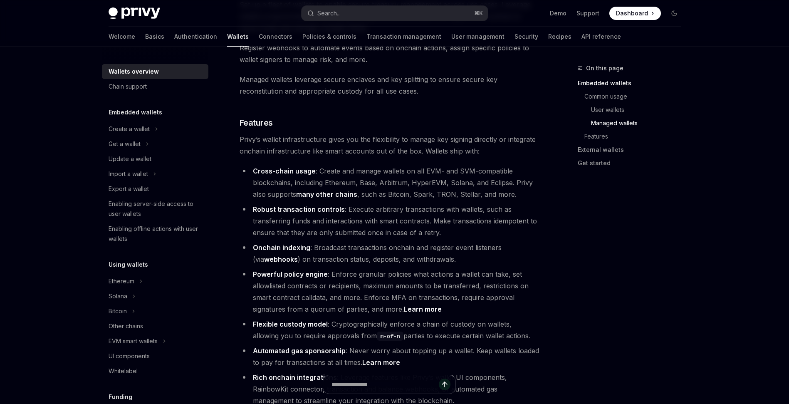
scroll to position [873, 0]
click at [480, 205] on ul "Cross-chain usage : Create and manage wallets on all EVM- and SVM-compatible bl…" at bounding box center [390, 284] width 300 height 241
drag, startPoint x: 483, startPoint y: 204, endPoint x: 392, endPoint y: 180, distance: 93.4
click at [392, 180] on ul "Cross-chain usage : Create and manage wallets on all EVM- and SVM-compatible bl…" at bounding box center [390, 284] width 300 height 241
click at [473, 203] on li "Robust transaction controls : Execute arbitrary transactions with wallets, such…" at bounding box center [390, 220] width 300 height 35
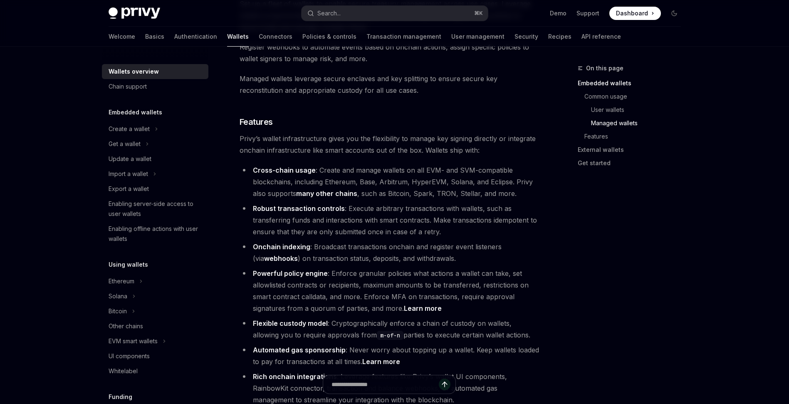
scroll to position [934, 0]
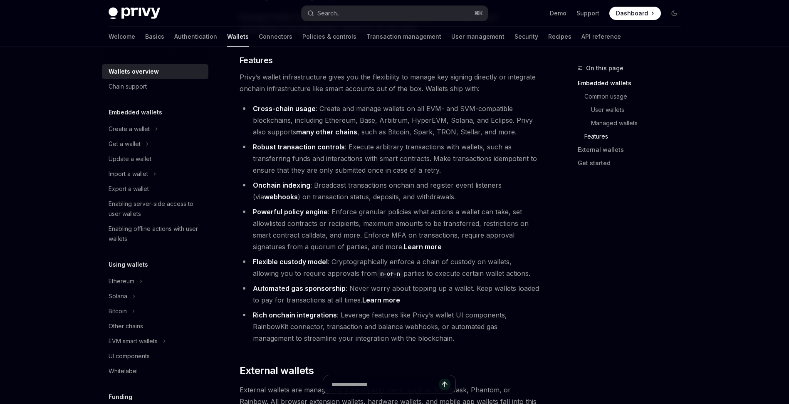
drag, startPoint x: 466, startPoint y: 160, endPoint x: 363, endPoint y: 138, distance: 105.5
click at [363, 138] on ul "Cross-chain usage : Create and manage wallets on all EVM- and SVM-compatible bl…" at bounding box center [390, 223] width 300 height 241
click at [480, 179] on li "Onchain indexing : Broadcast transactions onchain and register event listeners …" at bounding box center [390, 190] width 300 height 23
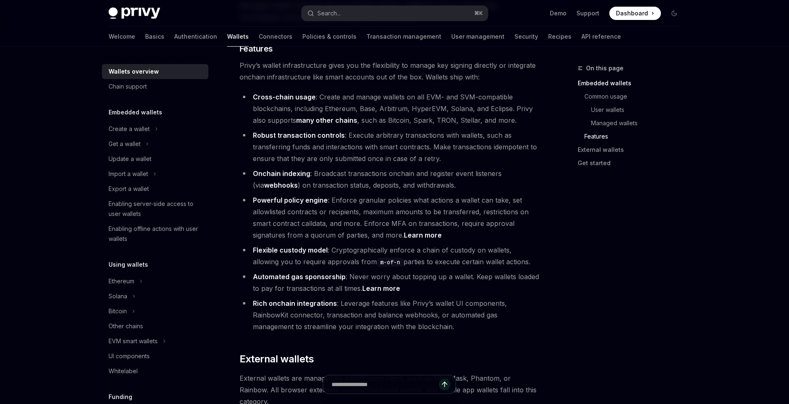
drag, startPoint x: 472, startPoint y: 153, endPoint x: 391, endPoint y: 132, distance: 84.2
click at [391, 132] on ul "Cross-chain usage : Create and manage wallets on all EVM- and SVM-compatible bl…" at bounding box center [390, 211] width 300 height 241
click at [482, 168] on li "Onchain indexing : Broadcast transactions onchain and register event listeners …" at bounding box center [390, 179] width 300 height 23
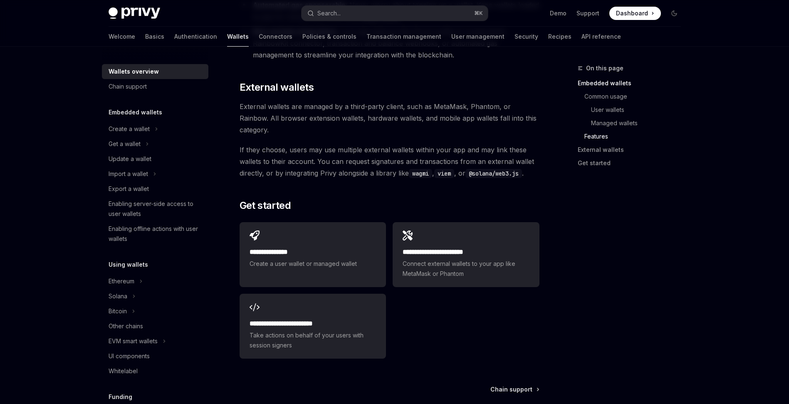
scroll to position [1263, 0]
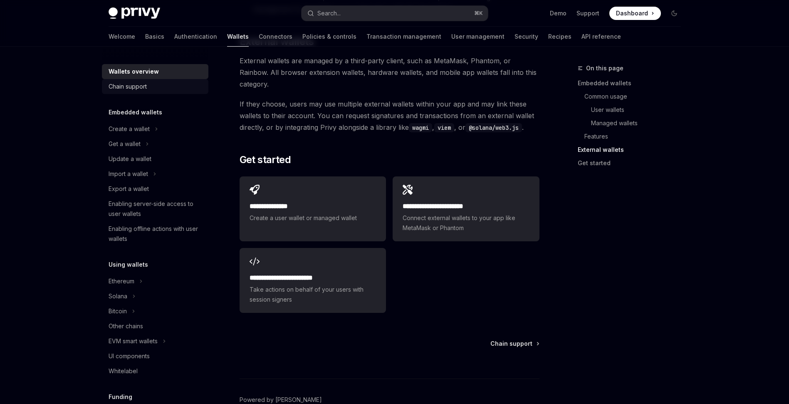
click at [134, 89] on div "Chain support" at bounding box center [128, 87] width 38 height 10
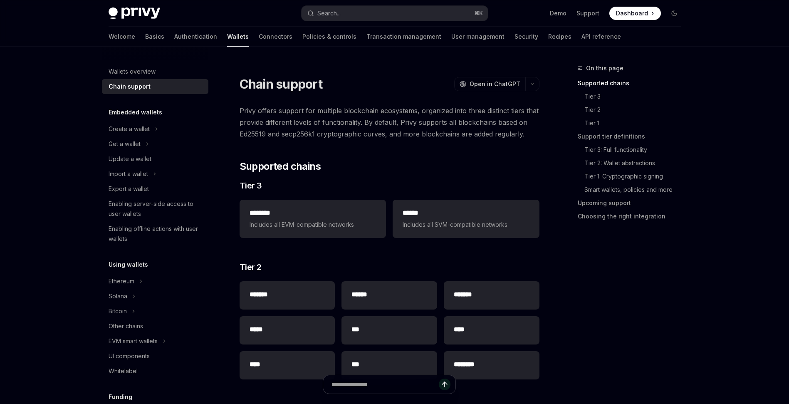
scroll to position [170, 0]
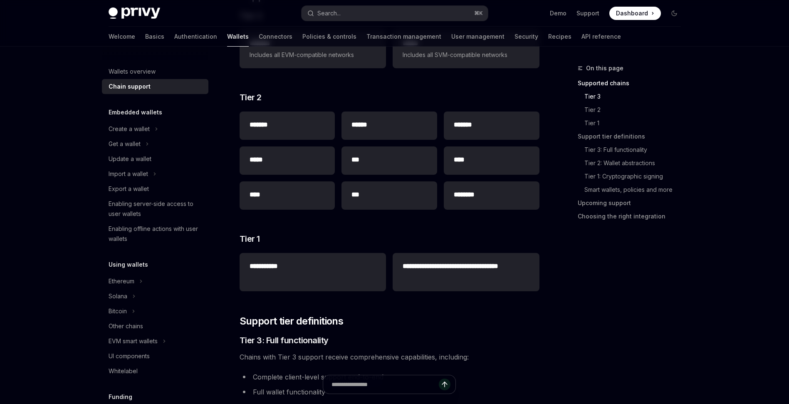
click at [143, 112] on h5 "Embedded wallets" at bounding box center [136, 112] width 54 height 10
click at [132, 133] on div "Create a wallet" at bounding box center [129, 129] width 41 height 10
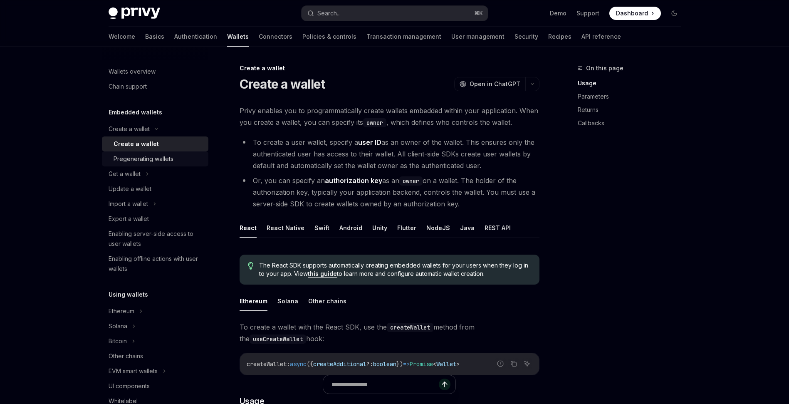
click at [158, 156] on div "Pregenerating wallets" at bounding box center [144, 159] width 60 height 10
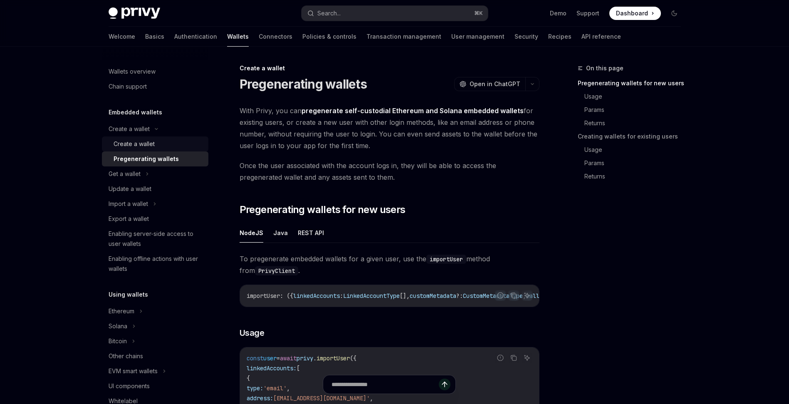
click at [145, 140] on div "Create a wallet" at bounding box center [134, 144] width 41 height 10
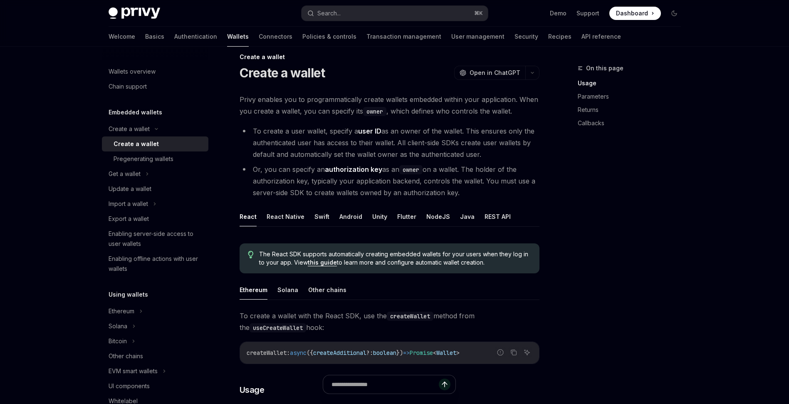
scroll to position [21, 0]
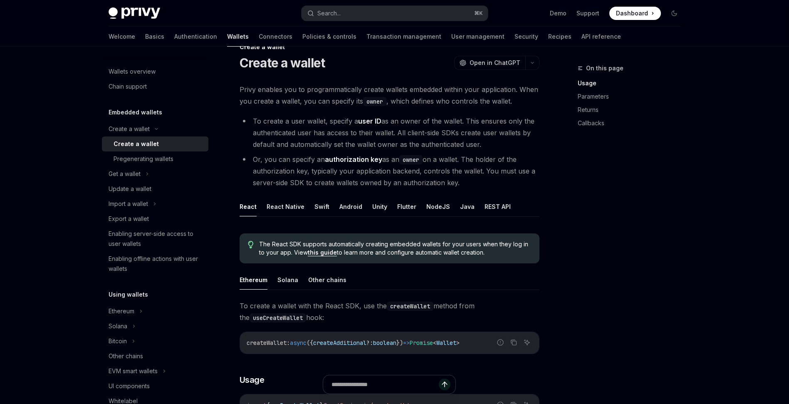
drag, startPoint x: 511, startPoint y: 146, endPoint x: 372, endPoint y: 115, distance: 143.3
drag, startPoint x: 478, startPoint y: 186, endPoint x: 377, endPoint y: 112, distance: 125.3
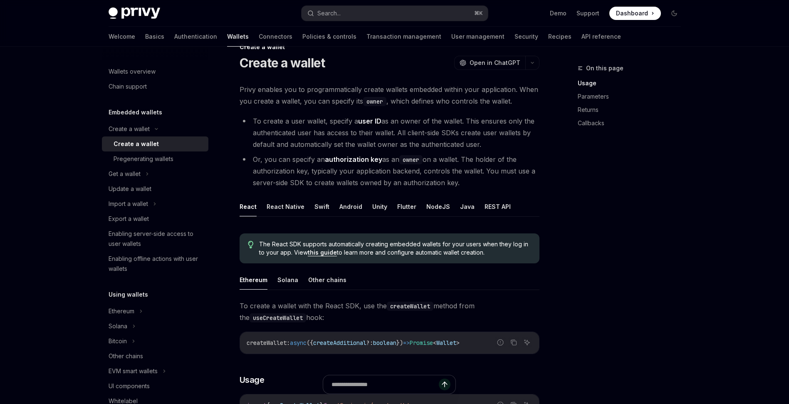
click at [473, 102] on span "Privy enables you to programmatically create wallets embedded within your appli…" at bounding box center [390, 95] width 300 height 23
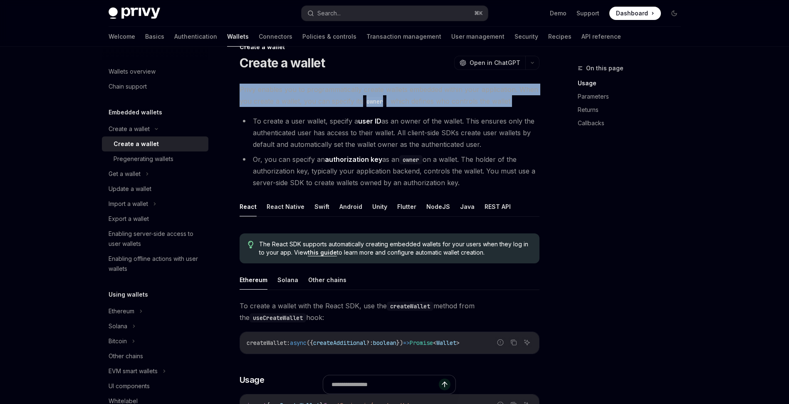
drag, startPoint x: 535, startPoint y: 99, endPoint x: 446, endPoint y: 80, distance: 90.7
click at [364, 84] on span "Privy enables you to programmatically create wallets embedded within your appli…" at bounding box center [390, 95] width 300 height 23
drag, startPoint x: 314, startPoint y: 91, endPoint x: 413, endPoint y: 98, distance: 98.9
click at [413, 98] on span "Privy enables you to programmatically create wallets embedded within your appli…" at bounding box center [390, 95] width 300 height 23
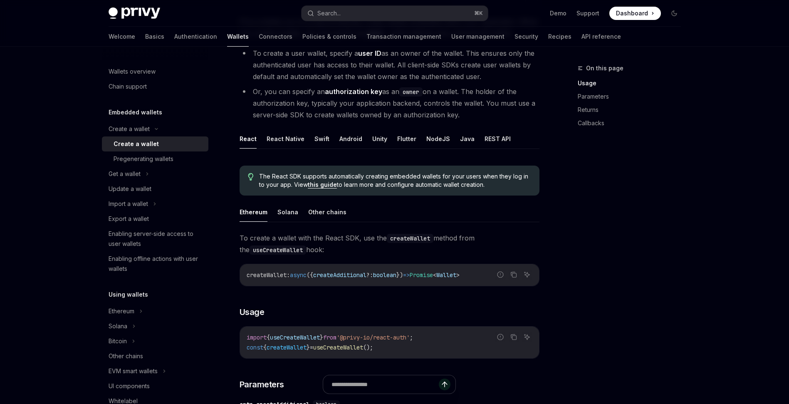
click at [434, 220] on ul "Ethereum Solana Other chains" at bounding box center [390, 212] width 300 height 20
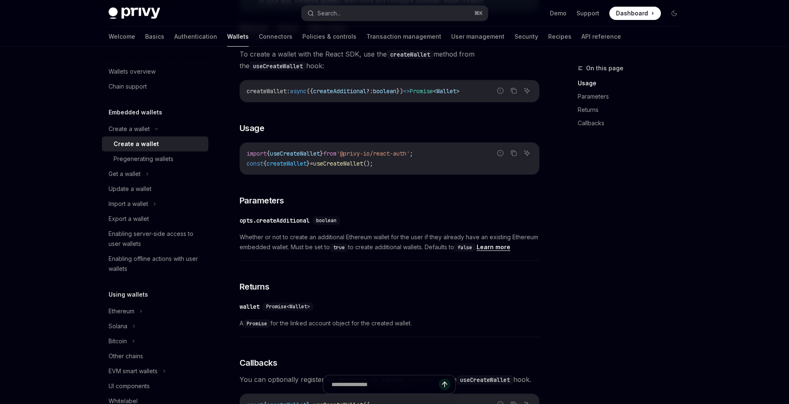
scroll to position [273, 0]
click at [454, 194] on div "To create a wallet with the React SDK, use the createWallet method from the use…" at bounding box center [390, 317] width 300 height 538
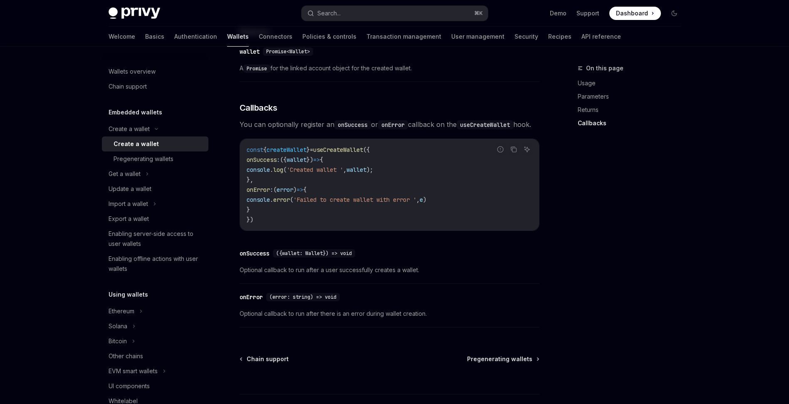
scroll to position [572, 0]
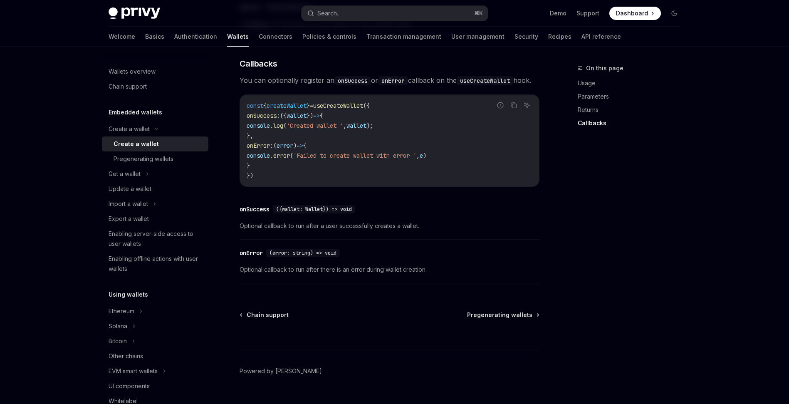
click at [452, 214] on div "​ onSuccess ({wallet: Wallet}) => void" at bounding box center [386, 209] width 292 height 10
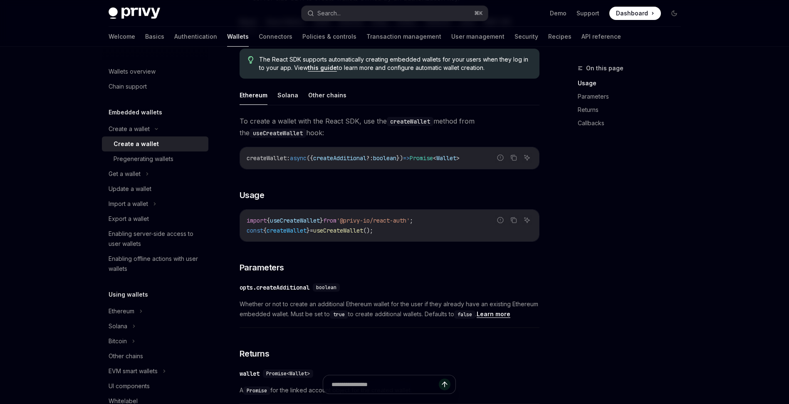
scroll to position [160, 0]
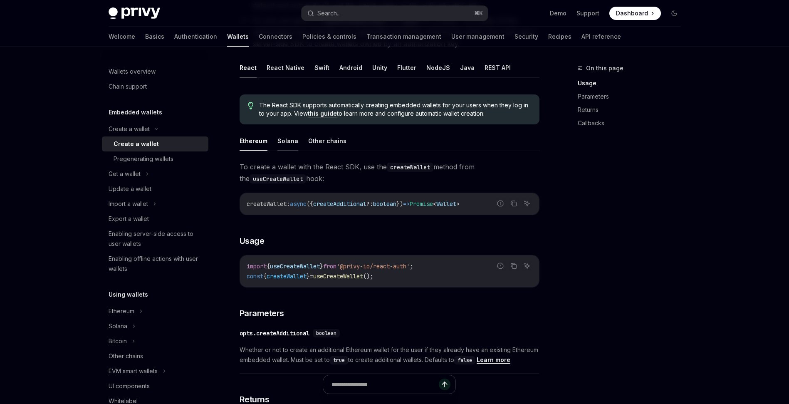
click at [290, 146] on button "Solana" at bounding box center [288, 141] width 21 height 20
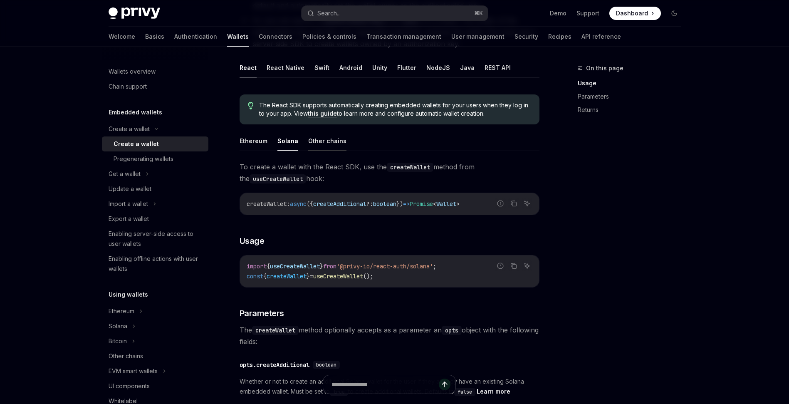
click at [324, 139] on button "Other chains" at bounding box center [327, 141] width 38 height 20
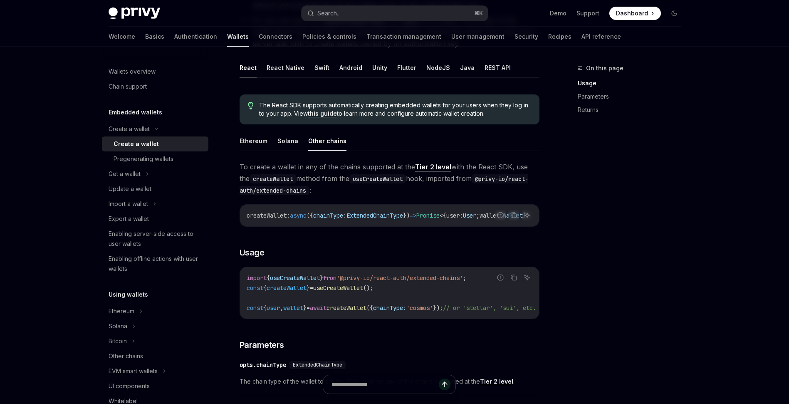
click at [387, 191] on span "To create a wallet in any of the chains supported at the Tier 2 level with the …" at bounding box center [390, 178] width 300 height 35
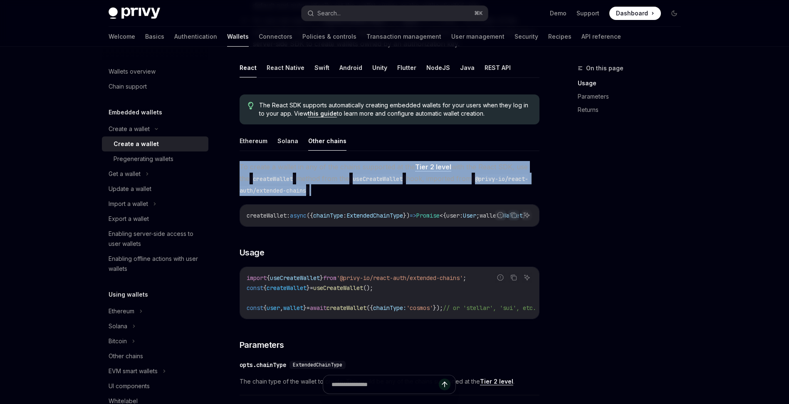
drag, startPoint x: 410, startPoint y: 191, endPoint x: 322, endPoint y: 159, distance: 94.1
click at [322, 159] on div "**********" at bounding box center [390, 348] width 300 height 435
click at [368, 183] on code "useCreateWallet" at bounding box center [378, 178] width 57 height 9
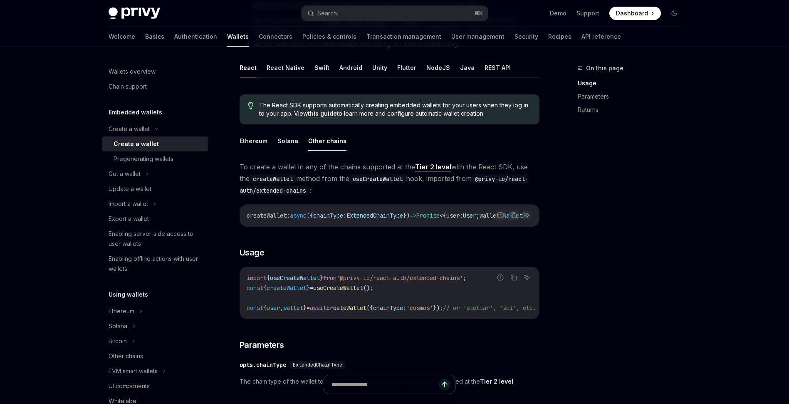
click at [447, 164] on link "Tier 2 level" at bounding box center [433, 167] width 36 height 9
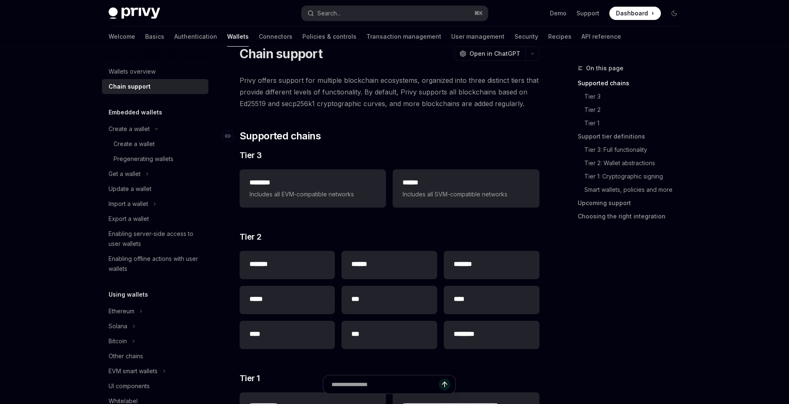
scroll to position [40, 0]
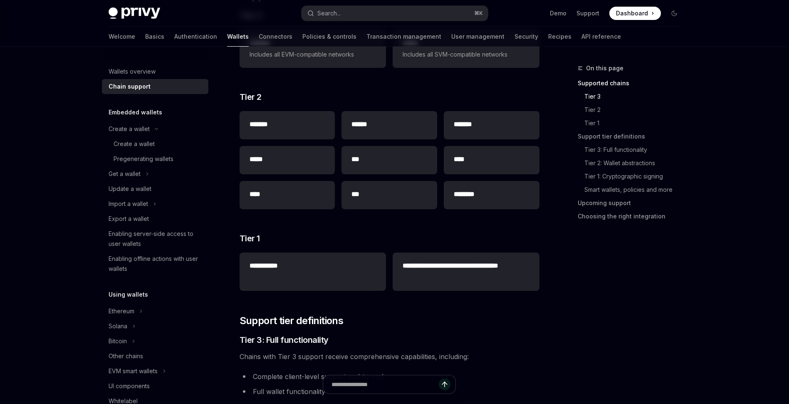
scroll to position [176, 0]
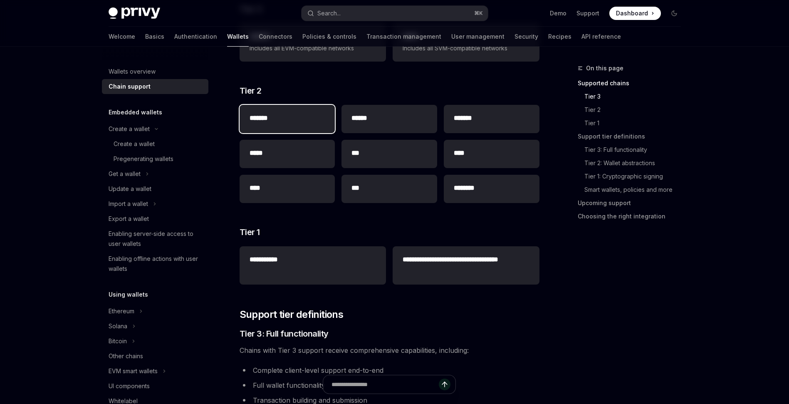
click at [298, 122] on h2 "*******" at bounding box center [288, 118] width 76 height 10
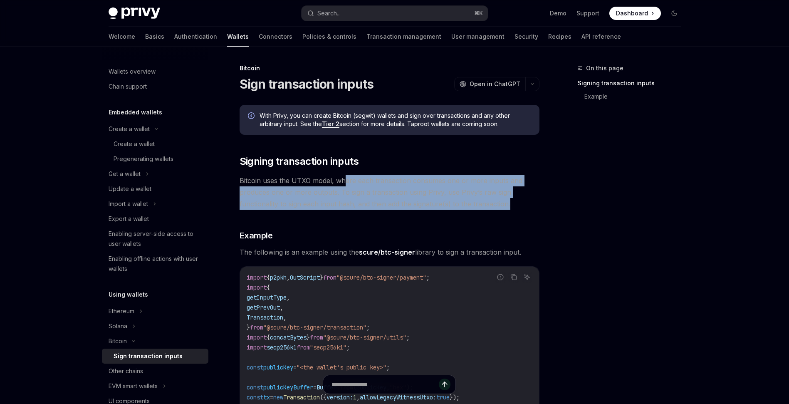
drag, startPoint x: 521, startPoint y: 204, endPoint x: 345, endPoint y: 181, distance: 177.2
click at [345, 181] on span "Bitcoin uses the UTXO model, where each transaction consumes one or more inputs…" at bounding box center [390, 192] width 300 height 35
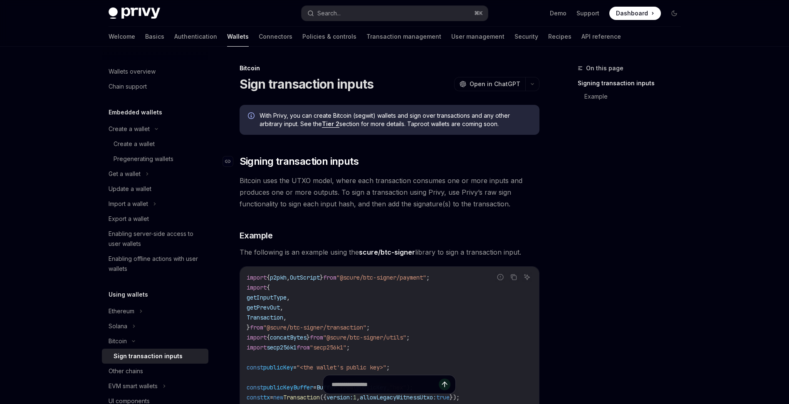
click at [429, 166] on h2 "​ Signing transaction inputs" at bounding box center [390, 161] width 300 height 13
click at [330, 122] on link "Tier 2" at bounding box center [330, 123] width 17 height 7
type textarea "*"
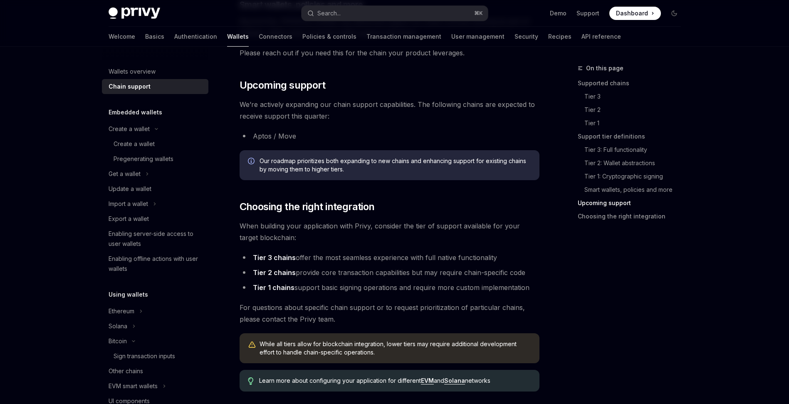
scroll to position [934, 0]
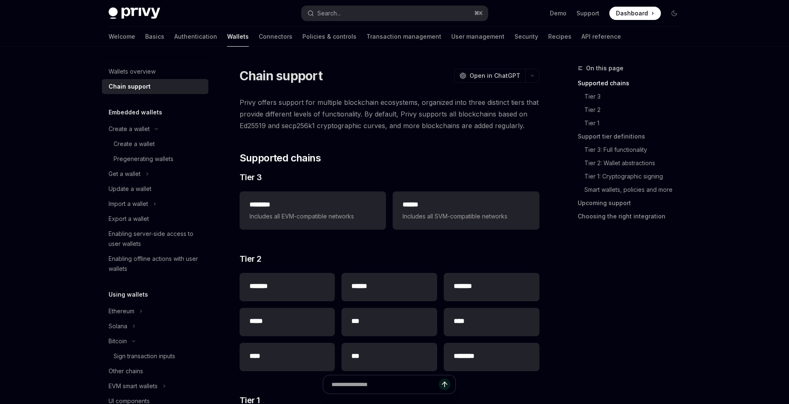
scroll to position [0, 0]
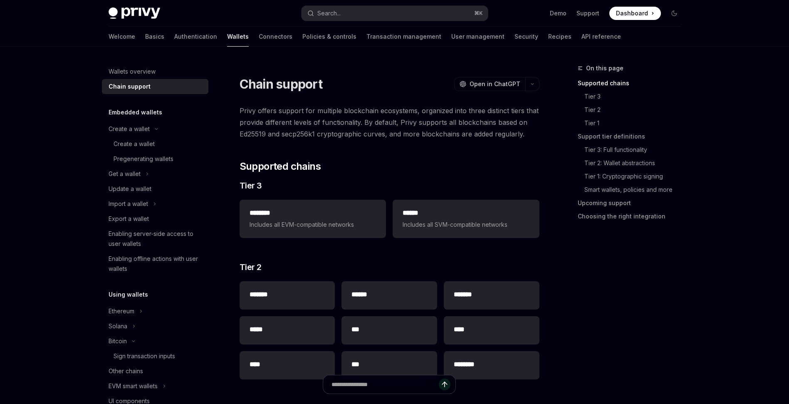
click at [384, 129] on span "Privy offers support for multiple blockchain ecosystems, organized into three d…" at bounding box center [390, 122] width 300 height 35
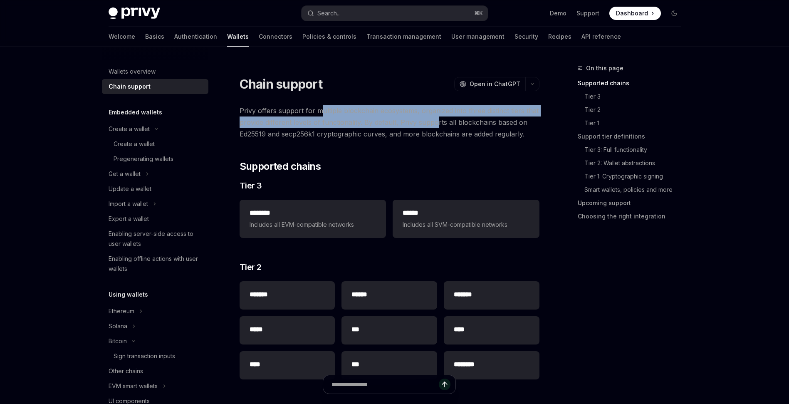
drag, startPoint x: 318, startPoint y: 112, endPoint x: 437, endPoint y: 127, distance: 119.9
click at [437, 127] on span "Privy offers support for multiple blockchain ecosystems, organized into three d…" at bounding box center [390, 122] width 300 height 35
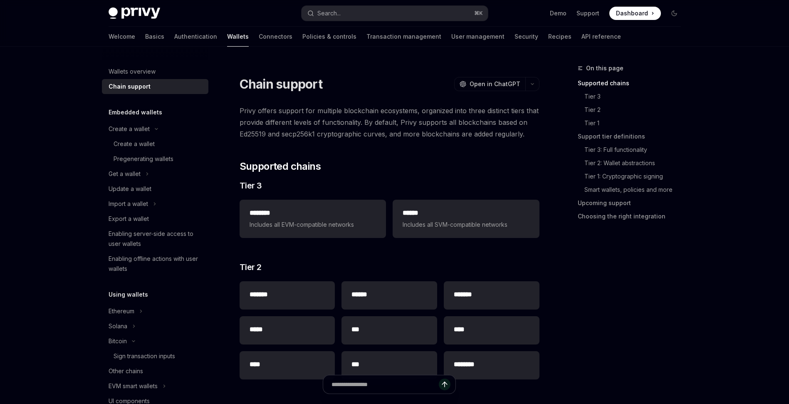
click at [477, 130] on span "Privy offers support for multiple blockchain ecosystems, organized into three d…" at bounding box center [390, 122] width 300 height 35
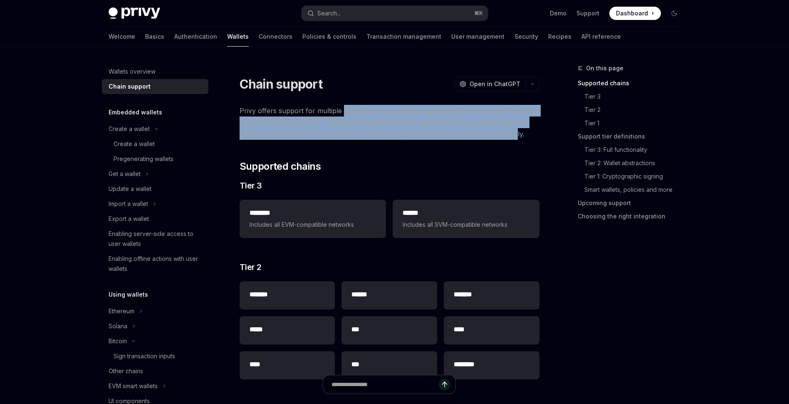
drag, startPoint x: 516, startPoint y: 135, endPoint x: 341, endPoint y: 110, distance: 177.0
click at [341, 110] on span "Privy offers support for multiple blockchain ecosystems, organized into three d…" at bounding box center [390, 122] width 300 height 35
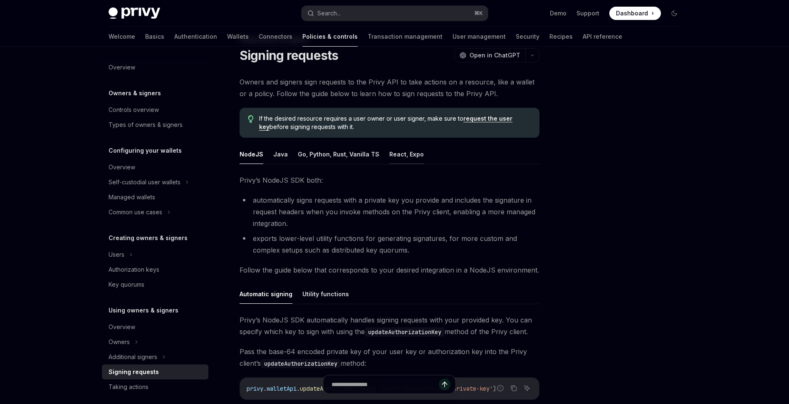
scroll to position [42, 0]
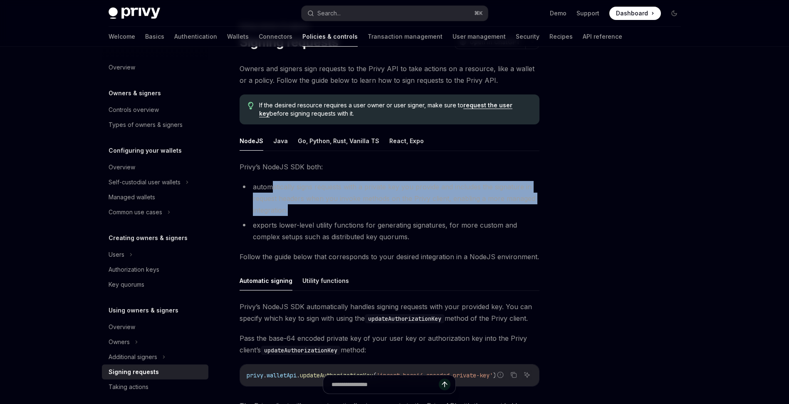
drag, startPoint x: 354, startPoint y: 213, endPoint x: 270, endPoint y: 189, distance: 87.2
click at [270, 189] on li "automatically signs requests with a private key you provide and includes the si…" at bounding box center [390, 198] width 300 height 35
click at [339, 206] on li "automatically signs requests with a private key you provide and includes the si…" at bounding box center [390, 198] width 300 height 35
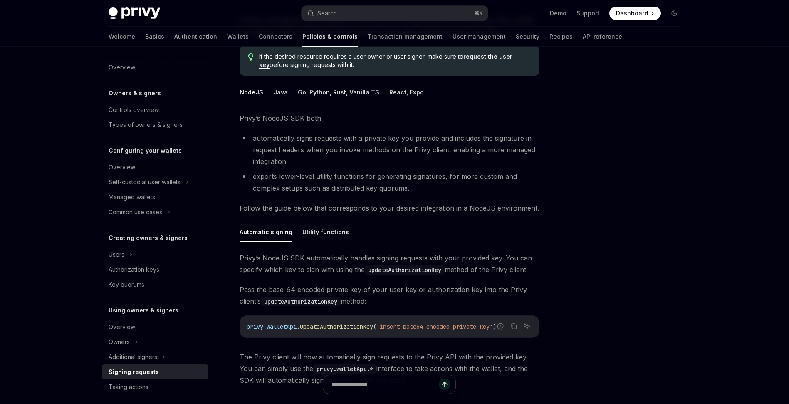
scroll to position [80, 0]
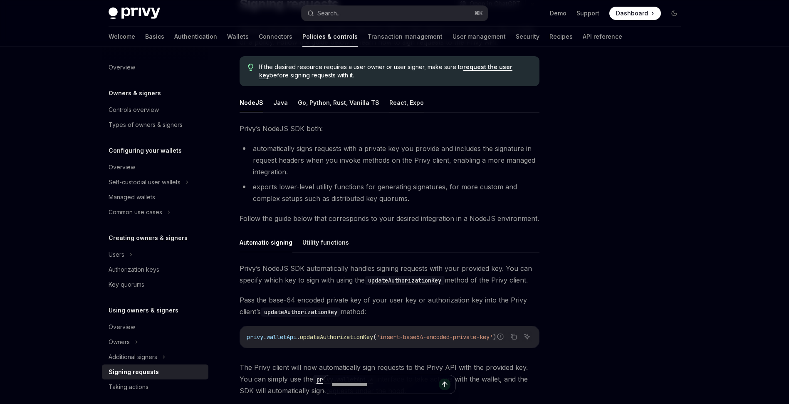
click at [401, 99] on button "React, Expo" at bounding box center [407, 103] width 35 height 20
type textarea "*"
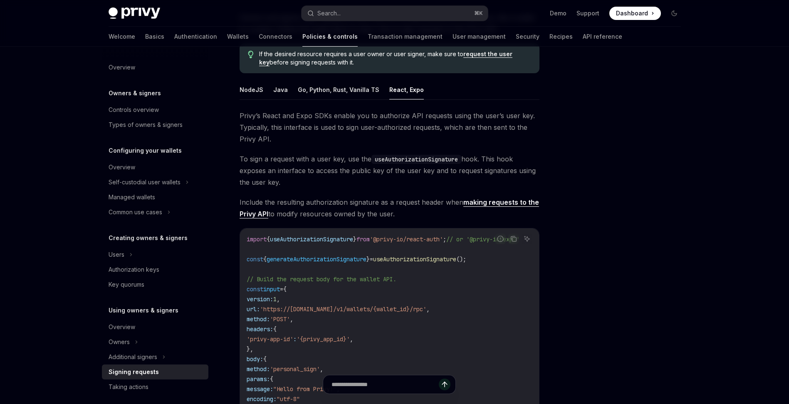
scroll to position [107, 0]
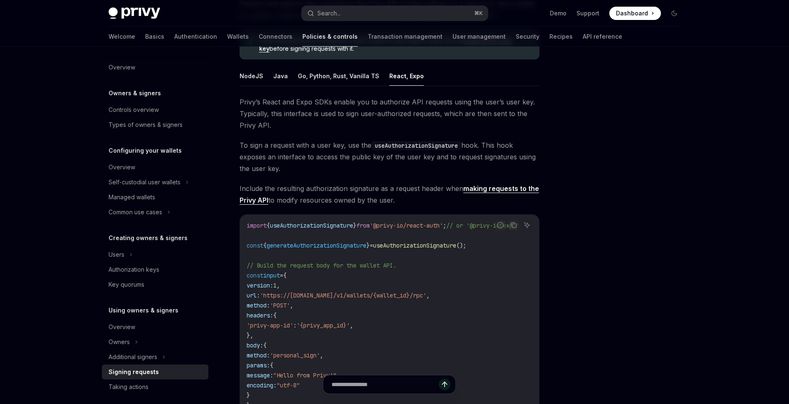
drag, startPoint x: 407, startPoint y: 197, endPoint x: 335, endPoint y: 171, distance: 76.7
click at [335, 171] on div "Privy’s React and Expo SDKs enable you to authorize API requests using the user…" at bounding box center [390, 360] width 300 height 528
click at [448, 168] on span "To sign a request with a user key, use the useAuthorizationSignature hook. This…" at bounding box center [390, 156] width 300 height 35
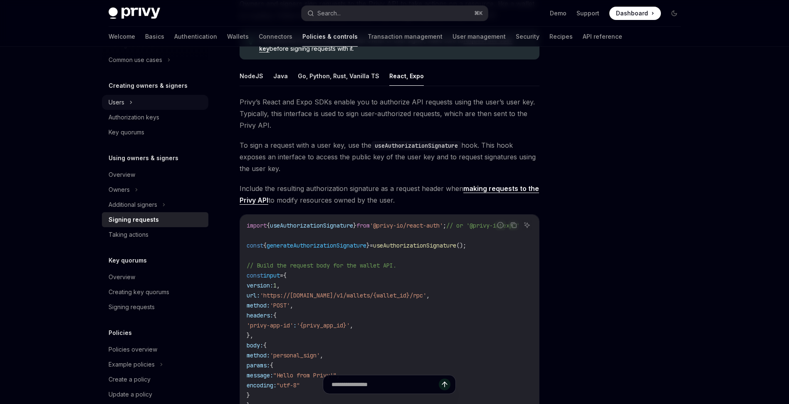
scroll to position [173, 0]
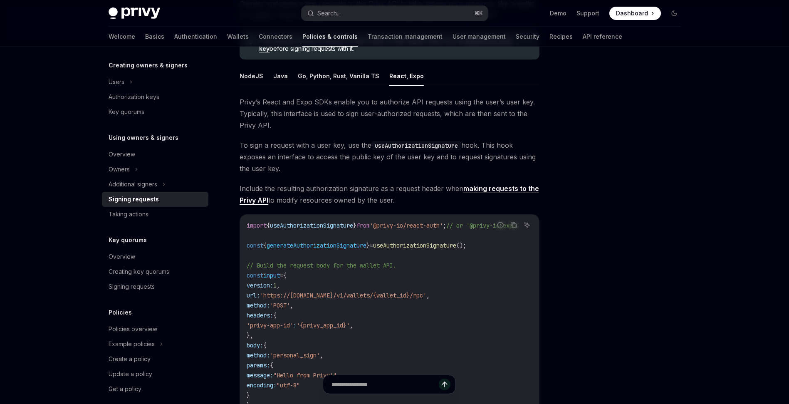
click at [334, 174] on span "To sign a request with a user key, use the useAuthorizationSignature hook. This…" at bounding box center [390, 156] width 300 height 35
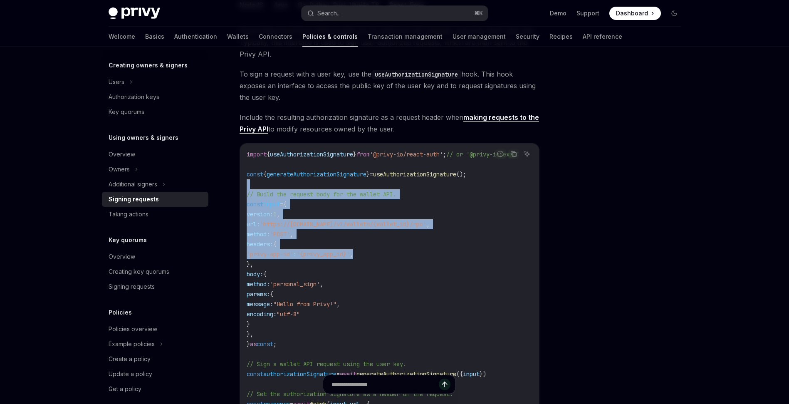
drag, startPoint x: 467, startPoint y: 254, endPoint x: 328, endPoint y: 183, distance: 156.1
click at [328, 183] on code "import { useAuthorizationSignature } from '@privy-io/react-auth' ; // or '@priv…" at bounding box center [393, 319] width 293 height 340
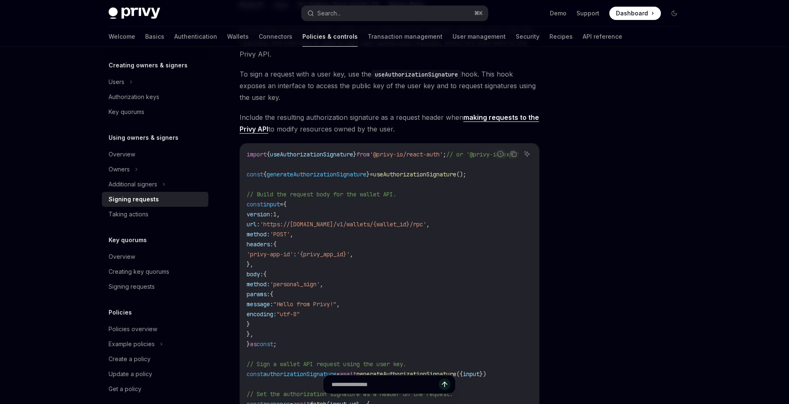
click at [457, 199] on code "import { useAuthorizationSignature } from '@privy-io/react-auth' ; // or '@priv…" at bounding box center [393, 319] width 293 height 340
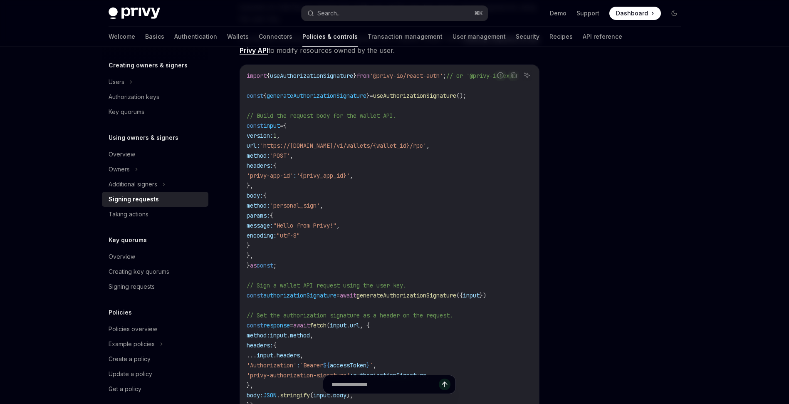
scroll to position [287, 0]
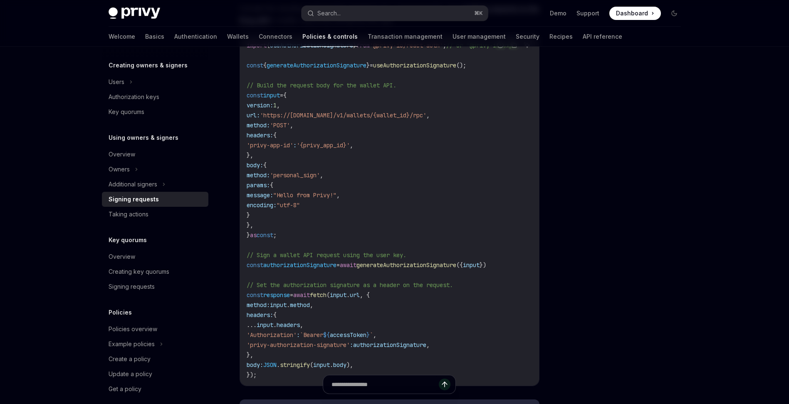
click at [433, 267] on span "generateAuthorizationSignature" at bounding box center [407, 264] width 100 height 7
click at [394, 164] on code "import { useAuthorizationSignature } from '@privy-io/react-auth' ; // or '@priv…" at bounding box center [393, 210] width 293 height 340
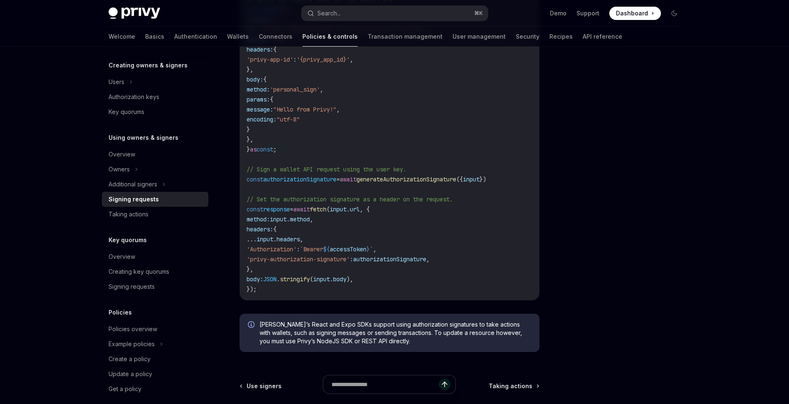
scroll to position [379, 0]
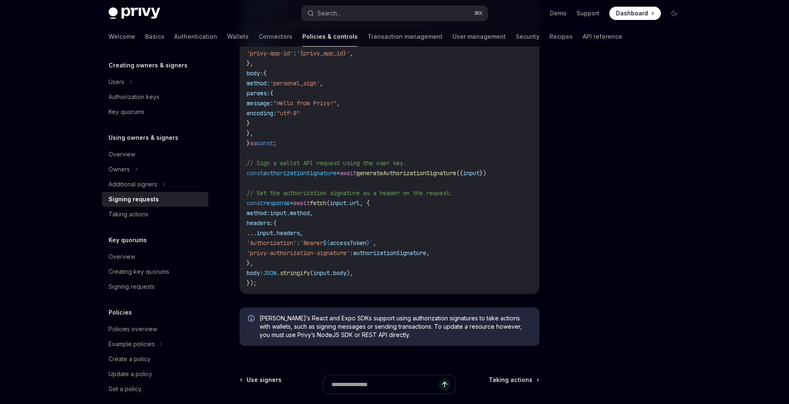
click at [310, 220] on code "import { useAuthorizationSignature } from '@privy-io/react-auth' ; // or '@priv…" at bounding box center [393, 118] width 293 height 340
click at [273, 235] on span "input" at bounding box center [265, 232] width 17 height 7
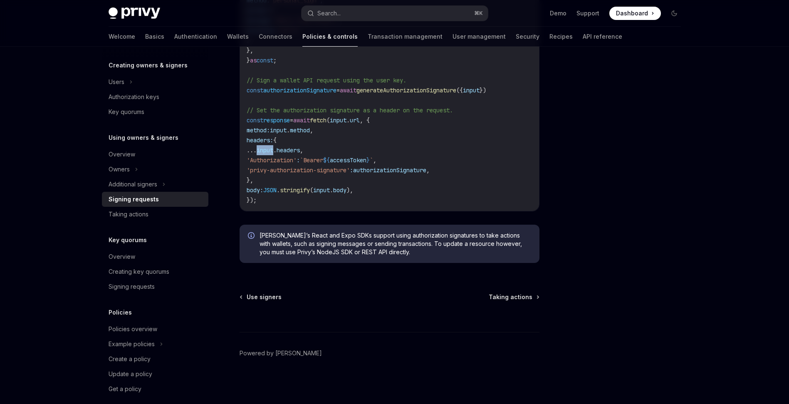
scroll to position [465, 0]
